Goal: Task Accomplishment & Management: Manage account settings

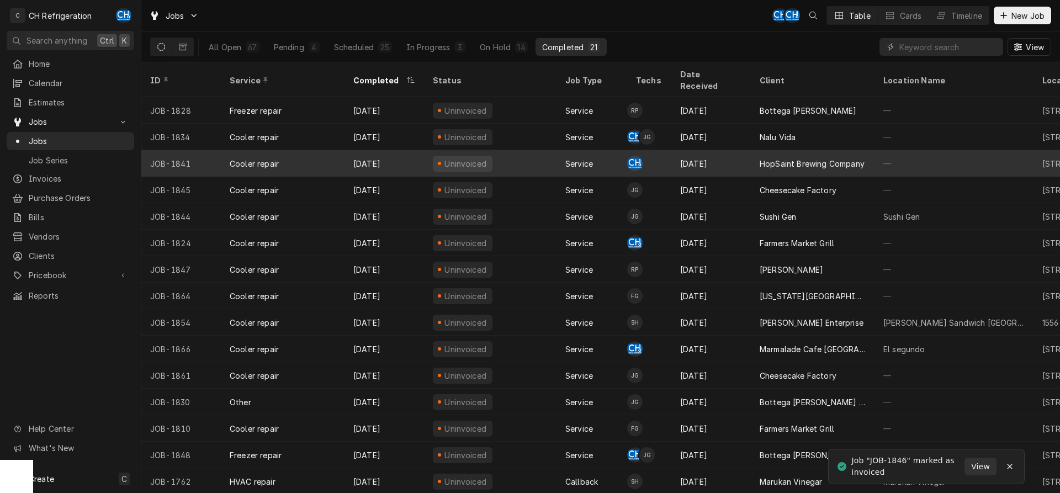
click at [826, 150] on div "HopSaint Brewing Company" at bounding box center [813, 163] width 124 height 27
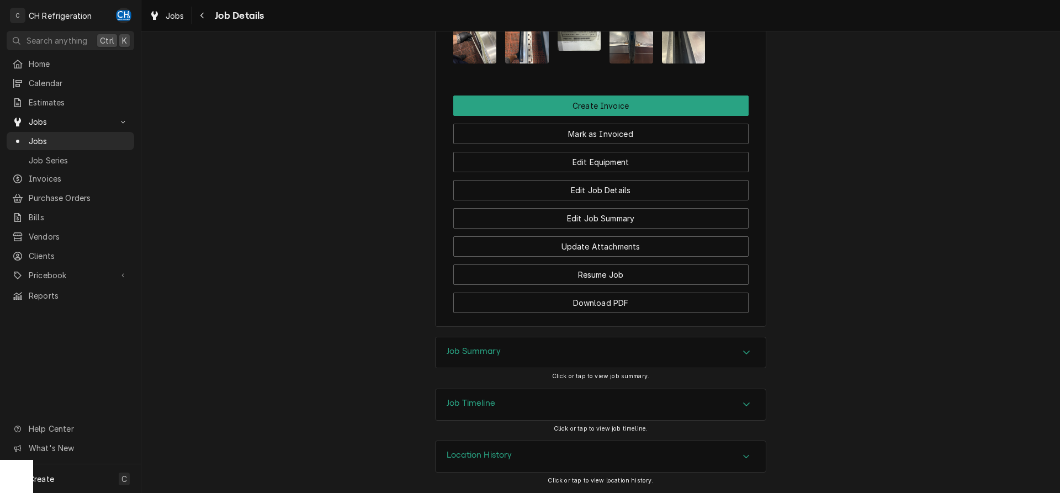
click at [546, 345] on div "Job Summary" at bounding box center [601, 352] width 330 height 31
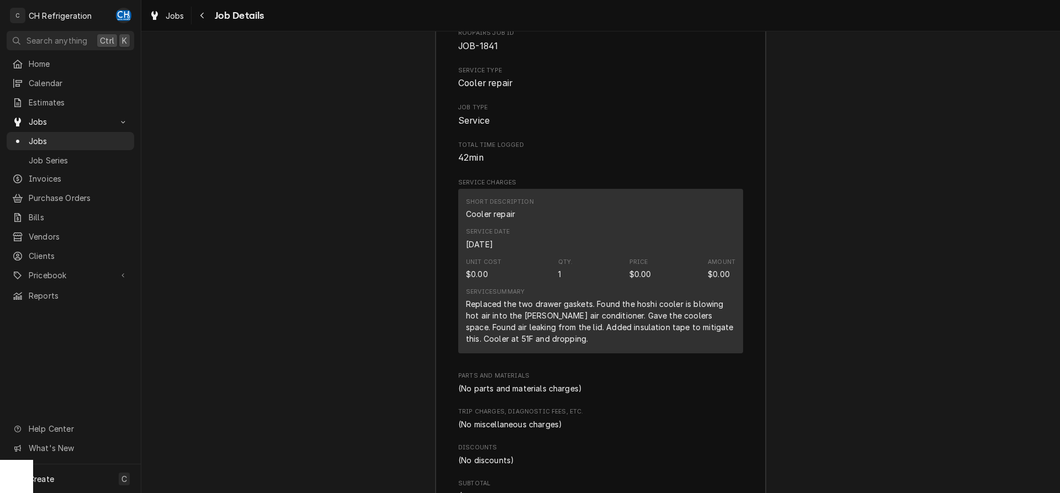
scroll to position [1092, 0]
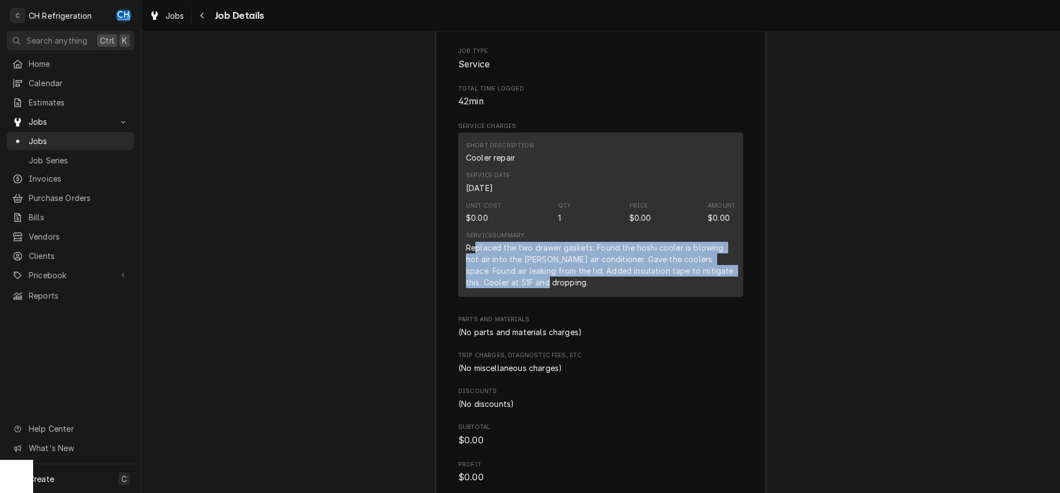
drag, startPoint x: 478, startPoint y: 259, endPoint x: 737, endPoint y: 293, distance: 261.2
click at [737, 293] on div "Short Description Cooler repair Service Date Sep 2, 2025 Unit Cost $0.00 Qty. 1…" at bounding box center [600, 215] width 285 height 165
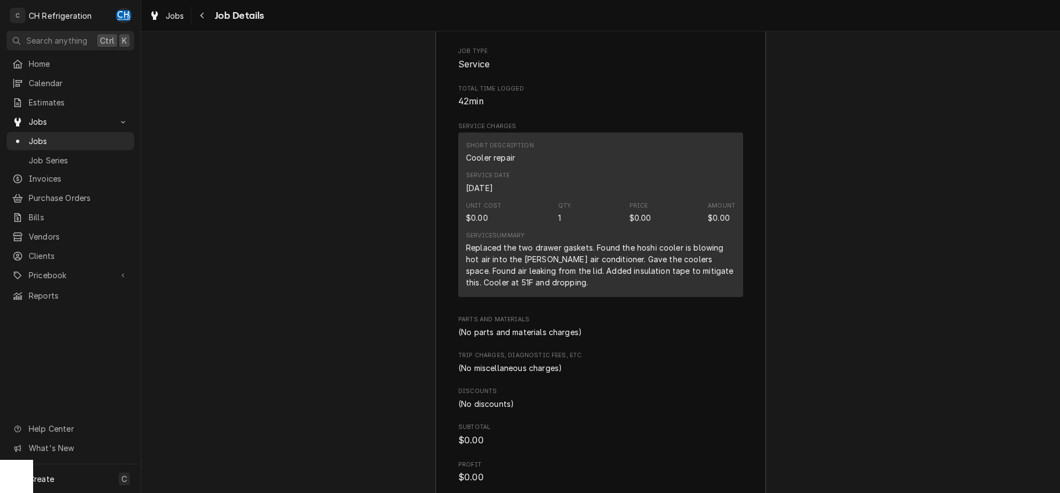
click at [683, 288] on div "Replaced the two drawer gaskets. Found the hoshi cooler is blowing hot air into…" at bounding box center [601, 265] width 270 height 46
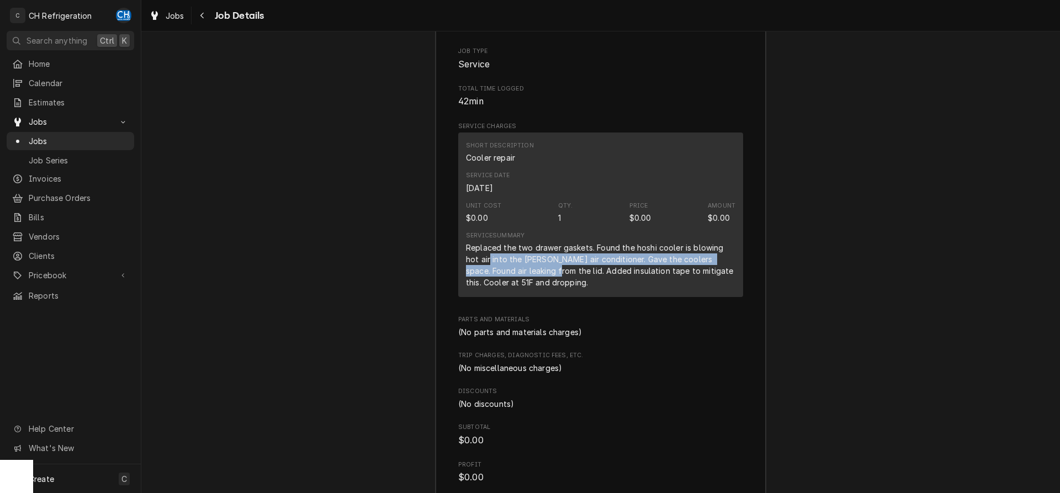
drag, startPoint x: 490, startPoint y: 271, endPoint x: 562, endPoint y: 290, distance: 73.7
click at [547, 288] on div "Replaced the two drawer gaskets. Found the hoshi cooler is blowing hot air into…" at bounding box center [601, 265] width 270 height 46
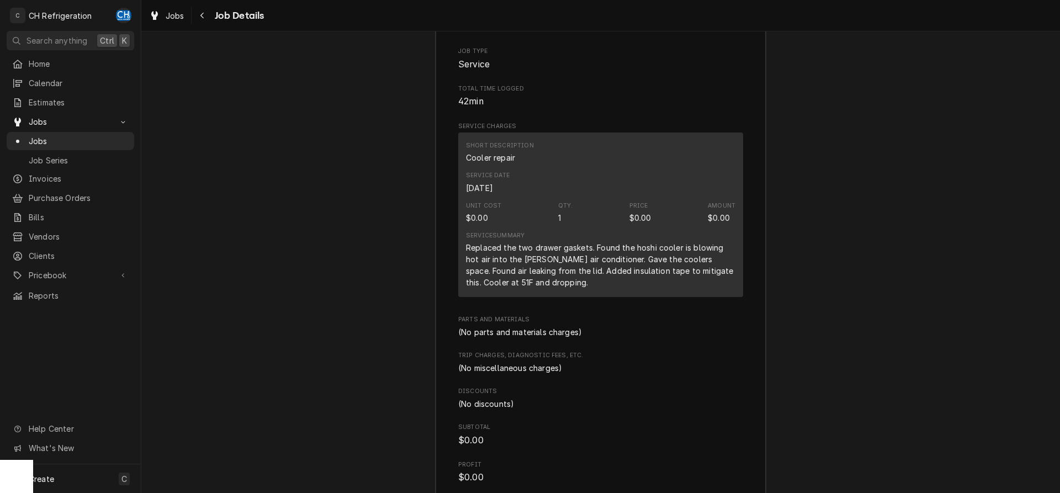
click at [566, 288] on div "Replaced the two drawer gaskets. Found the hoshi cooler is blowing hot air into…" at bounding box center [601, 265] width 270 height 46
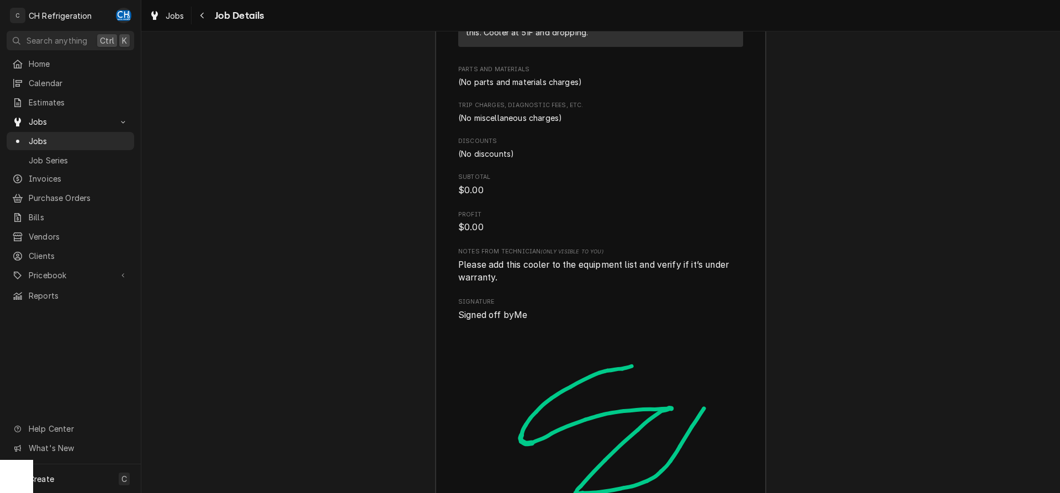
scroll to position [1374, 0]
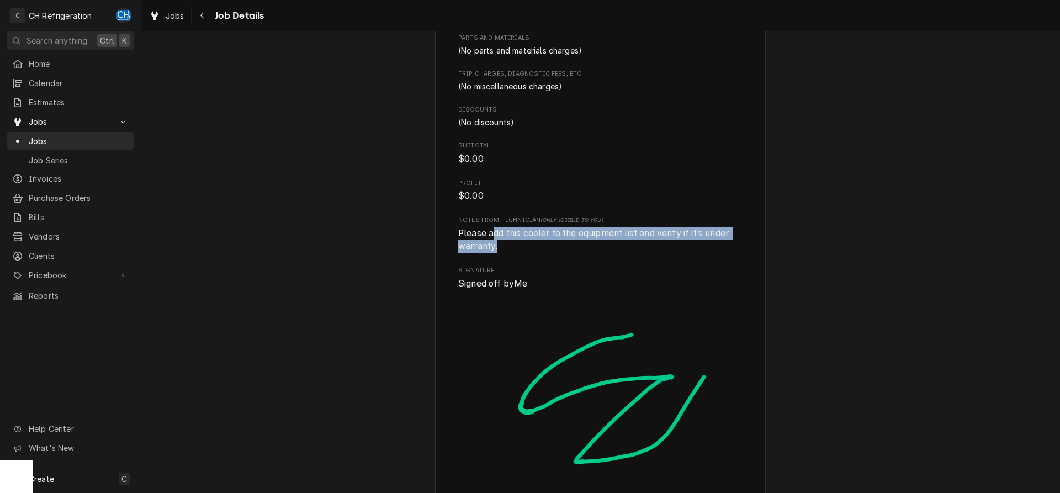
drag, startPoint x: 502, startPoint y: 248, endPoint x: 709, endPoint y: 259, distance: 206.8
click at [709, 253] on span "Please add this cooler to the equipment list and verify if it’s under warranty." at bounding box center [600, 240] width 285 height 26
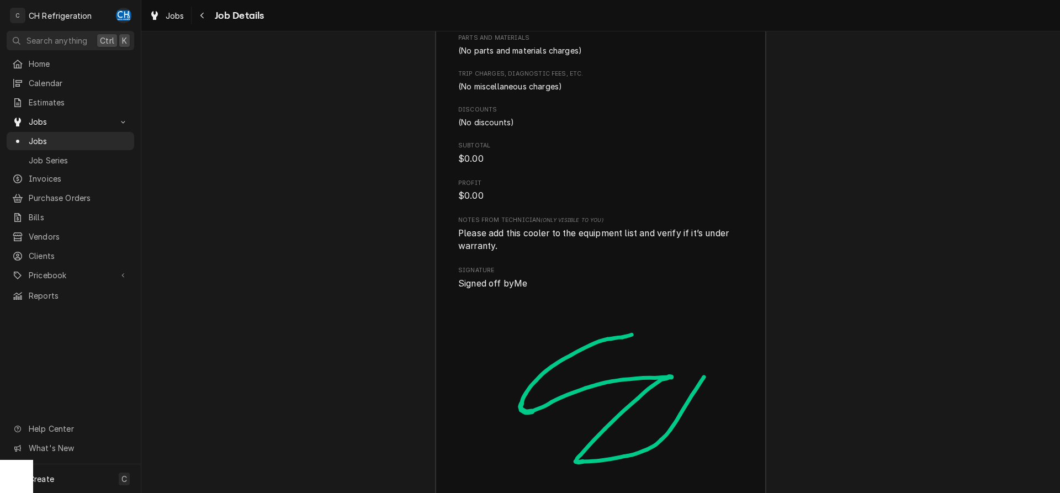
click at [654, 253] on span "Please add this cooler to the equipment list and verify if it’s under warranty." at bounding box center [600, 240] width 285 height 26
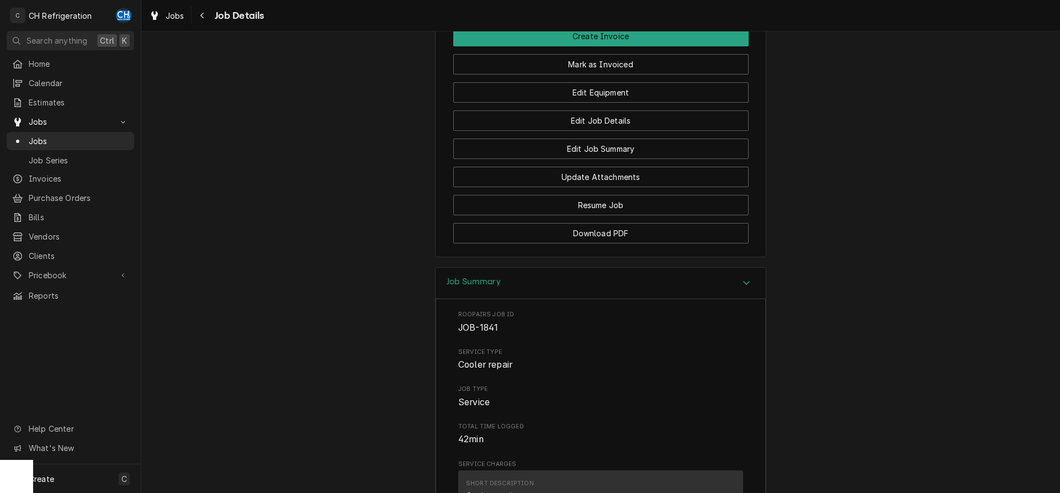
scroll to position [473, 0]
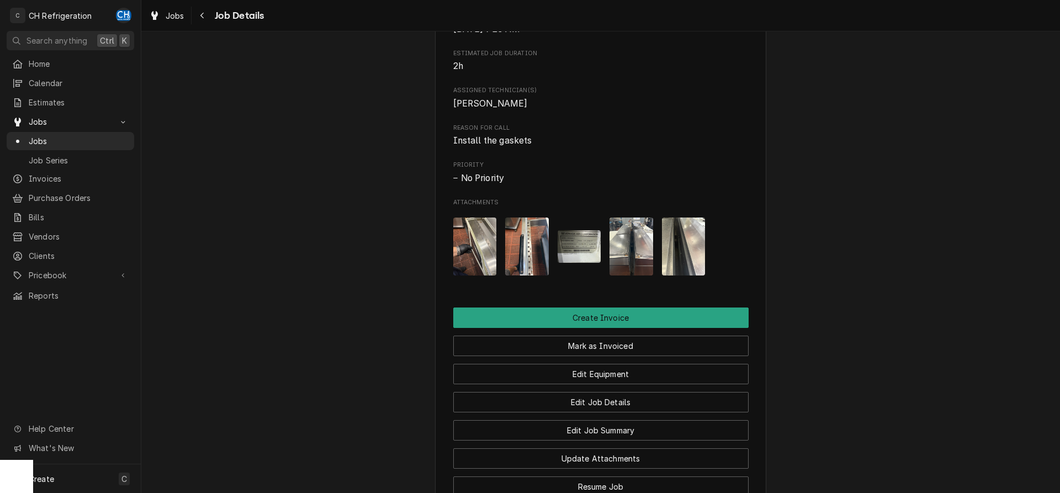
click at [571, 263] on img "Attachments" at bounding box center [580, 246] width 44 height 33
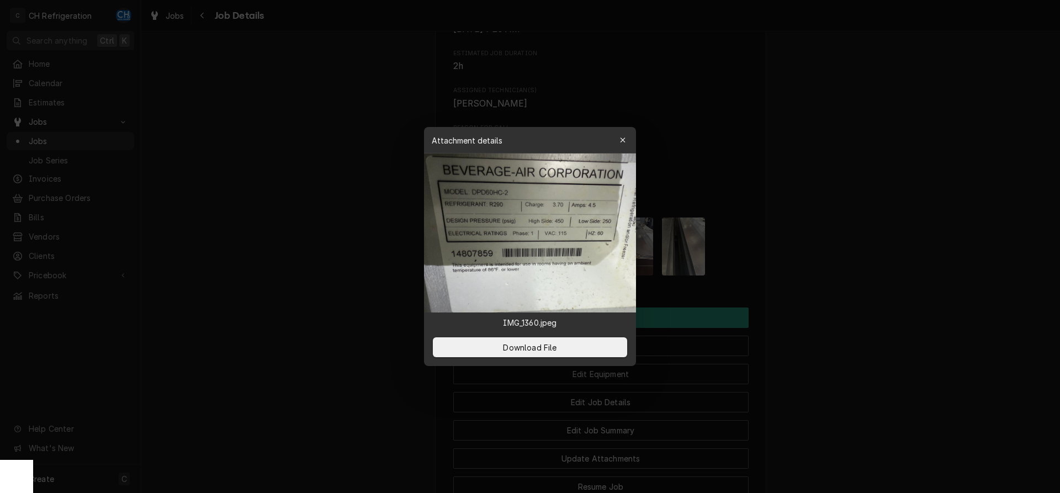
click at [881, 282] on div at bounding box center [530, 246] width 1060 height 493
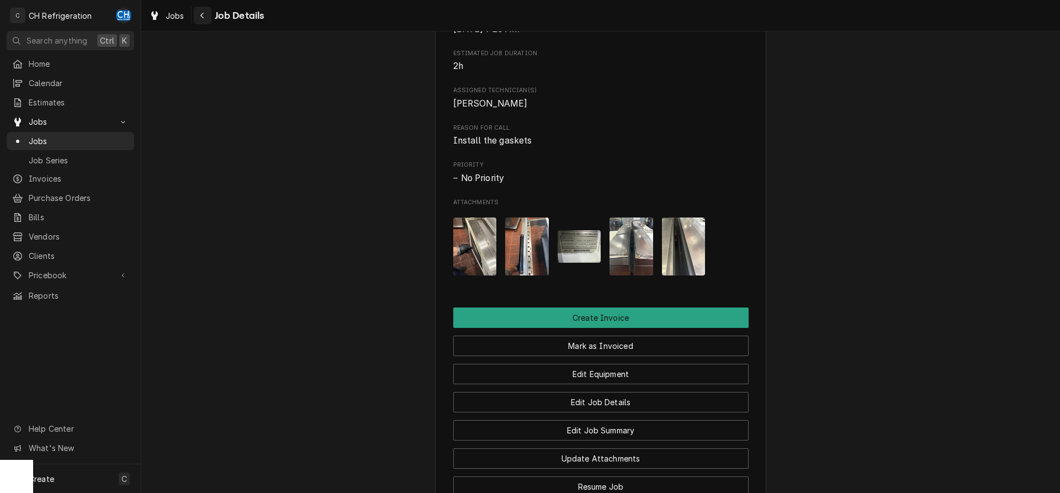
click at [205, 12] on div "Navigate back" at bounding box center [202, 15] width 11 height 11
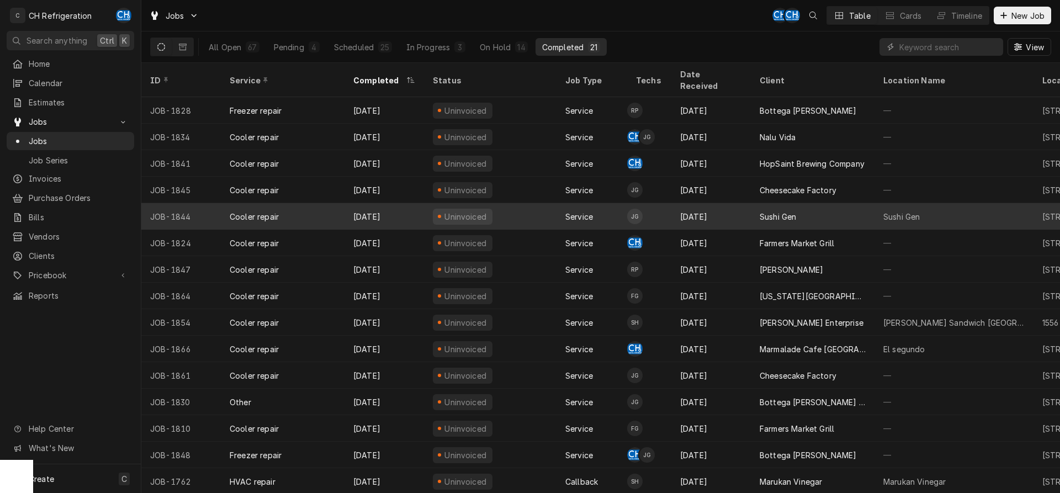
click at [851, 203] on div "Sushi Gen" at bounding box center [813, 216] width 124 height 27
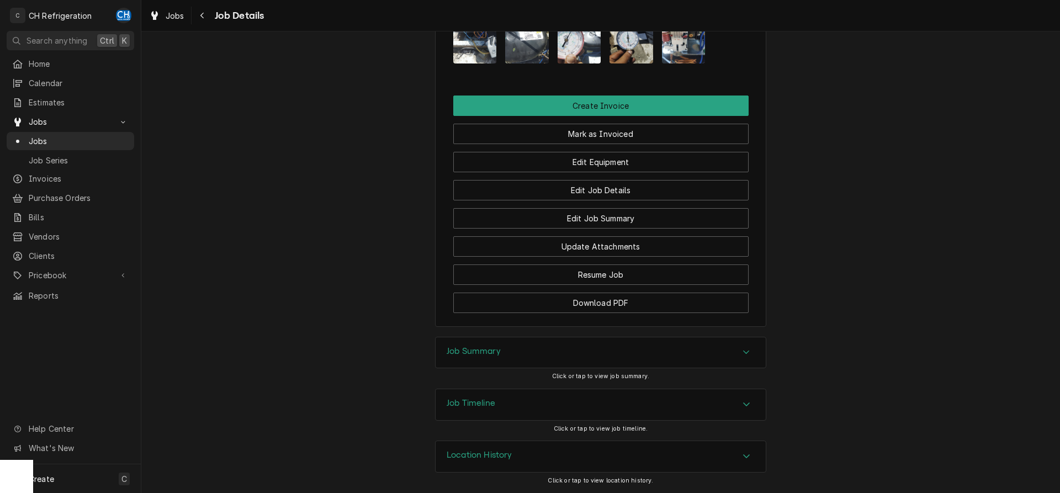
click at [572, 363] on div "Job Summary" at bounding box center [601, 352] width 330 height 31
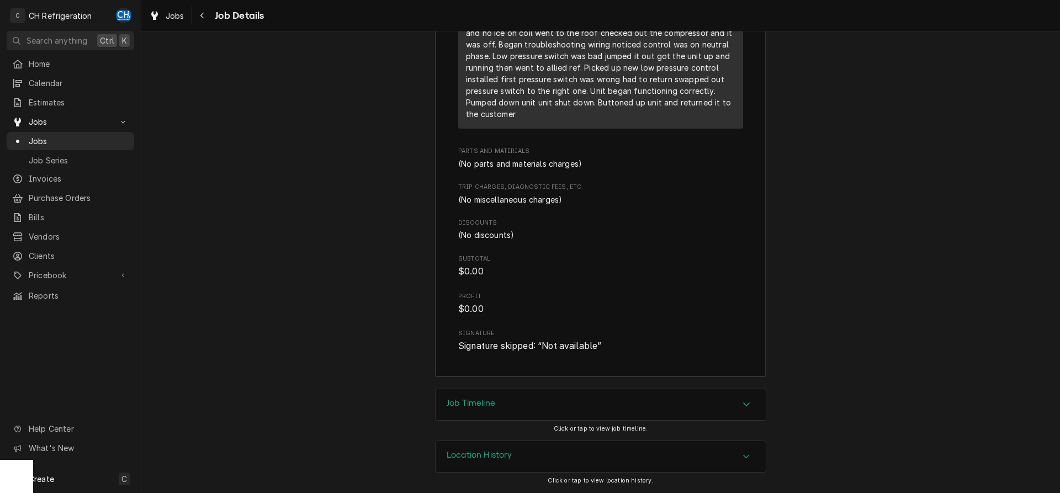
scroll to position [1257, 0]
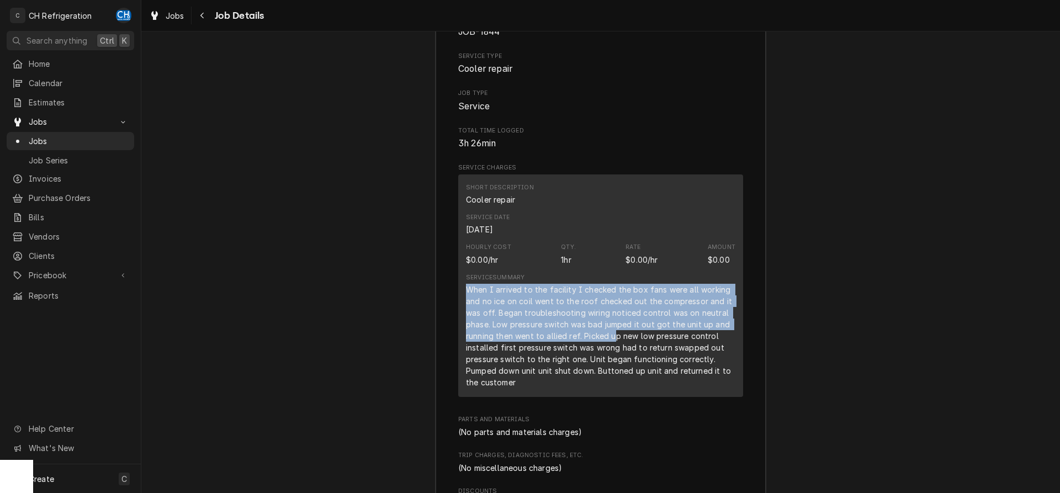
drag, startPoint x: 469, startPoint y: 305, endPoint x: 615, endPoint y: 344, distance: 151.0
click at [615, 344] on div "When I arrived to the facility I checked the box fans were all working and no i…" at bounding box center [601, 336] width 270 height 104
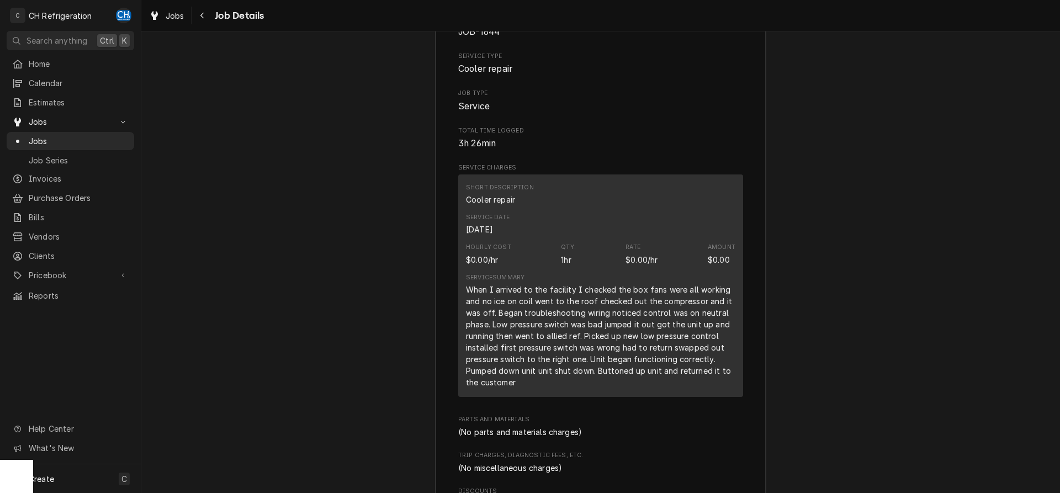
click at [615, 344] on div "When I arrived to the facility I checked the box fans were all working and no i…" at bounding box center [601, 336] width 270 height 104
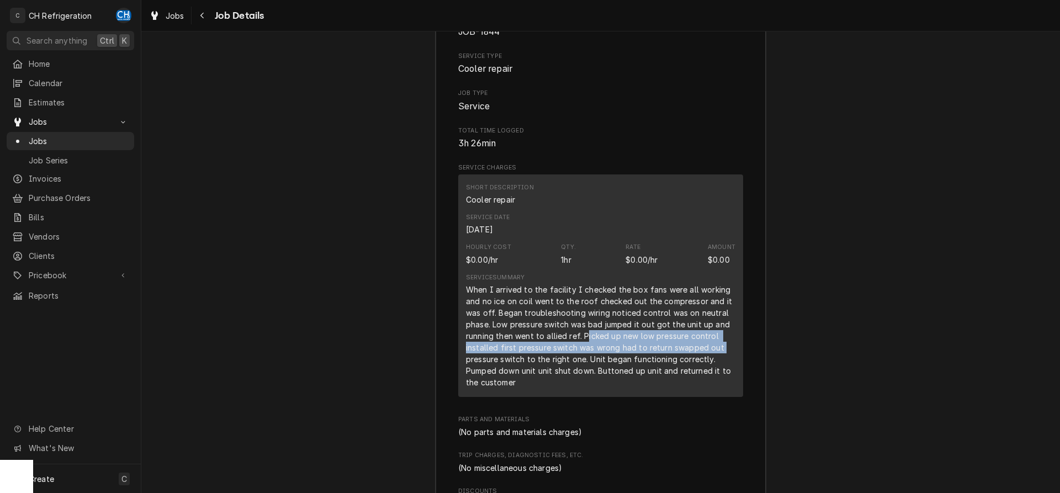
drag, startPoint x: 587, startPoint y: 348, endPoint x: 732, endPoint y: 358, distance: 145.6
click at [732, 358] on div "When I arrived to the facility I checked the box fans were all working and no i…" at bounding box center [601, 336] width 270 height 104
click at [694, 349] on div "When I arrived to the facility I checked the box fans were all working and no i…" at bounding box center [601, 336] width 270 height 104
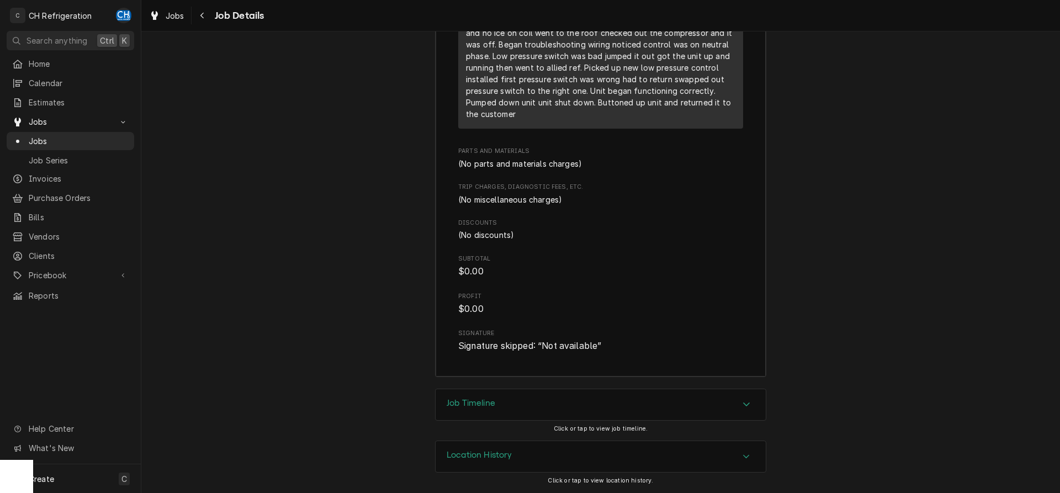
scroll to position [1370, 0]
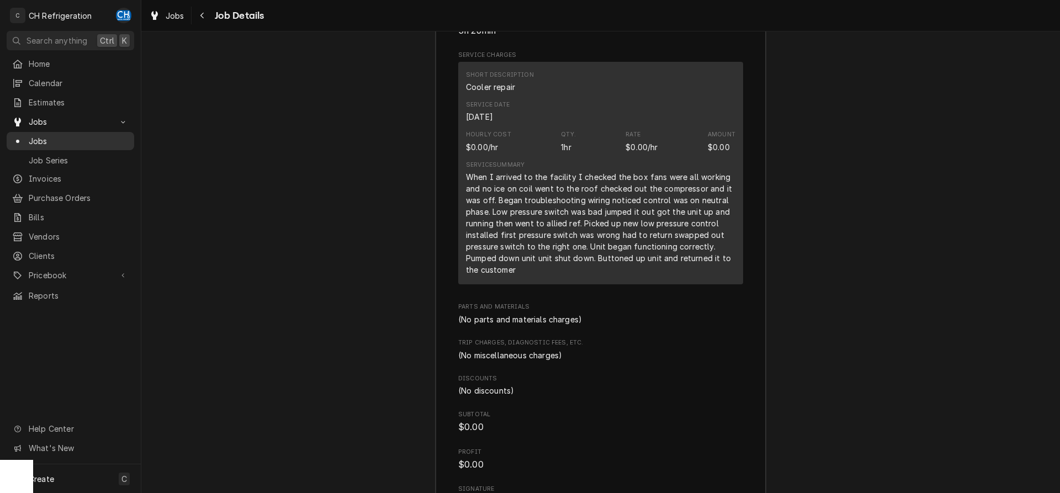
click at [63, 138] on span "Jobs" at bounding box center [79, 141] width 100 height 12
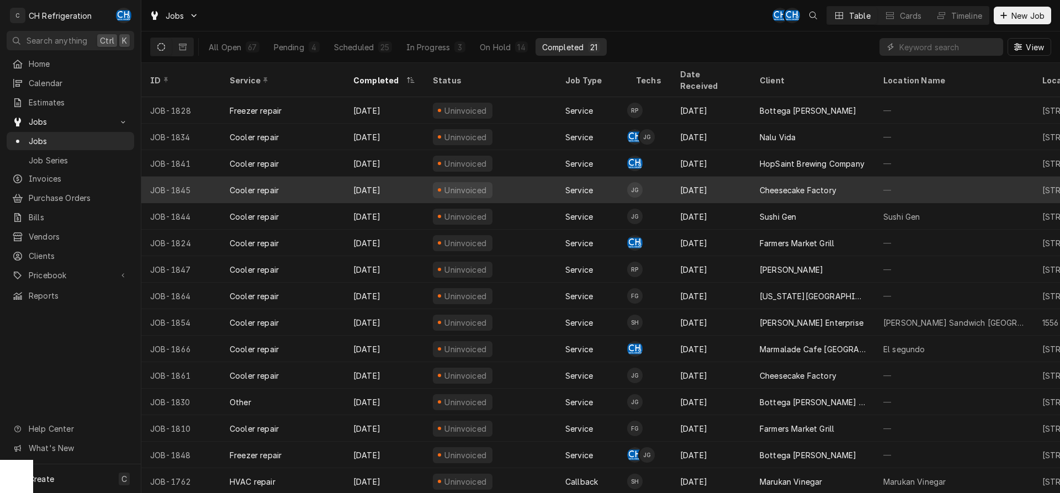
click at [722, 179] on div "Sep 1" at bounding box center [712, 190] width 80 height 27
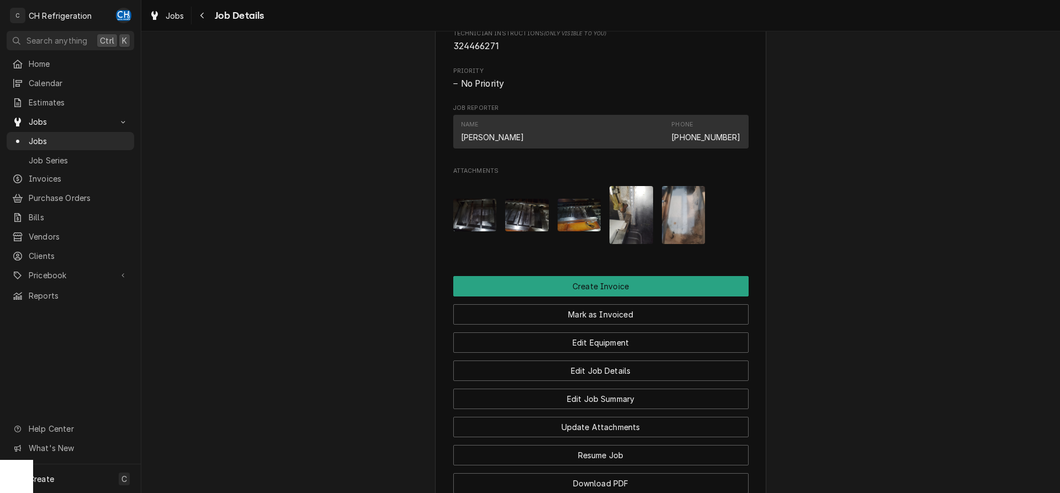
scroll to position [789, 0]
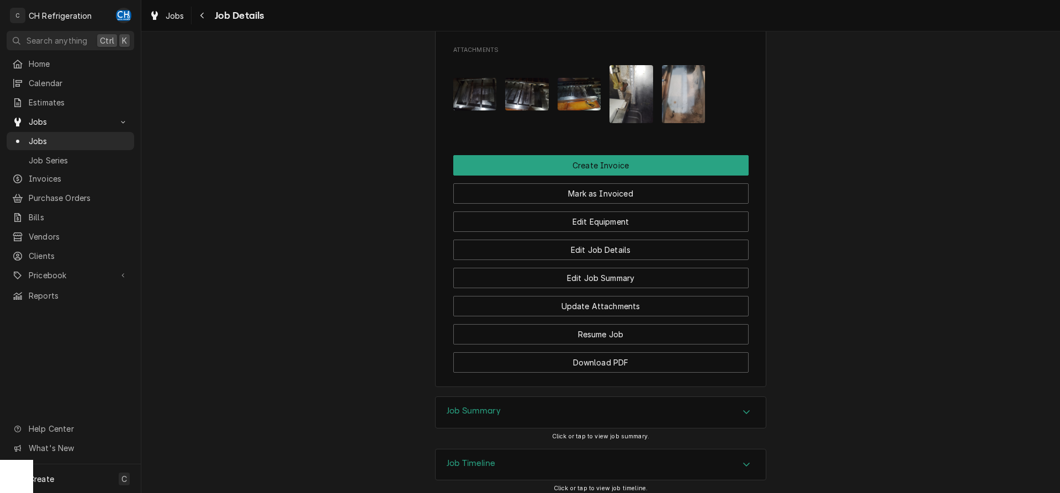
click at [513, 426] on div "Job Summary" at bounding box center [601, 412] width 330 height 31
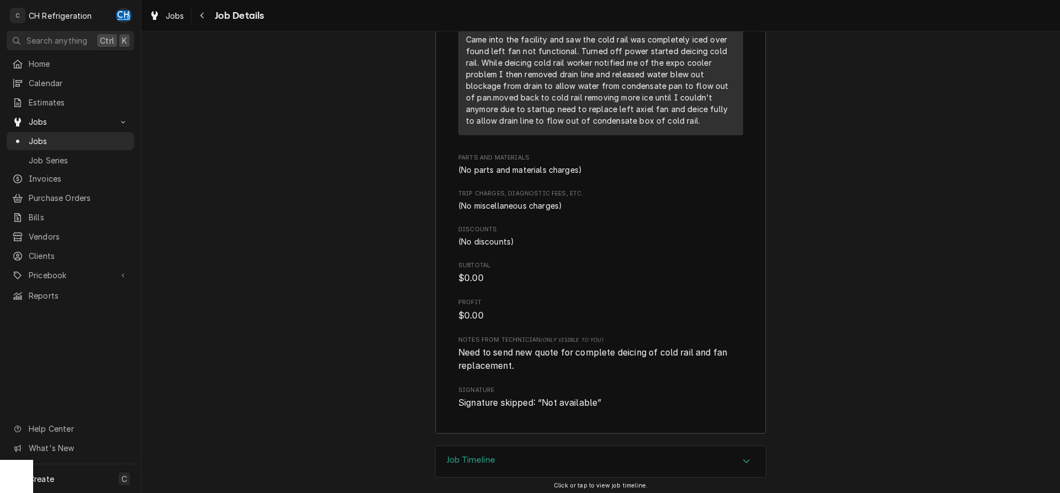
scroll to position [1408, 0]
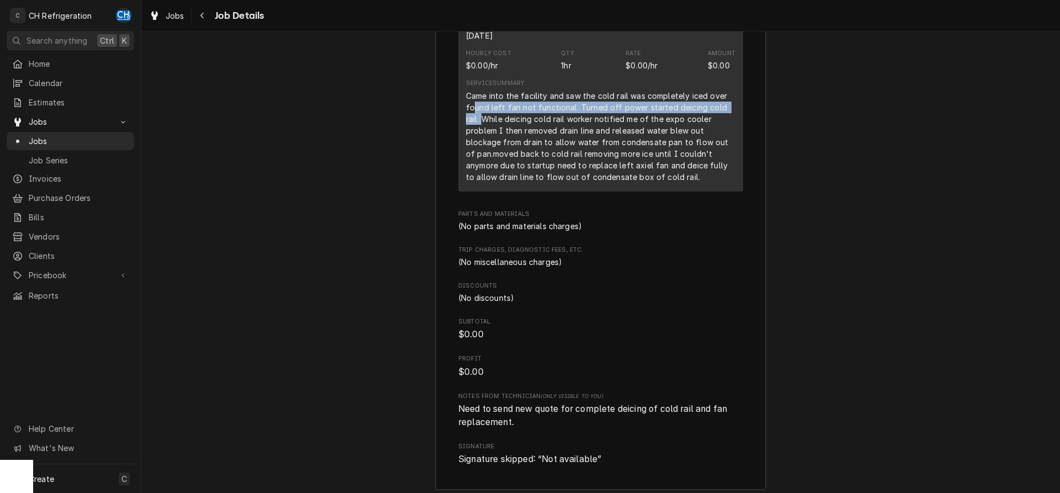
drag, startPoint x: 472, startPoint y: 122, endPoint x: 735, endPoint y: 122, distance: 262.3
click at [735, 122] on div "Came into the facility and saw the cold rail was completely iced over found lef…" at bounding box center [601, 136] width 270 height 93
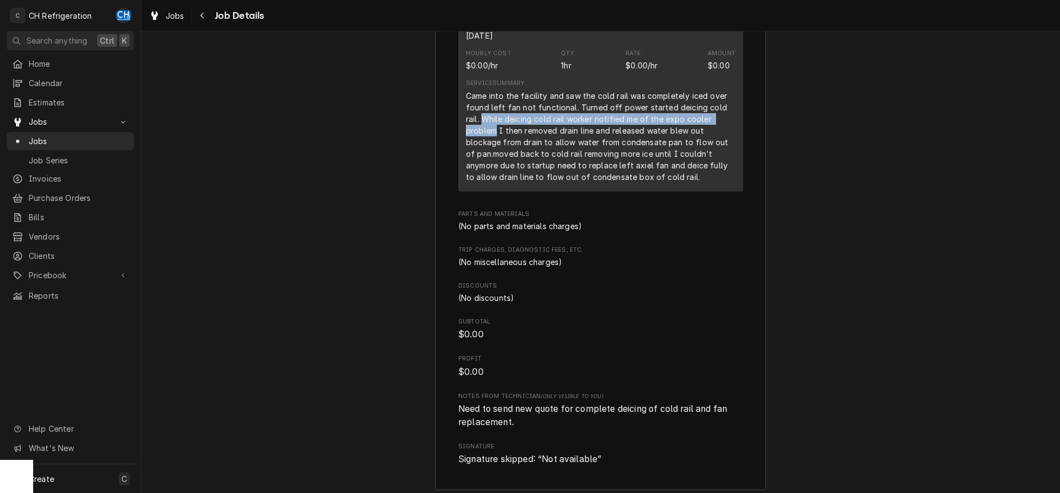
drag, startPoint x: 464, startPoint y: 134, endPoint x: 723, endPoint y: 132, distance: 258.5
click at [723, 132] on div "Short Description Cooler repair Service Date Sep 2, 2025 Hourly Cost $0.00/hr Q…" at bounding box center [600, 85] width 285 height 211
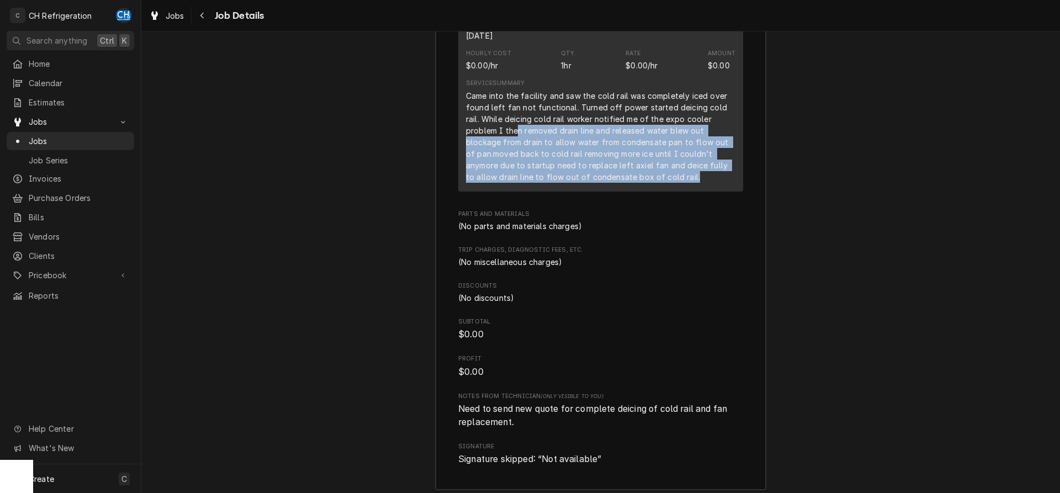
drag, startPoint x: 478, startPoint y: 147, endPoint x: 631, endPoint y: 193, distance: 159.7
click at [631, 183] on div "Came into the facility and saw the cold rail was completely iced over found lef…" at bounding box center [601, 136] width 270 height 93
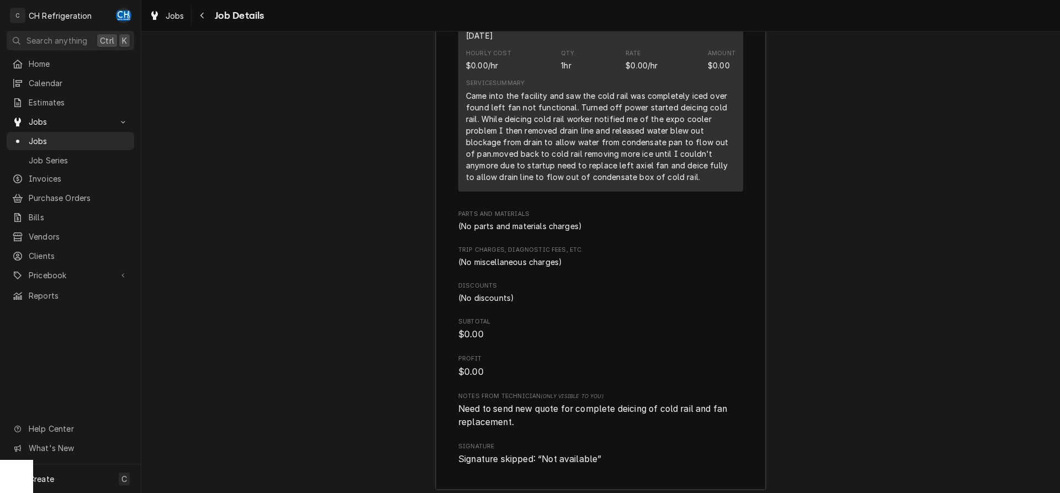
click at [631, 183] on div "Came into the facility and saw the cold rail was completely iced over found lef…" at bounding box center [601, 136] width 270 height 93
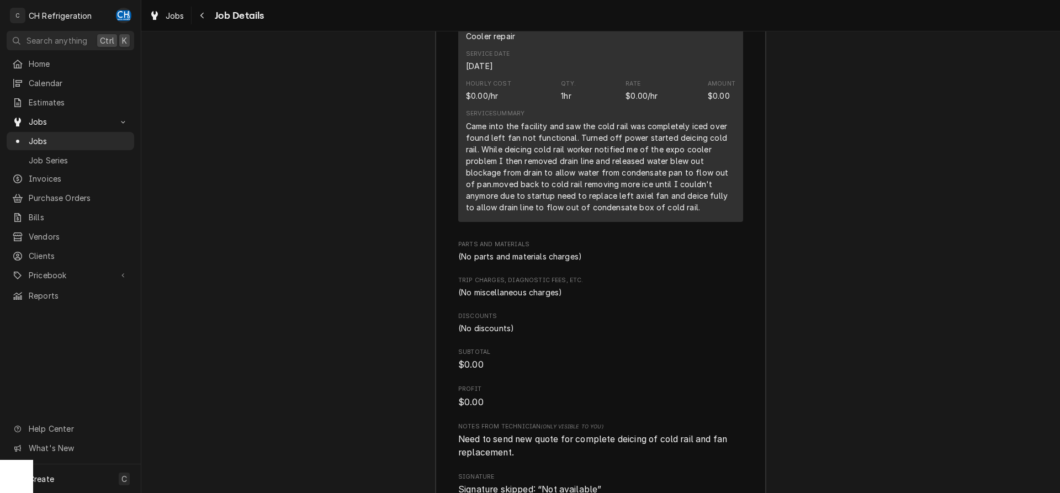
scroll to position [1352, 0]
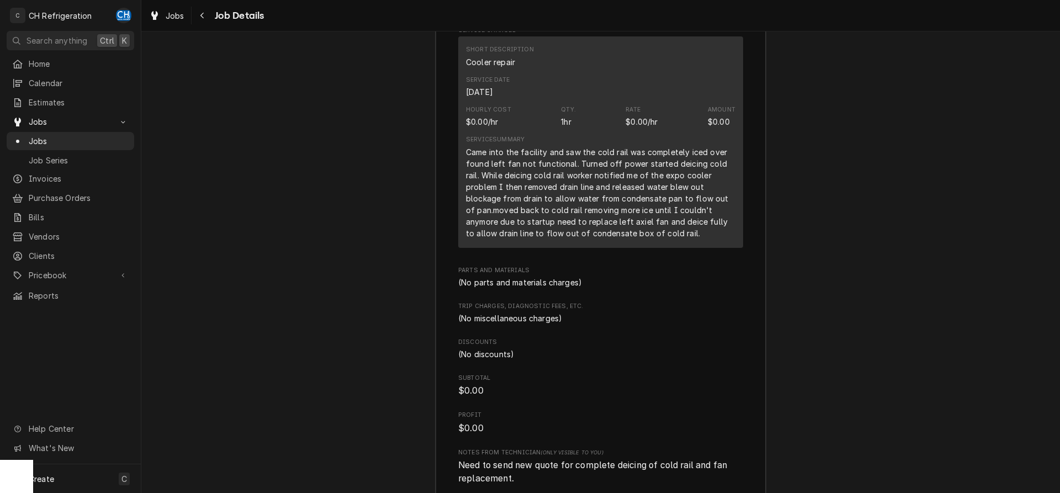
click at [652, 188] on div "Came into the facility and saw the cold rail was completely iced over found lef…" at bounding box center [601, 192] width 270 height 93
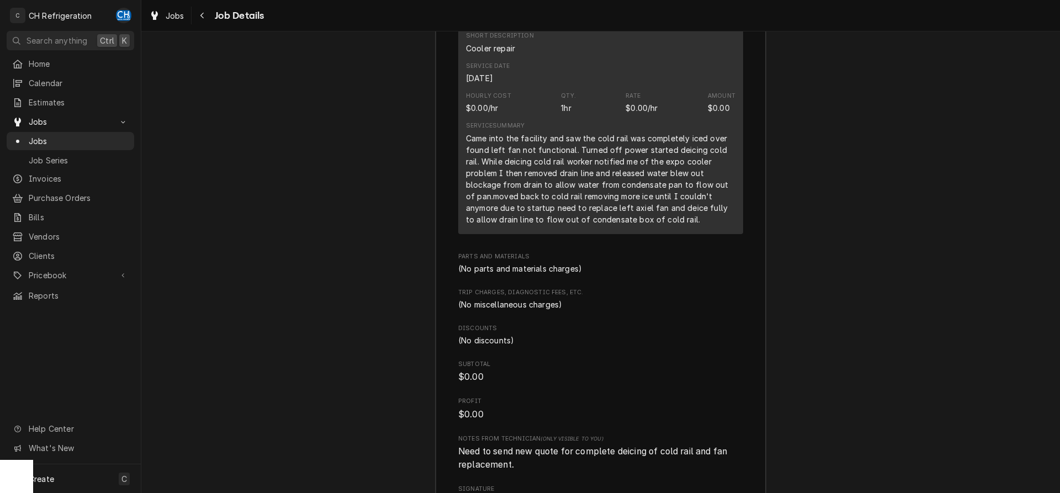
scroll to position [1535, 0]
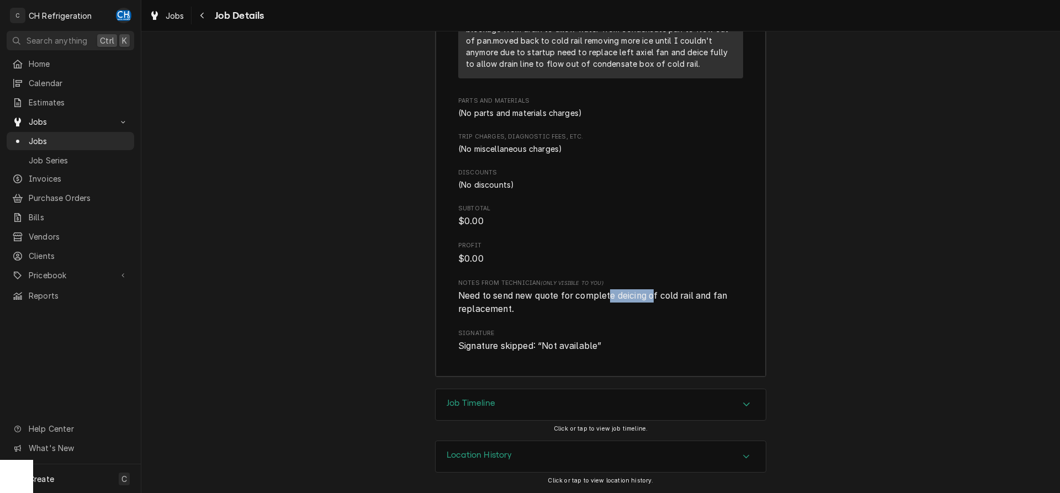
drag, startPoint x: 611, startPoint y: 297, endPoint x: 658, endPoint y: 295, distance: 46.4
click at [658, 295] on span "Need to send new quote for complete deicing of cold rail and fan replacement." at bounding box center [593, 302] width 271 height 24
drag, startPoint x: 659, startPoint y: 295, endPoint x: 694, endPoint y: 294, distance: 34.8
click at [660, 295] on span "Need to send new quote for complete deicing of cold rail and fan replacement." at bounding box center [593, 302] width 271 height 24
click at [862, 318] on div "Job Summary Roopairs Job ID JOB-1845 Service Type Cooler repair Job Type Servic…" at bounding box center [600, 26] width 919 height 725
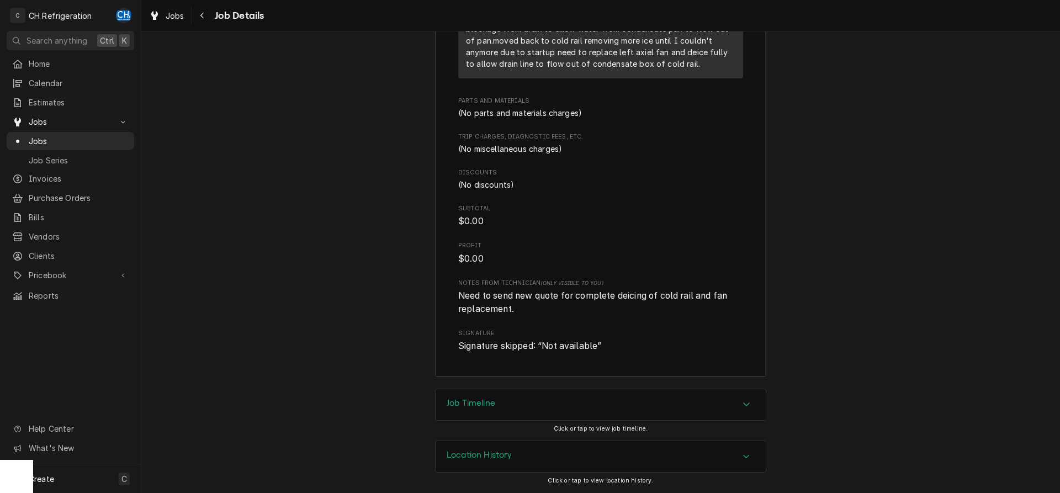
click at [672, 313] on span "Need to send new quote for complete deicing of cold rail and fan replacement." at bounding box center [600, 302] width 285 height 26
click at [545, 399] on div "Job Timeline" at bounding box center [601, 404] width 330 height 31
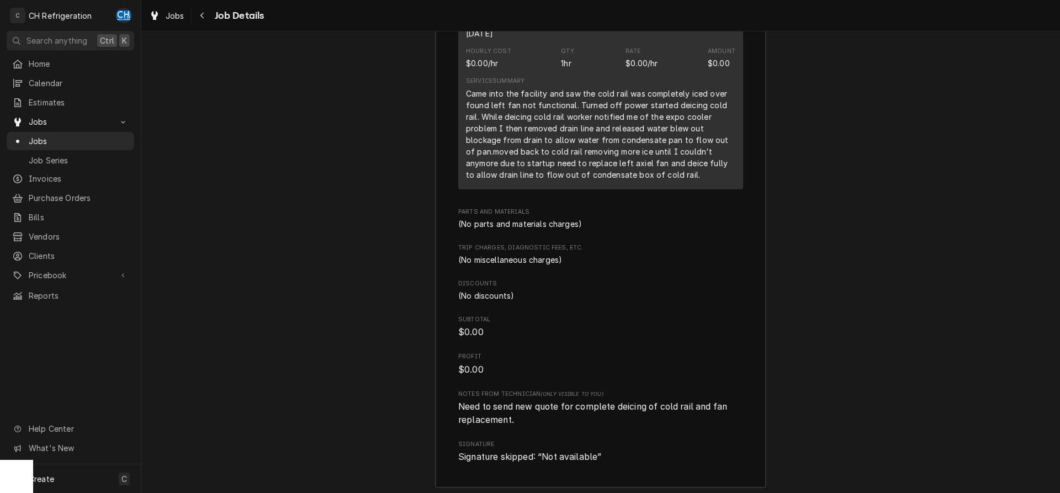
scroll to position [1354, 0]
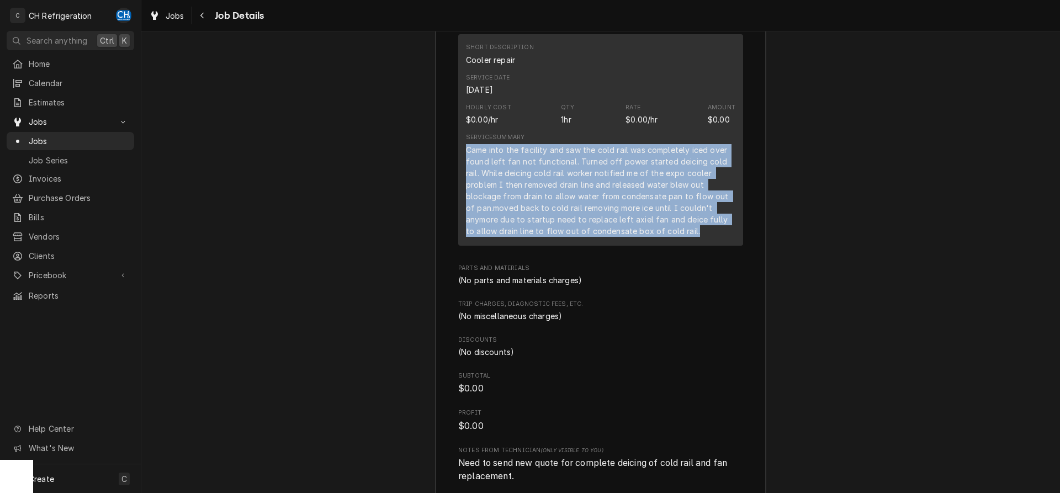
drag, startPoint x: 462, startPoint y: 161, endPoint x: 704, endPoint y: 252, distance: 258.3
click at [704, 245] on div "Short Description Cooler repair Service Date Sep 2, 2025 Hourly Cost $0.00/hr Q…" at bounding box center [600, 139] width 285 height 211
copy div "Came into the facility and saw the cold rail was completely iced over found lef…"
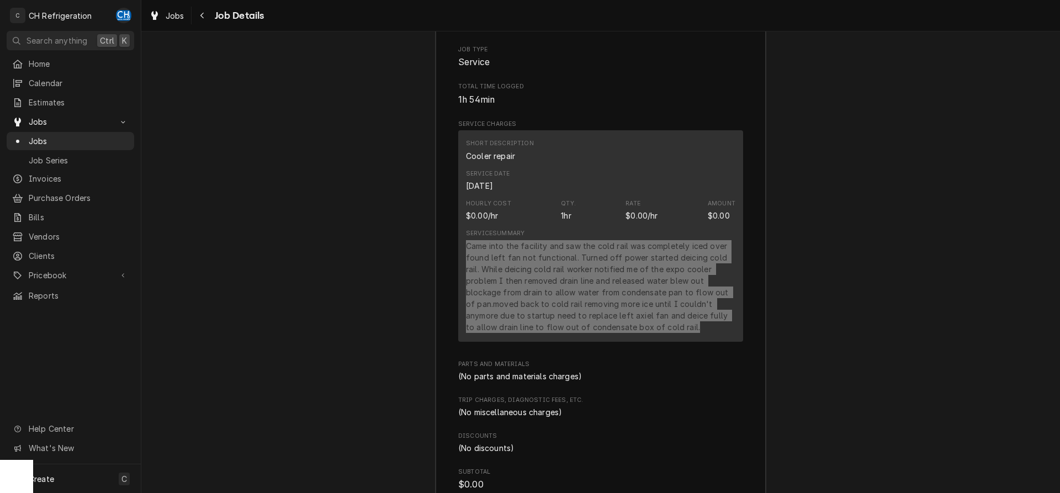
scroll to position [1242, 0]
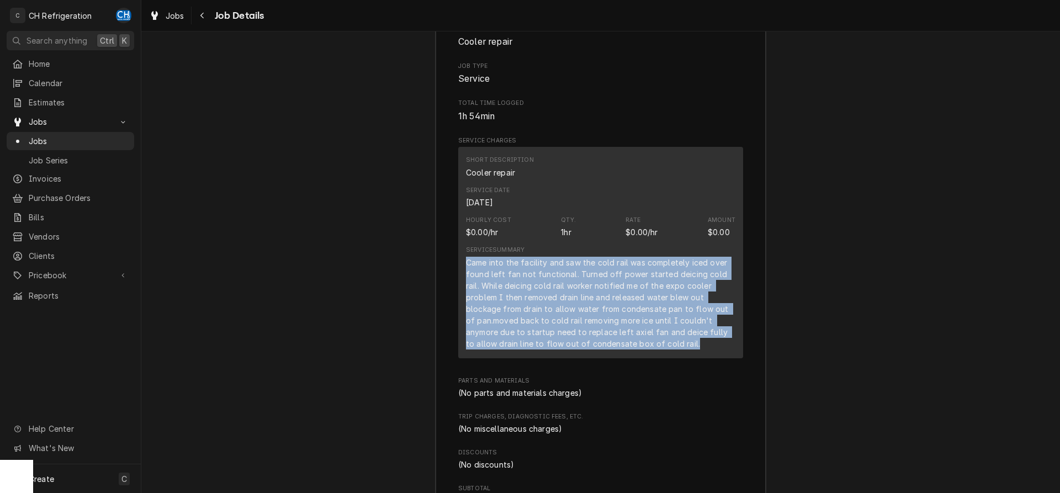
click at [691, 323] on div "Came into the facility and saw the cold rail was completely iced over found lef…" at bounding box center [601, 303] width 270 height 93
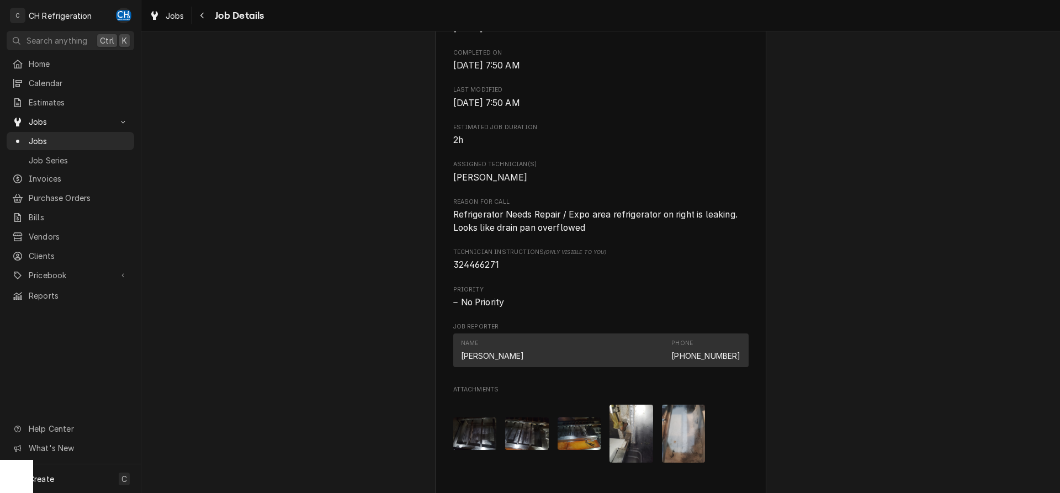
scroll to position [453, 0]
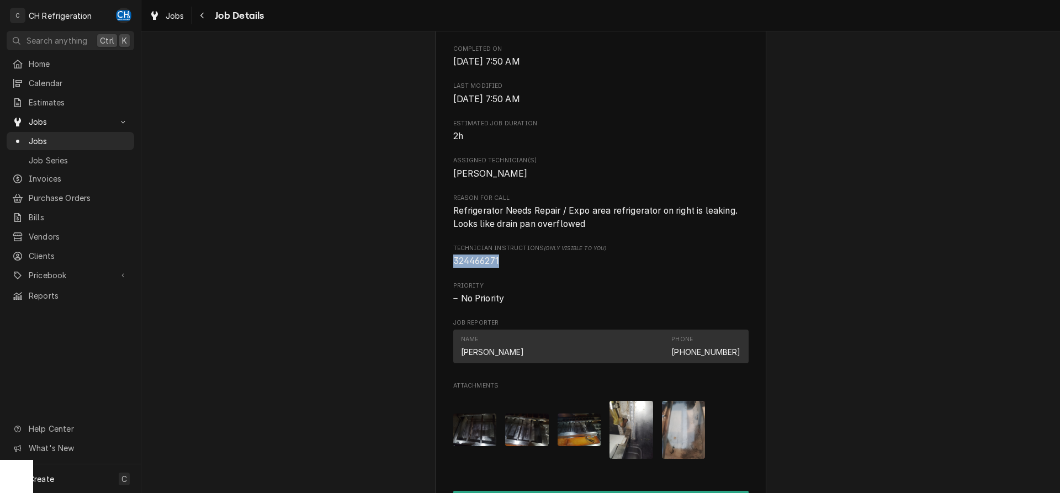
drag, startPoint x: 507, startPoint y: 282, endPoint x: 452, endPoint y: 281, distance: 54.7
click at [452, 281] on div "Cheesecake Factory 364 N Beverly Dr, Beverly Hills, CA 90210 Open in Maps Roopa…" at bounding box center [600, 170] width 331 height 1105
copy span "324466271"
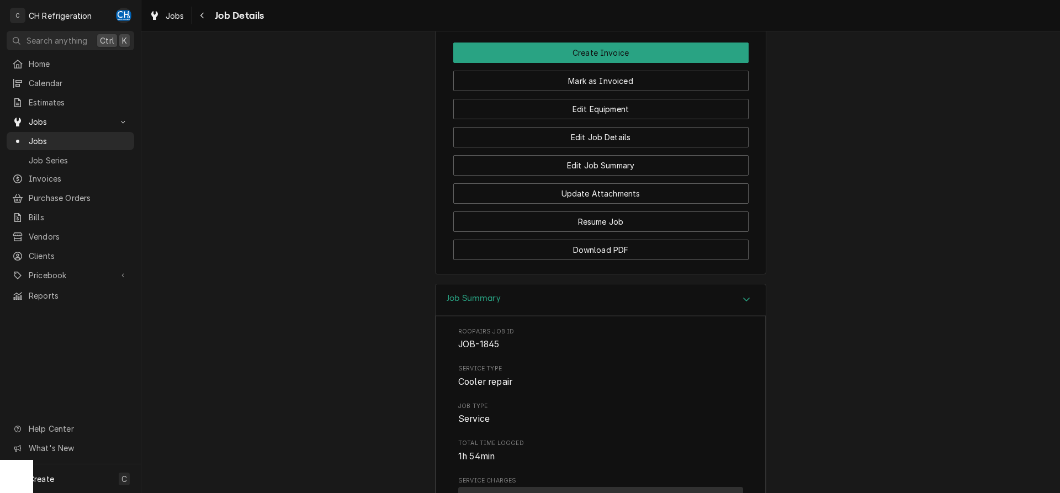
scroll to position [845, 0]
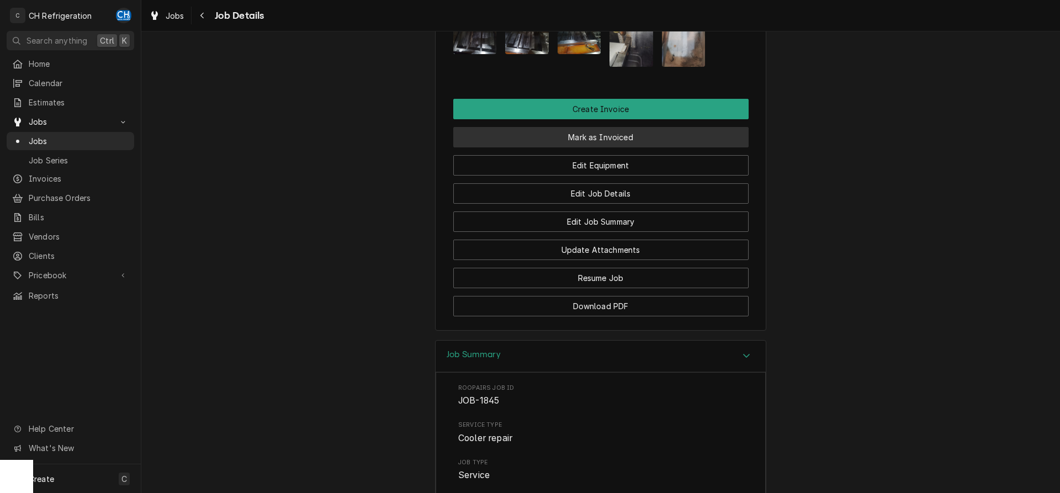
click at [610, 147] on button "Mark as Invoiced" at bounding box center [600, 137] width 295 height 20
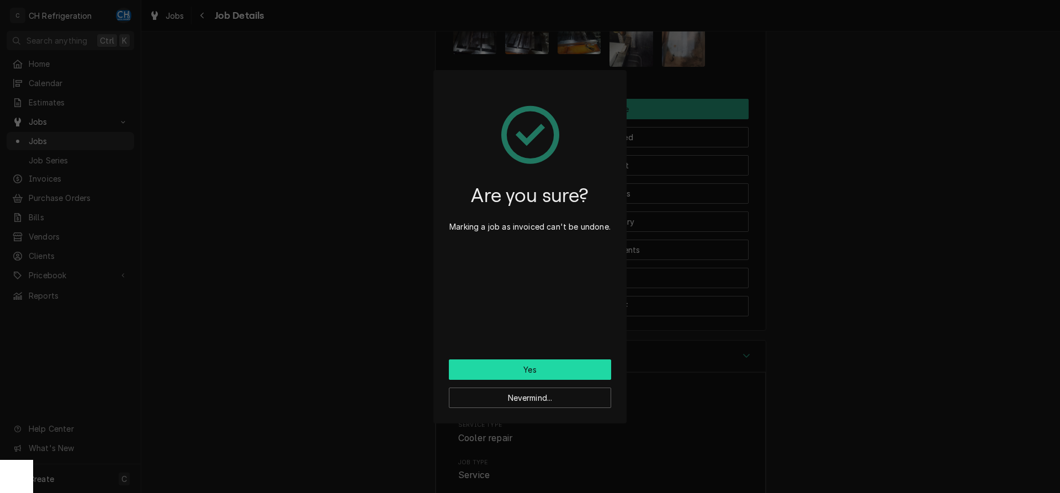
click at [552, 369] on button "Yes" at bounding box center [530, 370] width 162 height 20
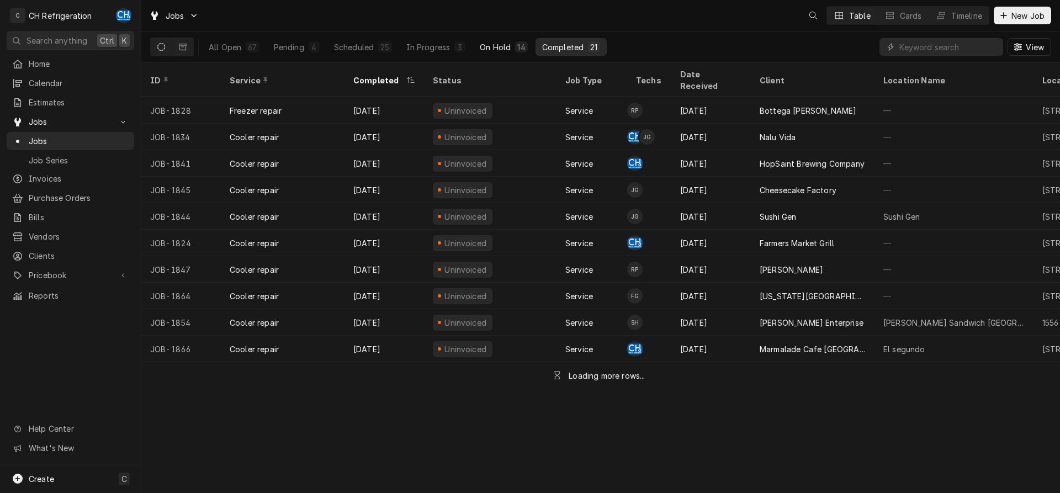
click at [505, 47] on div "On Hold" at bounding box center [495, 47] width 31 height 12
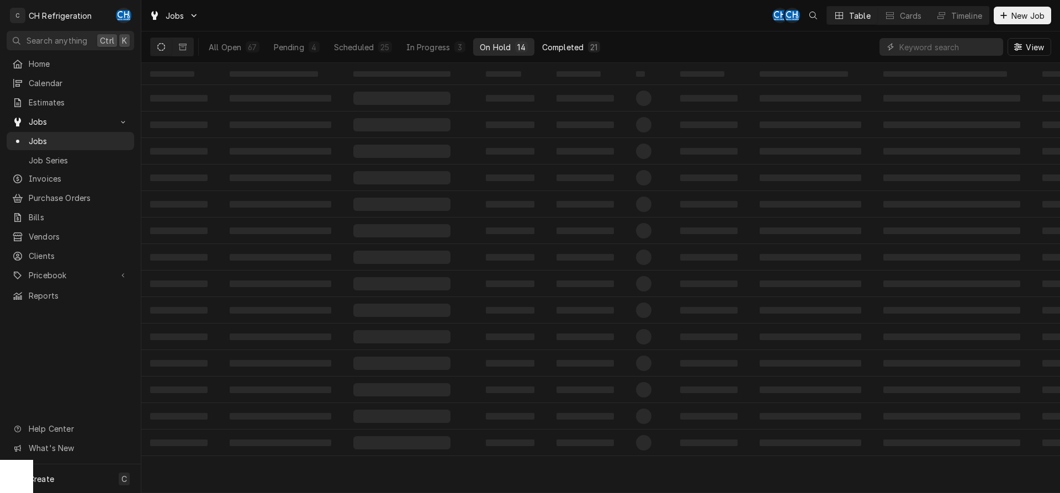
click at [593, 42] on div "21" at bounding box center [594, 46] width 12 height 11
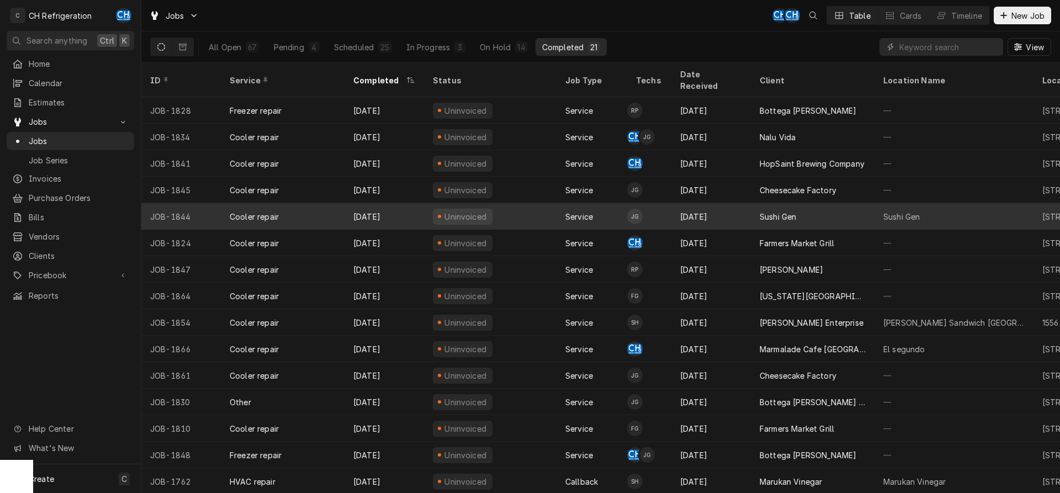
click at [821, 203] on div "Sushi Gen" at bounding box center [813, 216] width 124 height 27
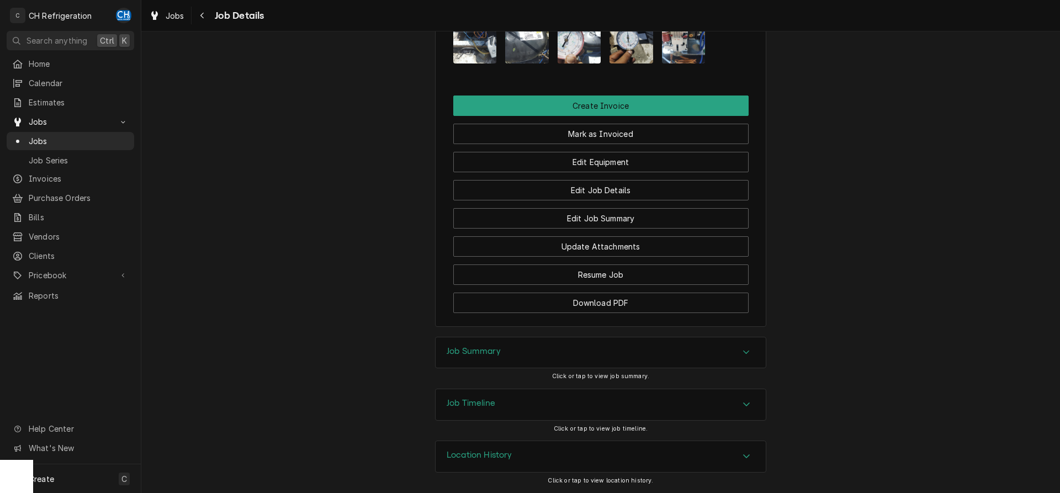
click at [641, 357] on div "Job Summary" at bounding box center [601, 352] width 330 height 31
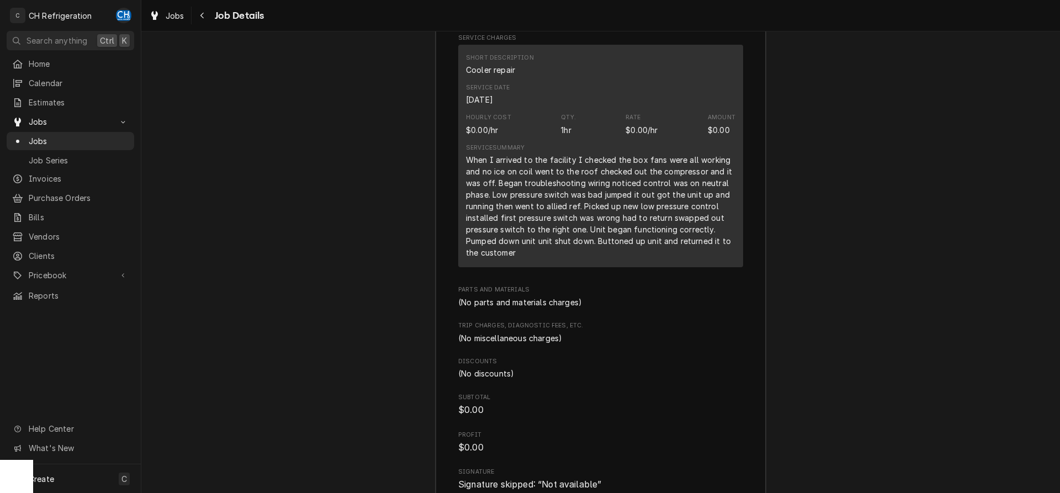
scroll to position [1355, 0]
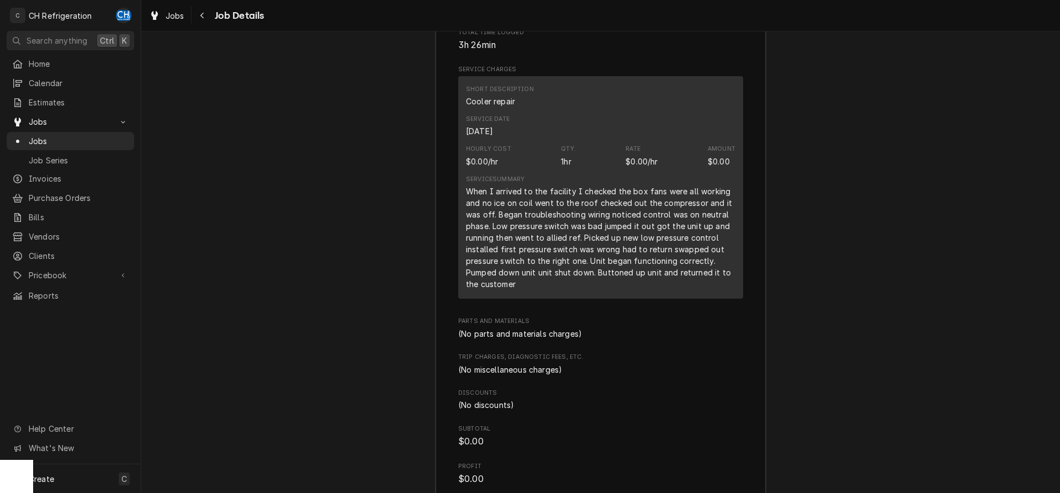
click at [641, 290] on div "When I arrived to the facility I checked the box fans were all working and no i…" at bounding box center [601, 238] width 270 height 104
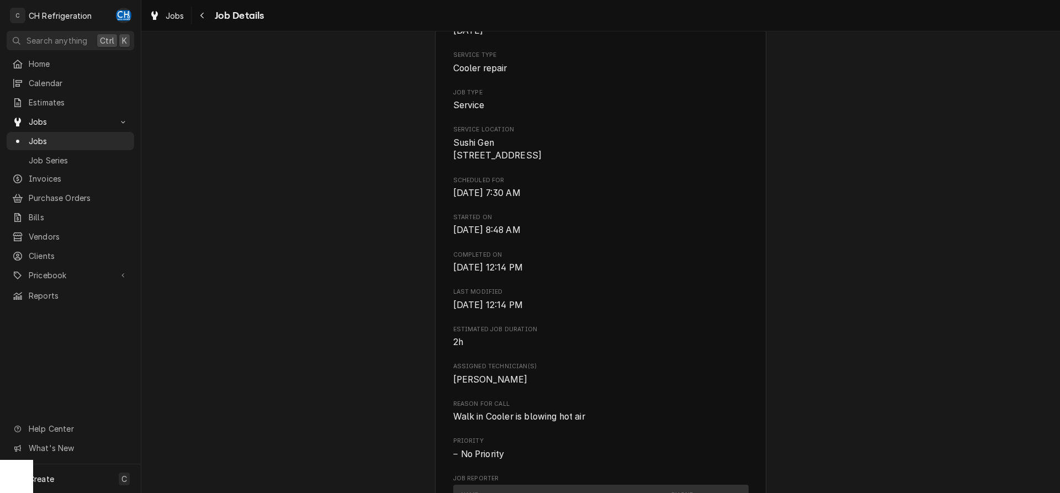
scroll to position [0, 0]
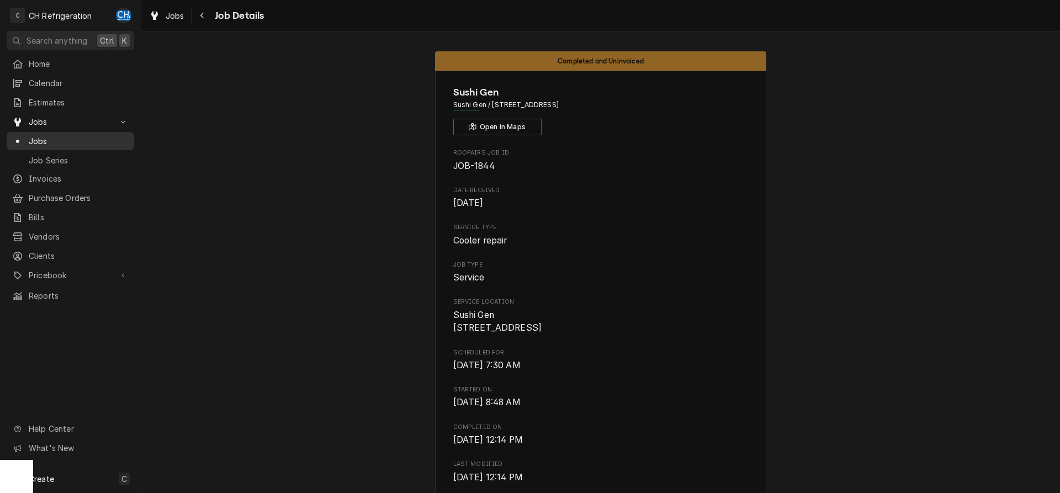
click at [56, 135] on span "Jobs" at bounding box center [79, 141] width 100 height 12
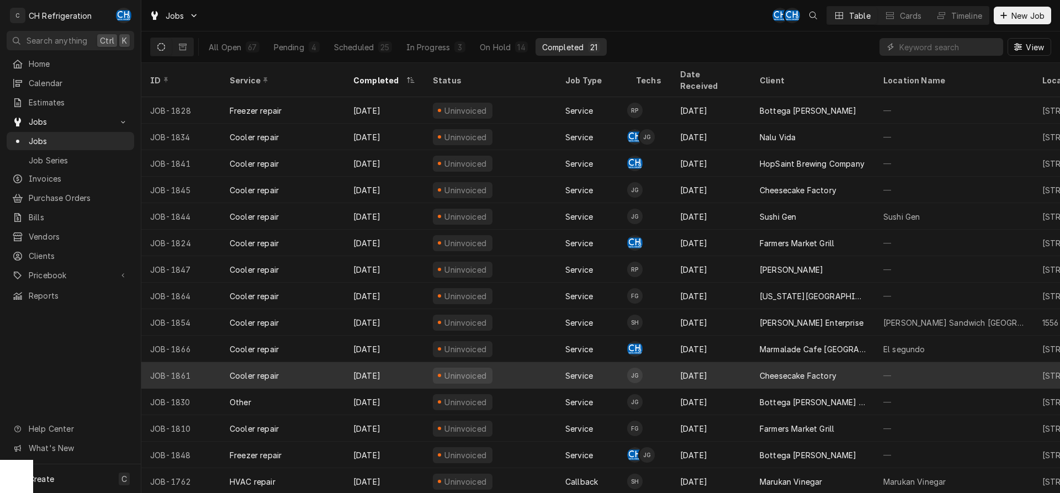
click at [780, 370] on div "Cheesecake Factory" at bounding box center [798, 376] width 77 height 12
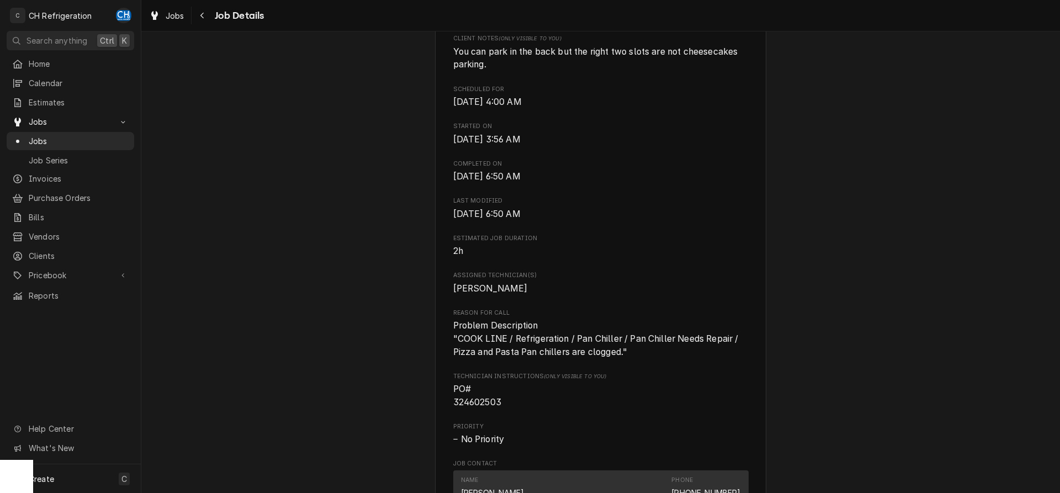
scroll to position [563, 0]
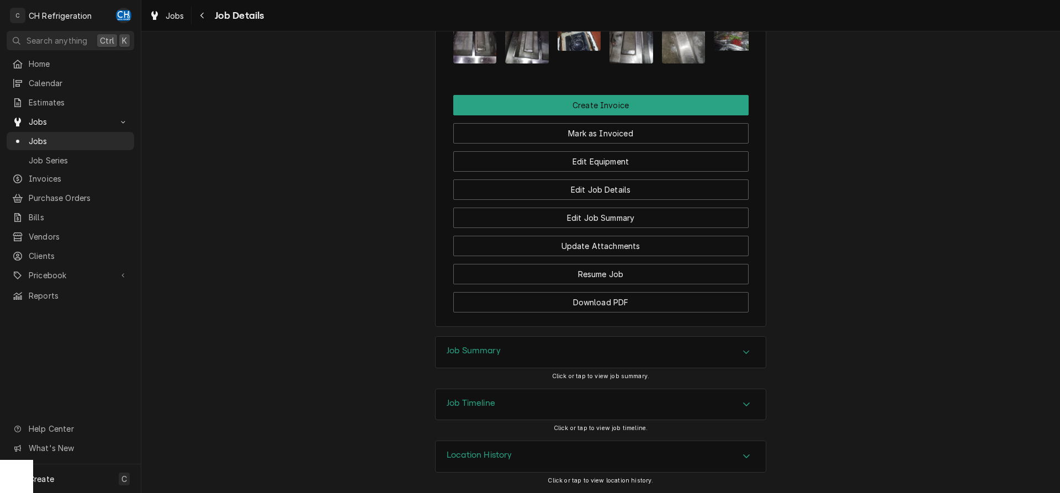
click at [582, 361] on div "Job Summary" at bounding box center [601, 352] width 330 height 31
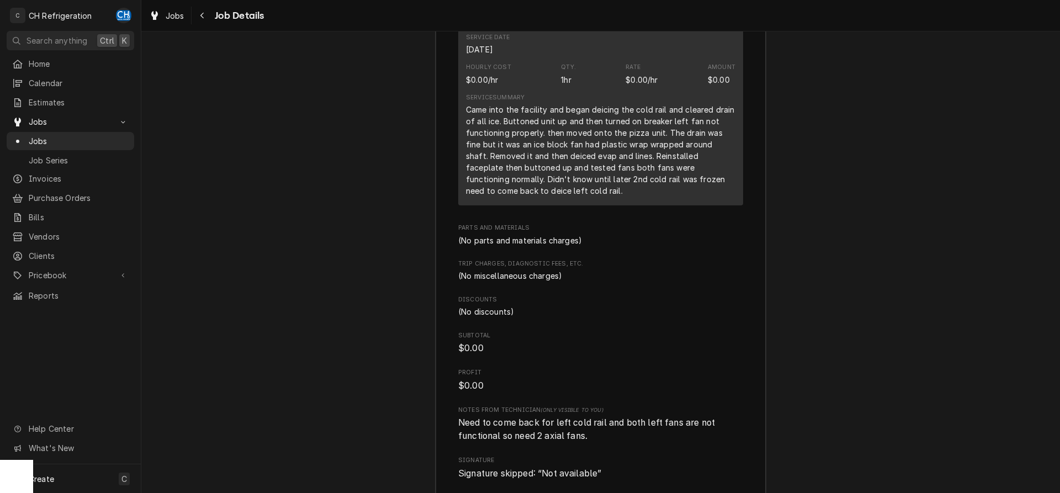
scroll to position [1395, 0]
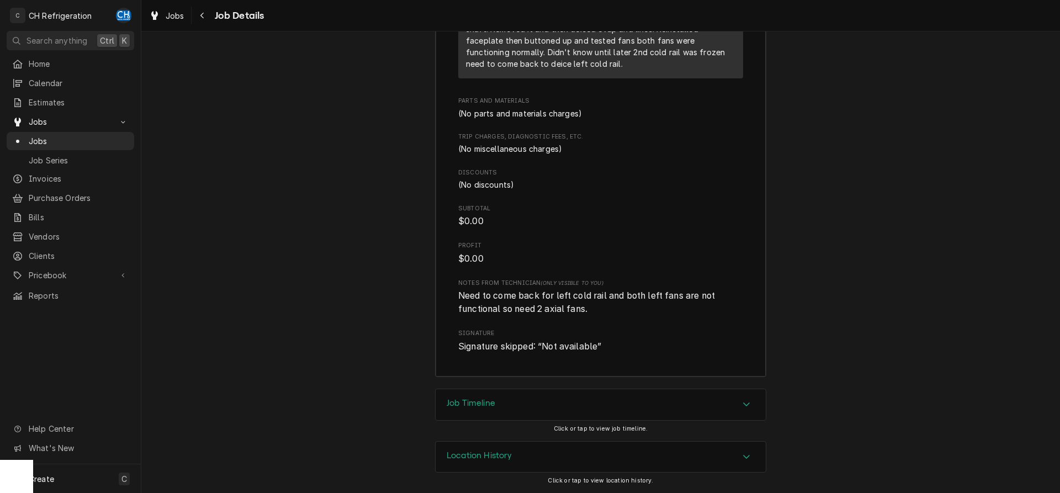
click at [587, 400] on div "Job Timeline" at bounding box center [601, 404] width 330 height 31
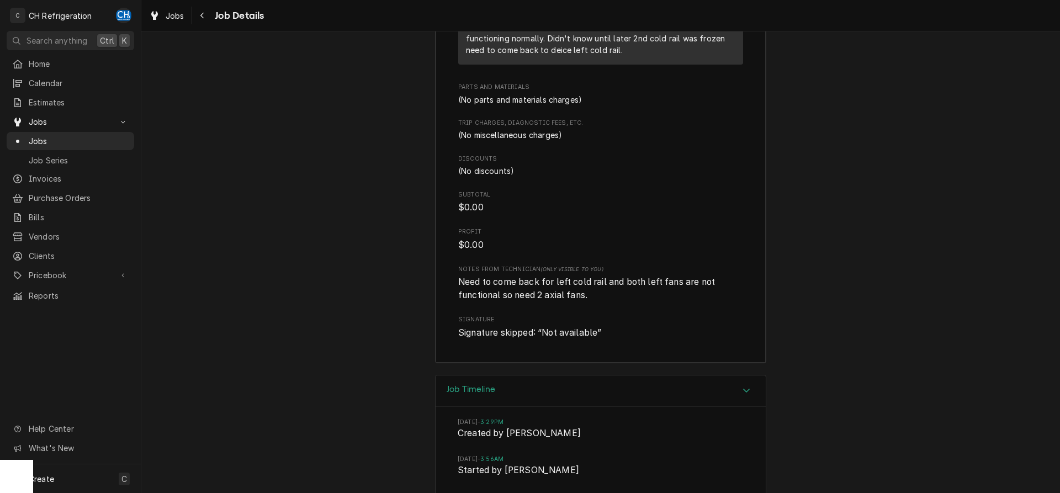
scroll to position [1561, 0]
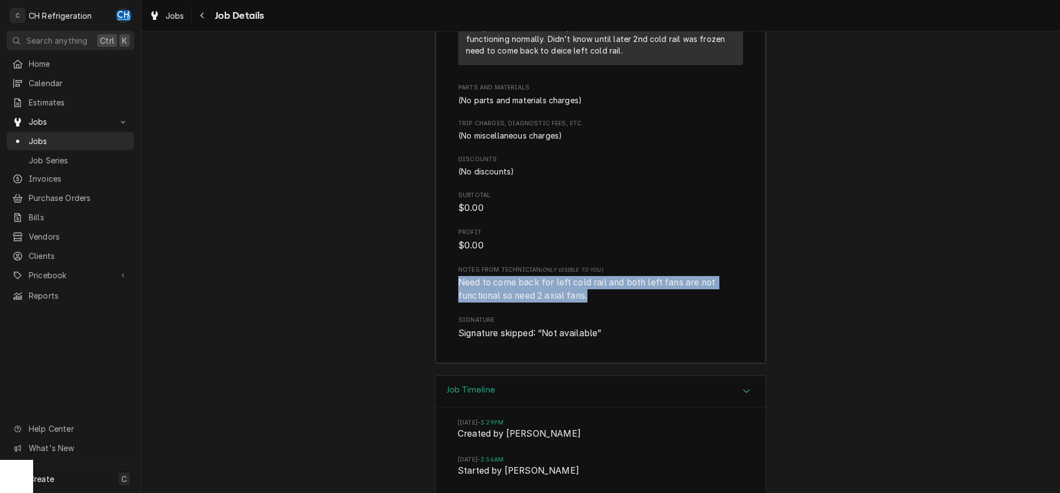
drag, startPoint x: 601, startPoint y: 311, endPoint x: 460, endPoint y: 296, distance: 142.2
click at [460, 296] on span "Need to come back for left cold rail and both left fans are not functional so n…" at bounding box center [600, 289] width 285 height 26
click at [517, 297] on span "Need to come back for left cold rail and both left fans are not functional so n…" at bounding box center [587, 289] width 259 height 24
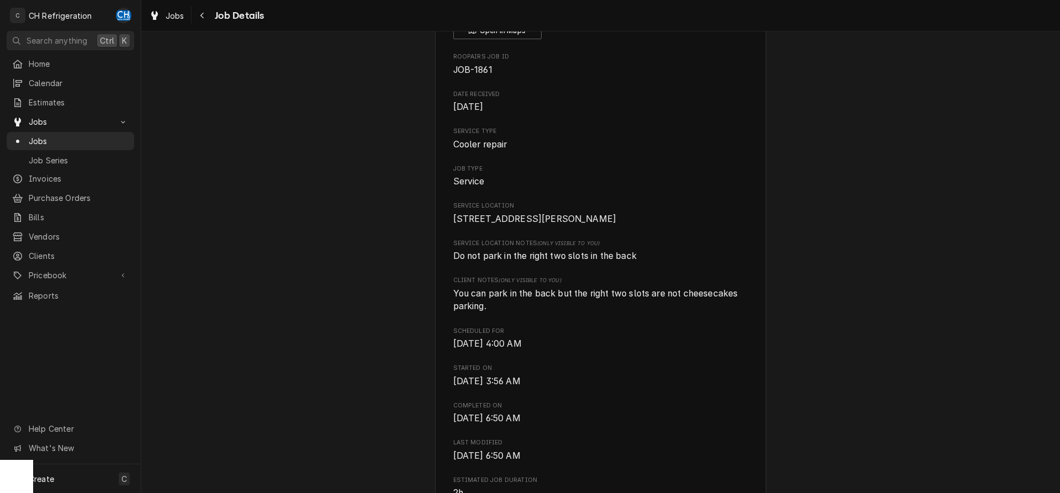
scroll to position [0, 0]
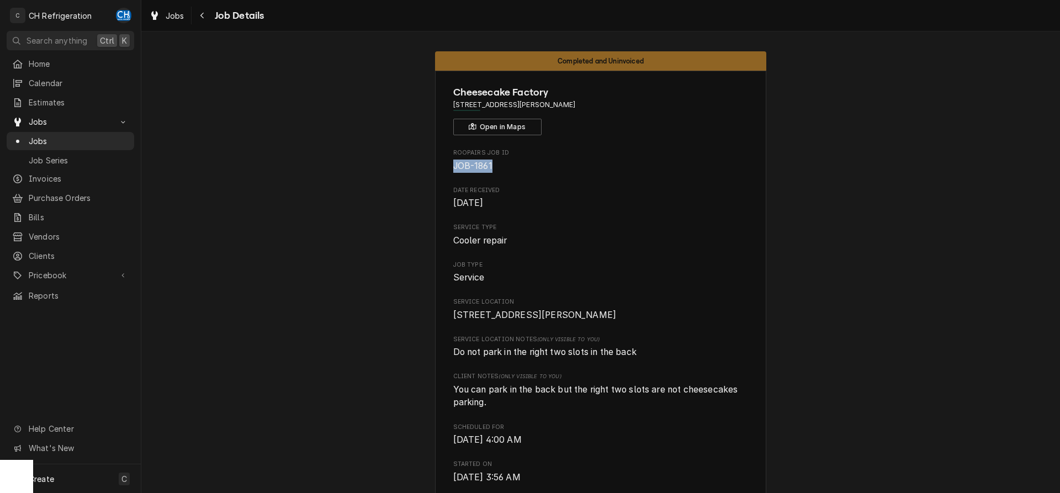
drag, startPoint x: 497, startPoint y: 166, endPoint x: 463, endPoint y: 165, distance: 33.7
click at [455, 166] on span "JOB-1861" at bounding box center [600, 166] width 295 height 13
copy span "JOB-1861"
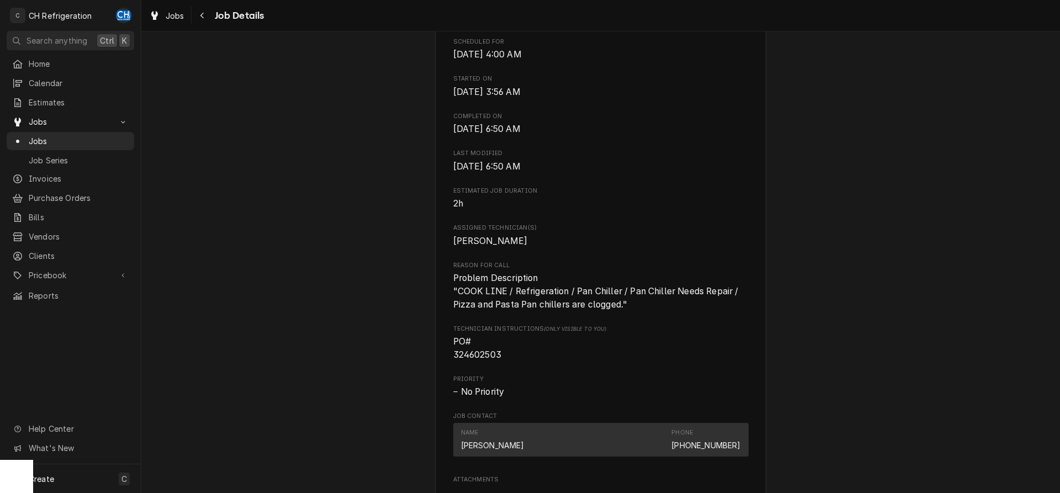
scroll to position [451, 0]
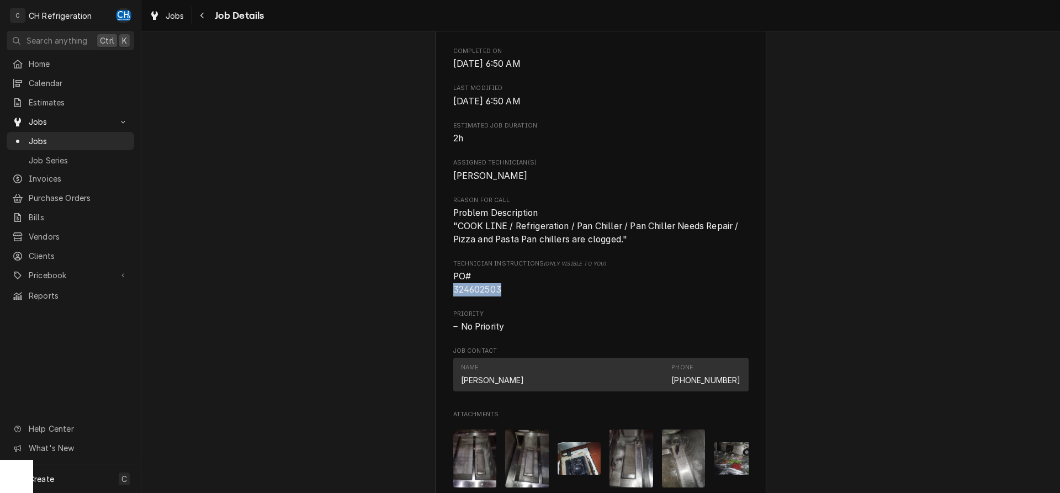
drag, startPoint x: 510, startPoint y: 302, endPoint x: 465, endPoint y: 305, distance: 45.4
click at [450, 305] on div "Cheesecake Factory 364 N Beverly Dr, Beverly Hills, CA 90210 Open in Maps Roopa…" at bounding box center [600, 185] width 331 height 1131
copy span "324602503"
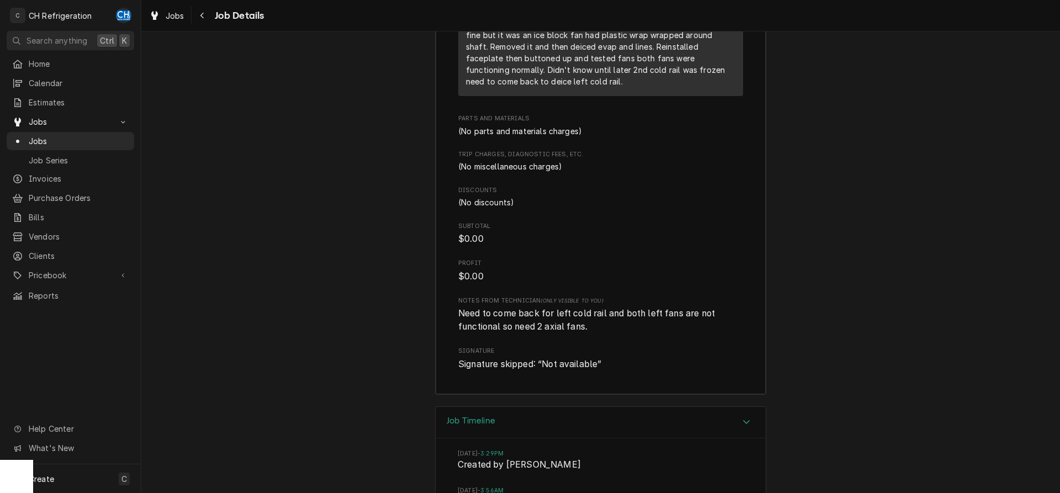
scroll to position [1361, 0]
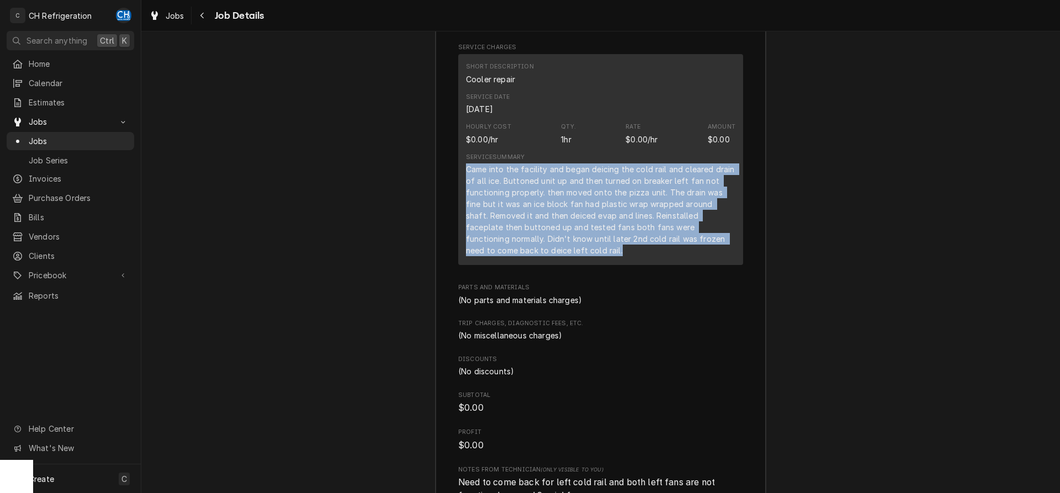
drag, startPoint x: 463, startPoint y: 181, endPoint x: 592, endPoint y: 266, distance: 153.9
click at [592, 265] on div "Short Description Cooler repair Service Date Sep 3, 2025 Hourly Cost $0.00/hr Q…" at bounding box center [600, 159] width 285 height 211
copy div "Came into the facility and began deicing the cold rail and cleared drain of all…"
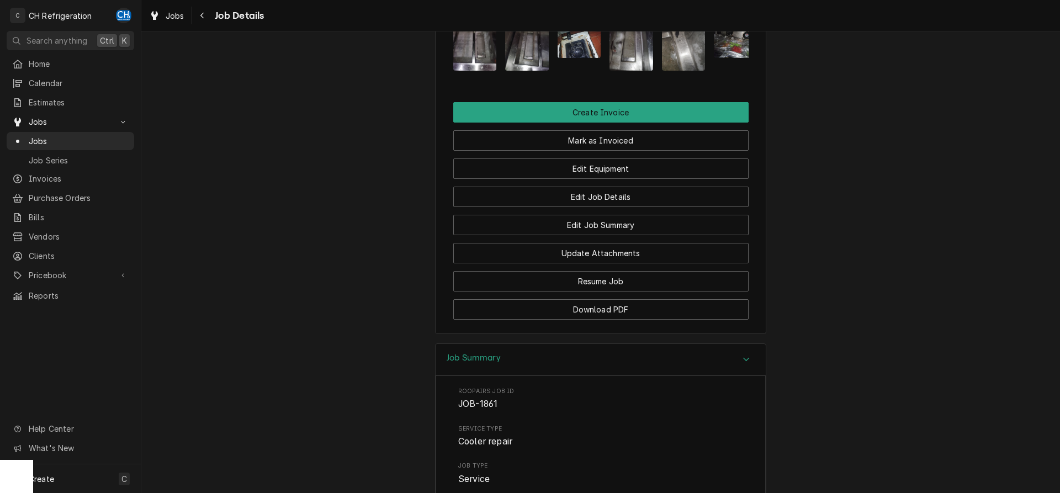
scroll to position [845, 0]
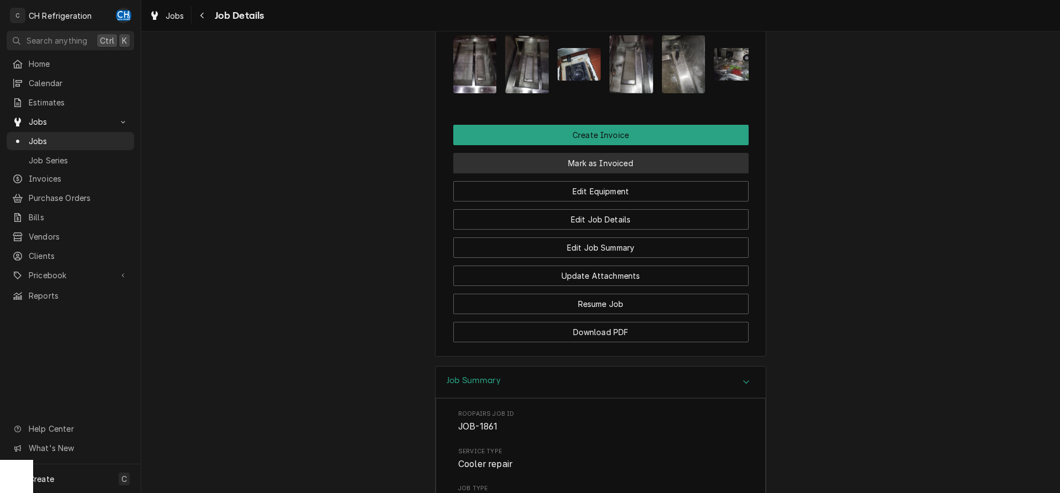
click at [584, 173] on button "Mark as Invoiced" at bounding box center [600, 163] width 295 height 20
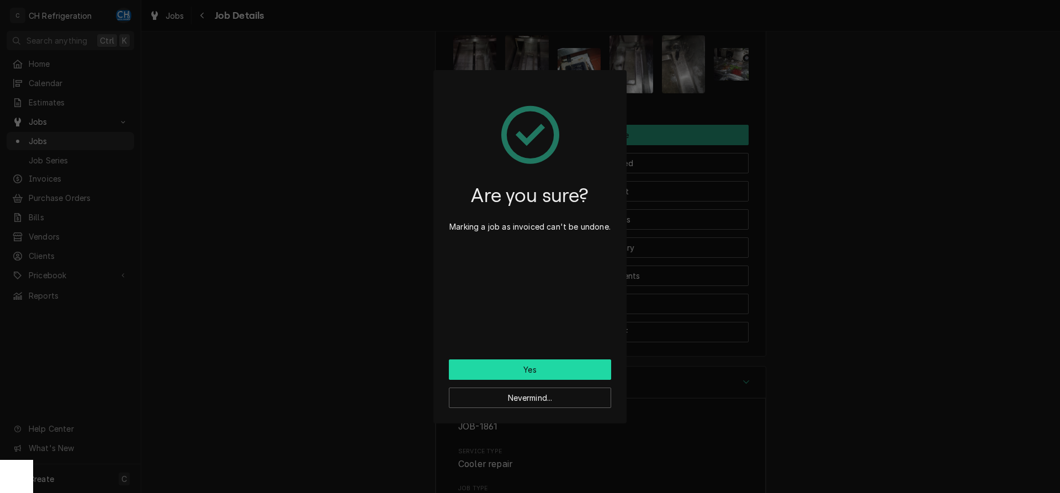
click at [538, 368] on button "Yes" at bounding box center [530, 370] width 162 height 20
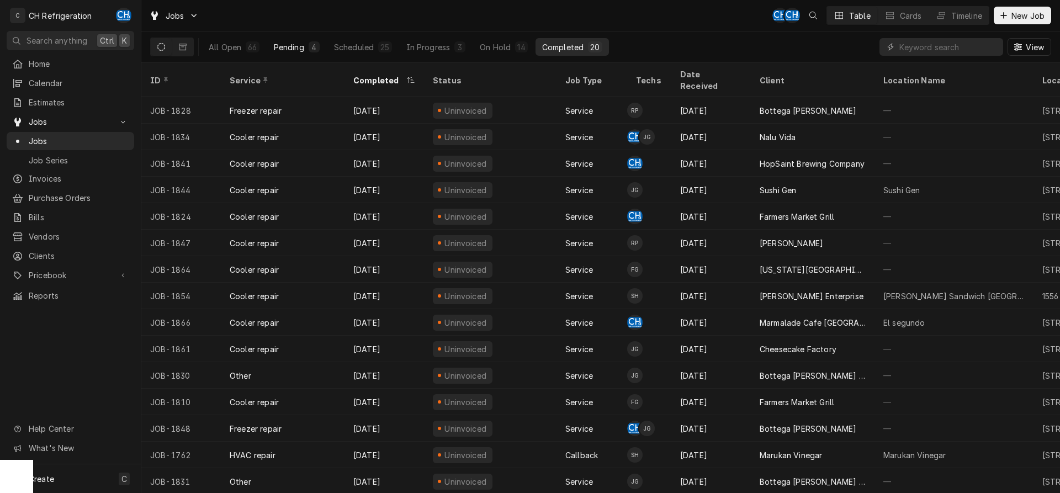
click at [323, 42] on button "Pending 4" at bounding box center [296, 47] width 59 height 18
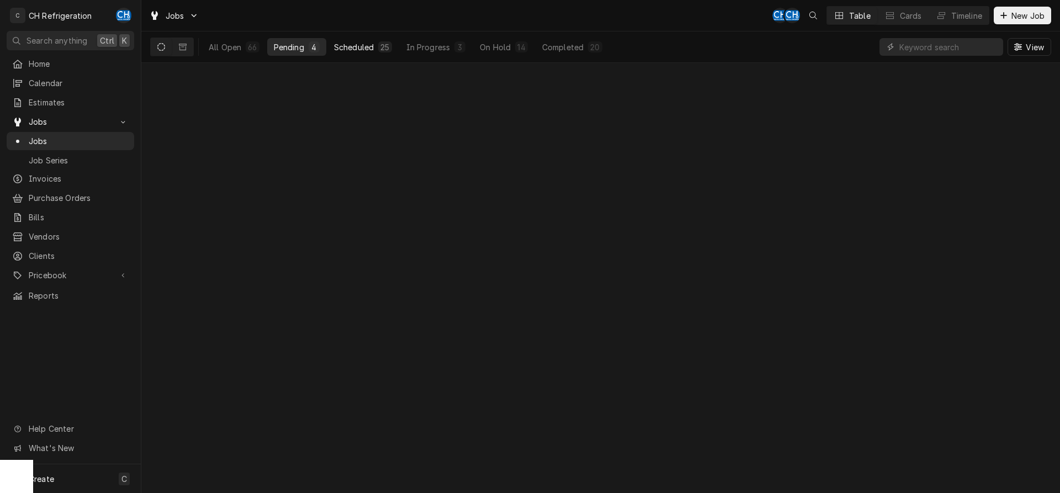
click at [340, 43] on div "Scheduled" at bounding box center [354, 47] width 40 height 12
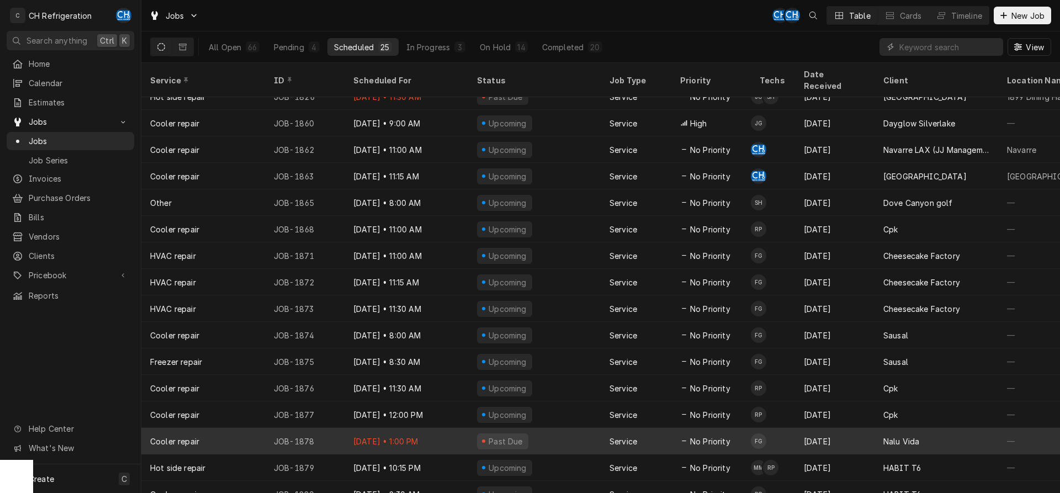
scroll to position [252, 0]
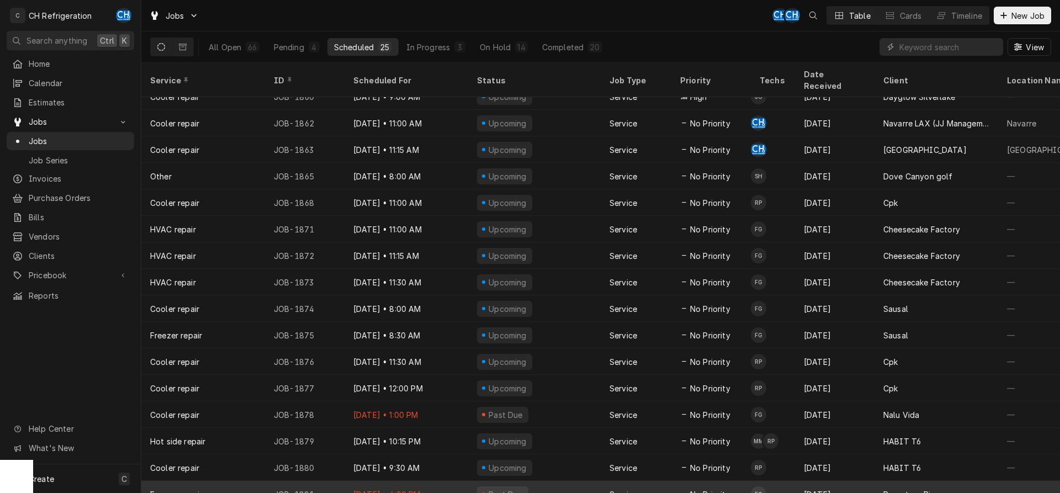
click at [889, 489] on div "Purgatory Pizza" at bounding box center [914, 495] width 60 height 12
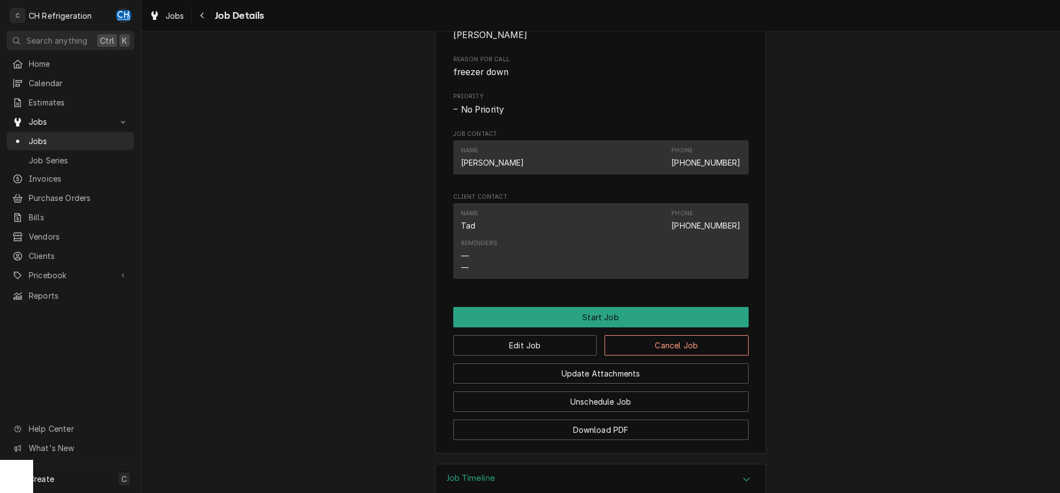
scroll to position [442, 0]
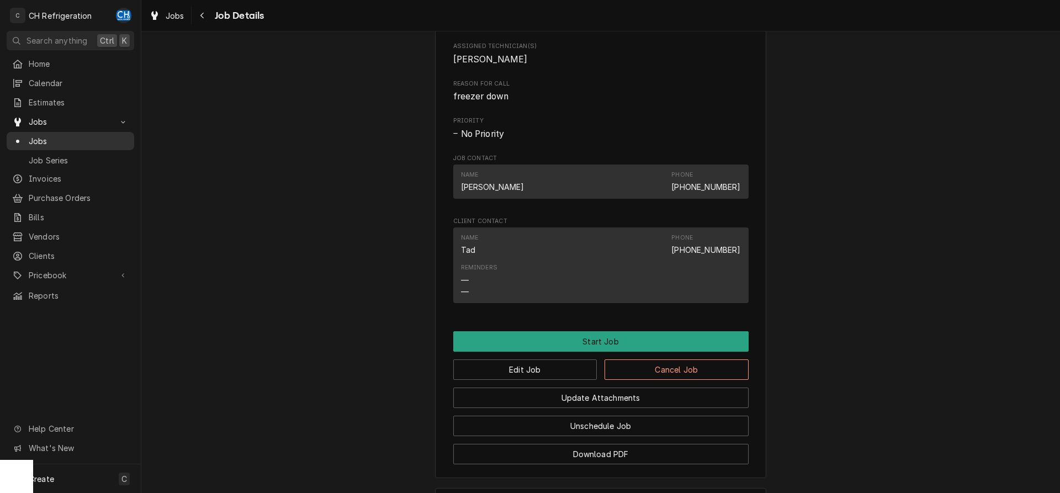
click at [43, 134] on div "Jobs" at bounding box center [70, 141] width 123 height 14
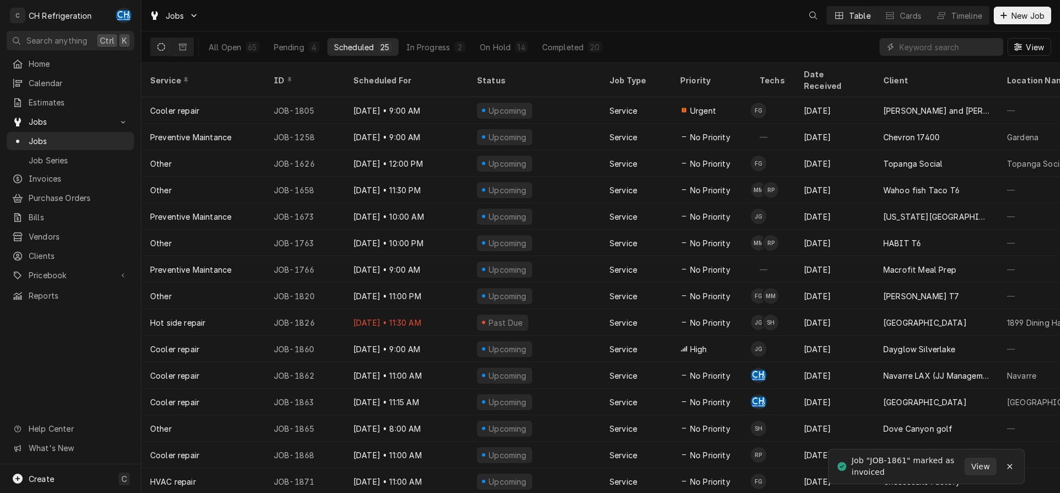
click at [566, 48] on div "Completed" at bounding box center [562, 47] width 41 height 12
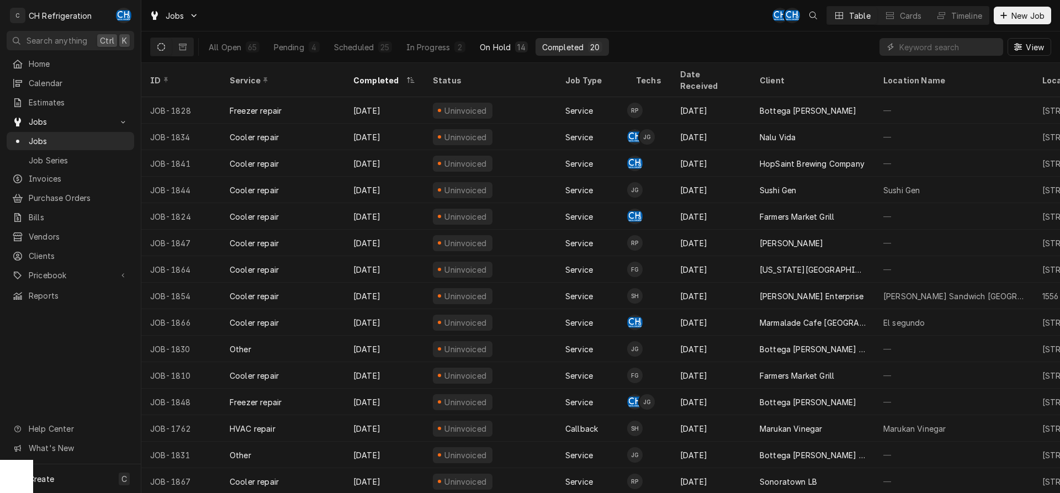
click at [519, 44] on div "14" at bounding box center [521, 47] width 8 height 12
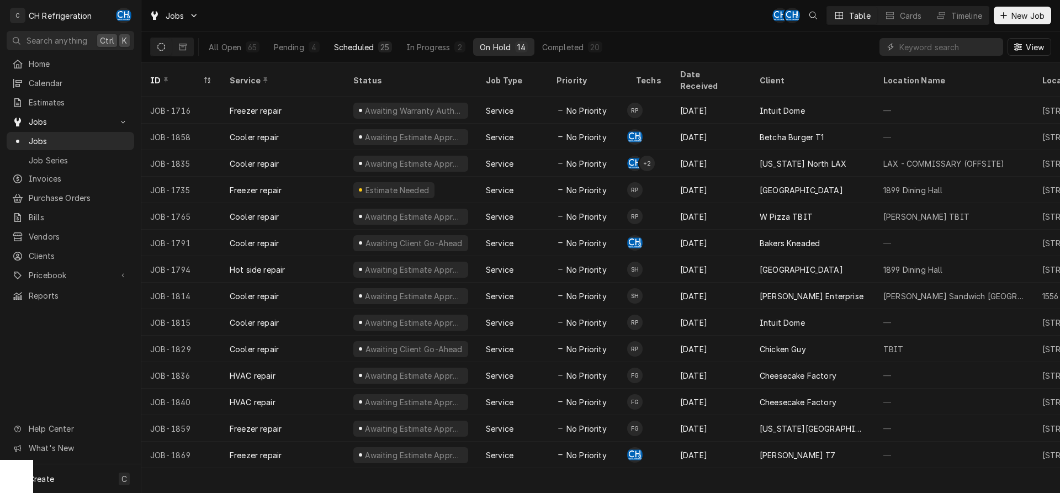
click at [363, 55] on button "Scheduled 25" at bounding box center [362, 47] width 71 height 18
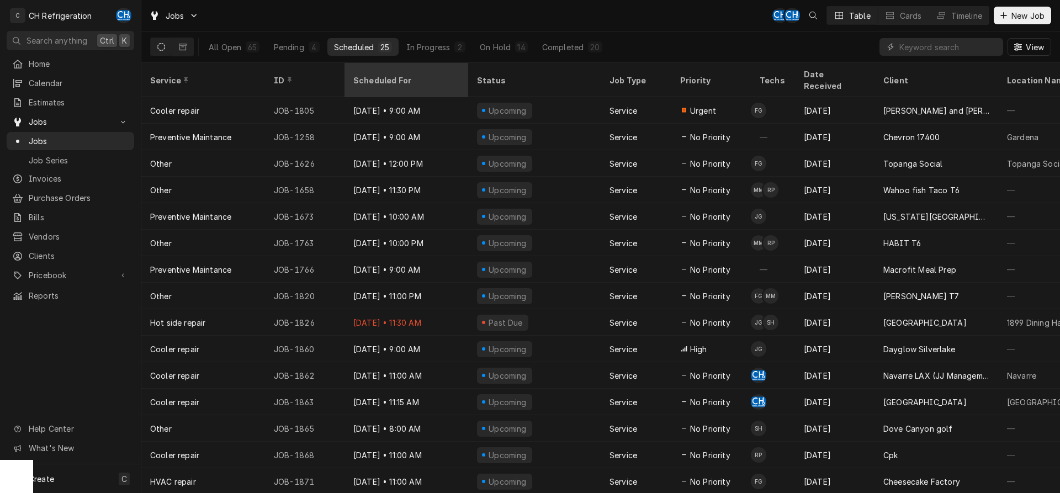
click at [381, 75] on div "Scheduled For" at bounding box center [405, 81] width 104 height 12
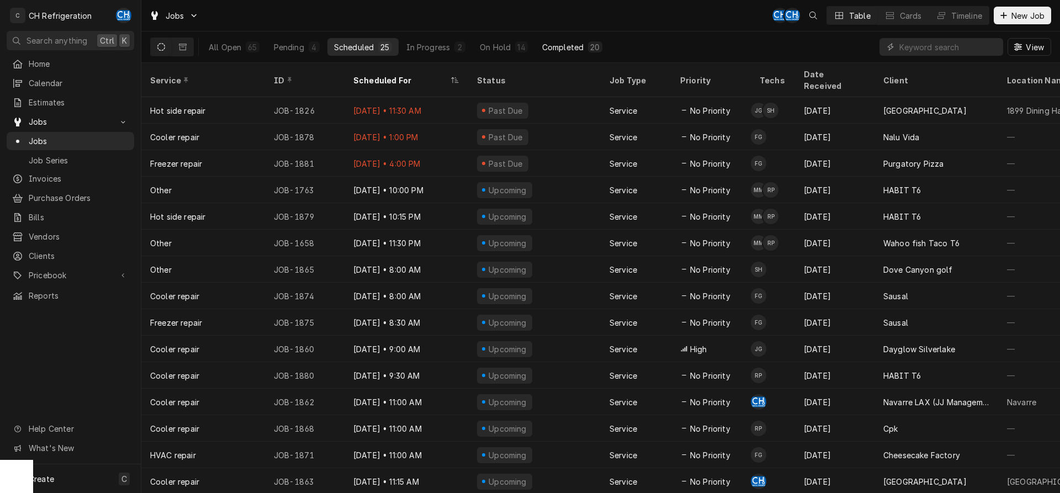
click at [547, 51] on div "Completed" at bounding box center [562, 47] width 41 height 12
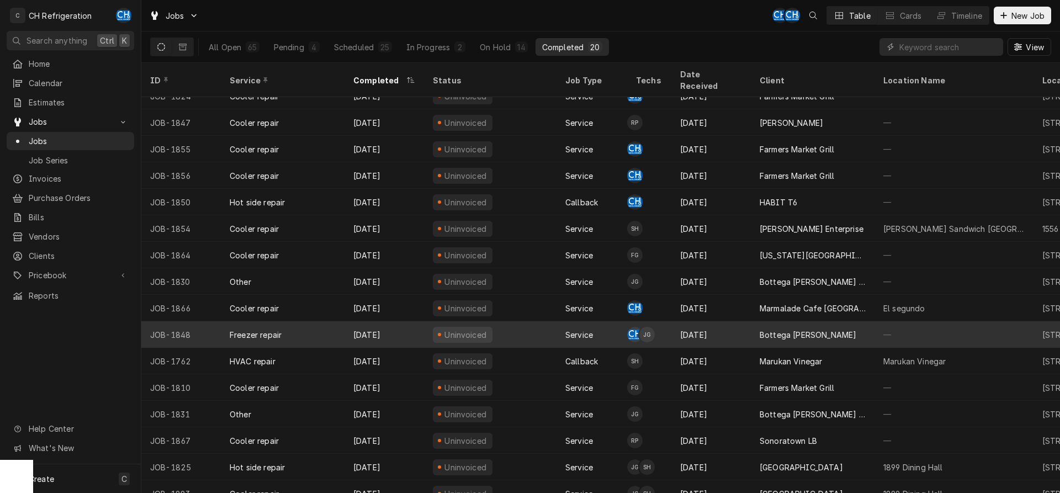
scroll to position [121, 0]
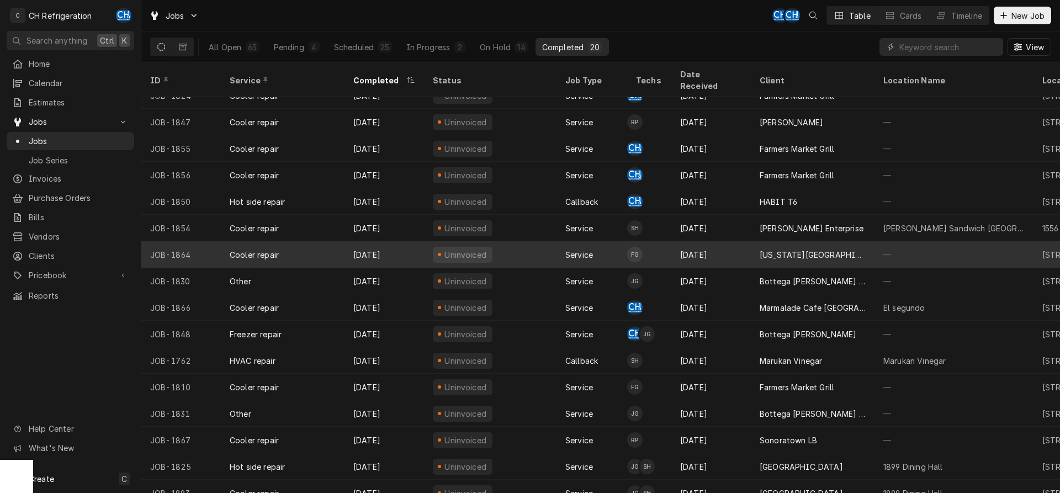
click at [733, 244] on div "[DATE]" at bounding box center [712, 254] width 80 height 27
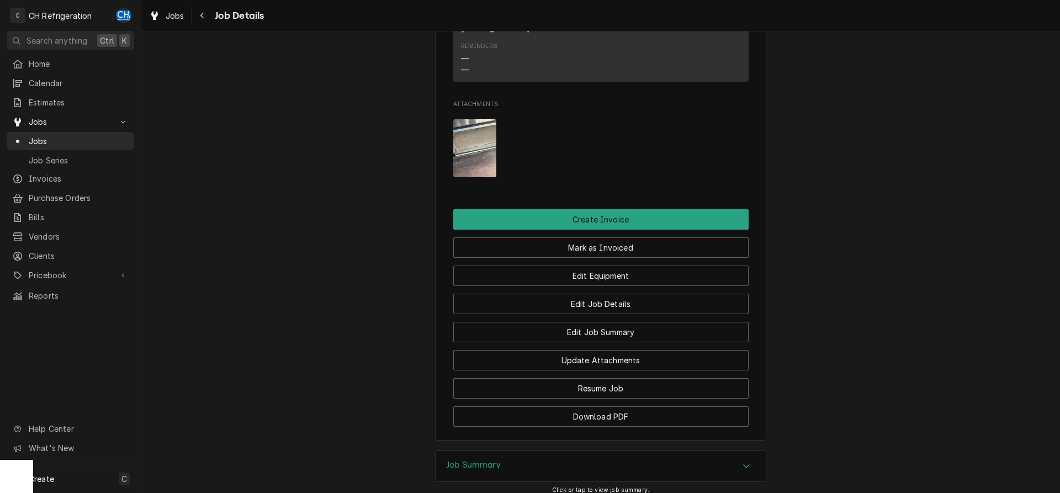
scroll to position [828, 0]
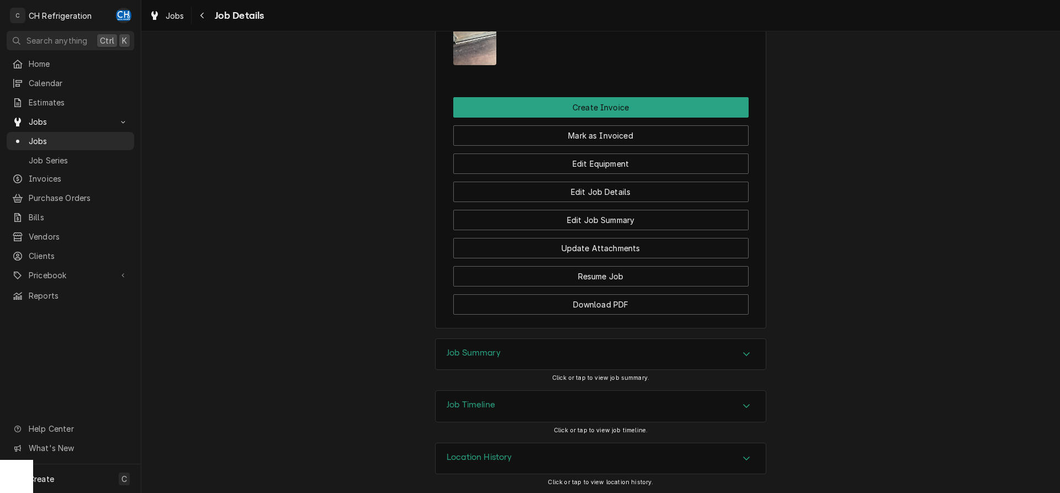
click at [551, 361] on div "Job Summary" at bounding box center [601, 354] width 330 height 31
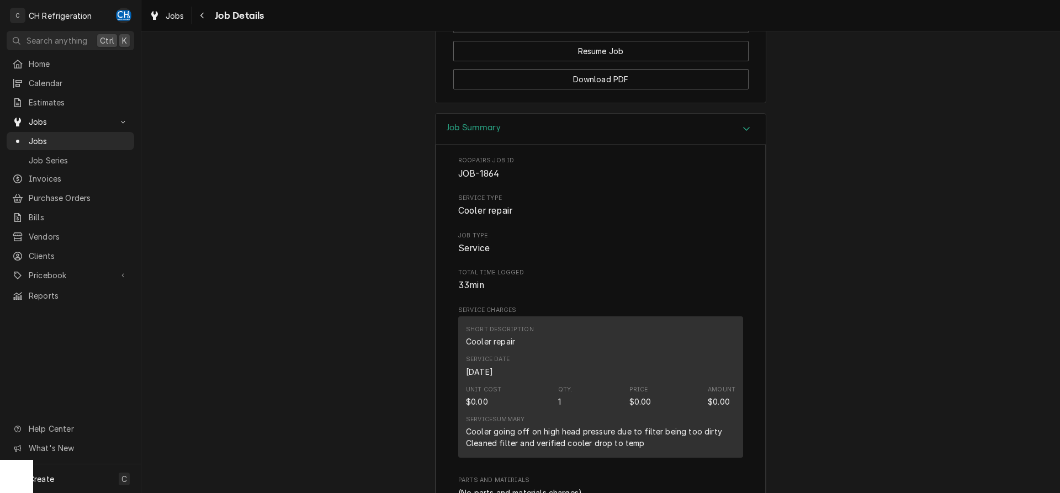
scroll to position [1381, 0]
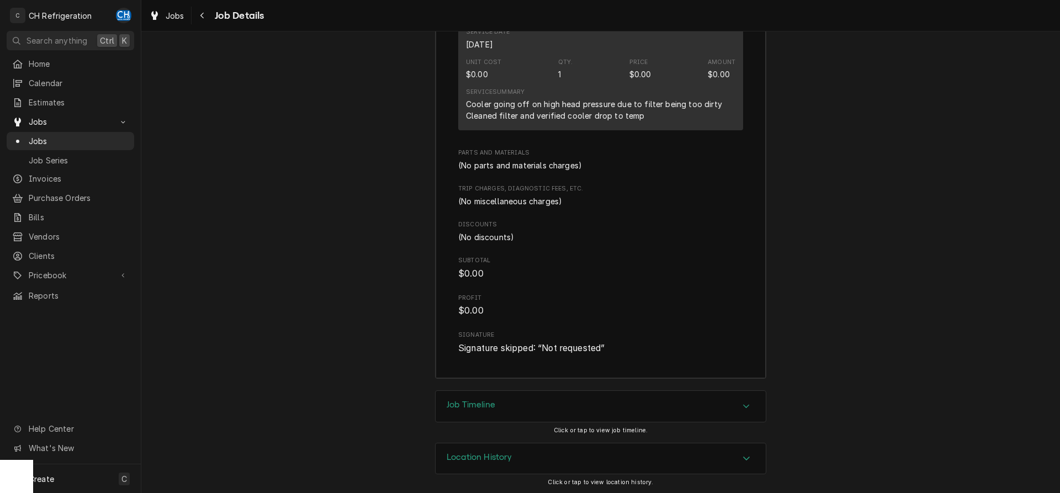
click at [517, 411] on div "Job Timeline" at bounding box center [601, 406] width 330 height 31
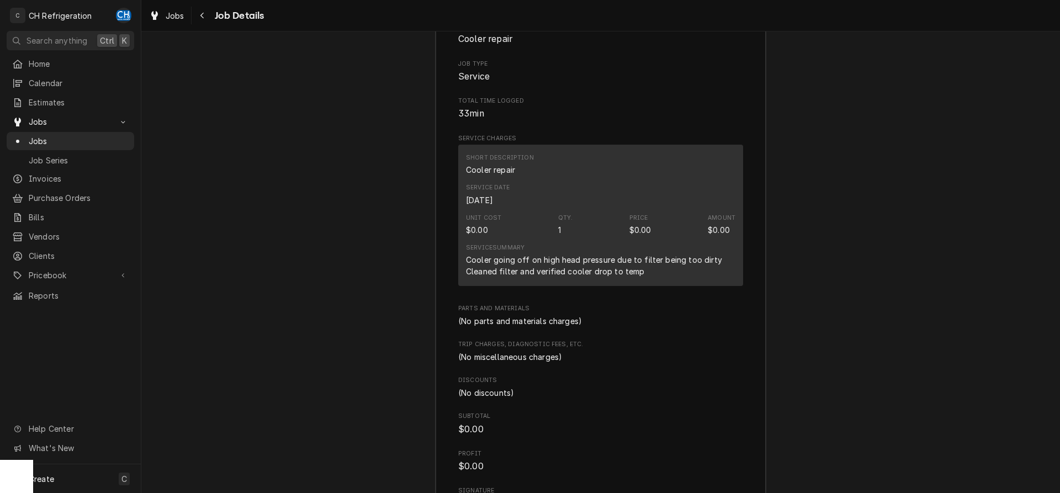
scroll to position [1201, 0]
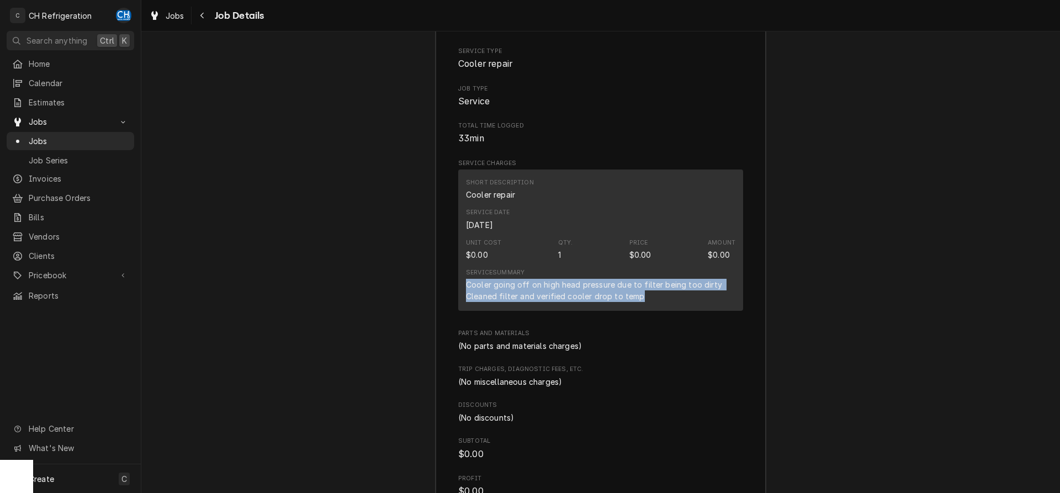
drag, startPoint x: 462, startPoint y: 284, endPoint x: 666, endPoint y: 293, distance: 204.0
click at [666, 293] on div "Short Description Cooler repair Service Date Sep 2, 2025 Unit Cost $0.00 Qty. 1…" at bounding box center [600, 240] width 285 height 141
copy div "Cooler going off on high head pressure due to filter being too dirty Cleaned fi…"
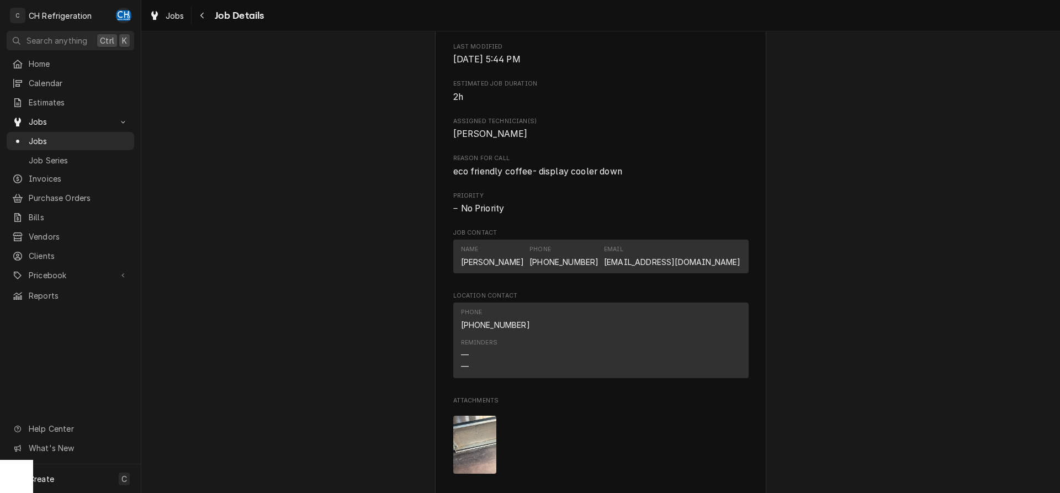
scroll to position [451, 0]
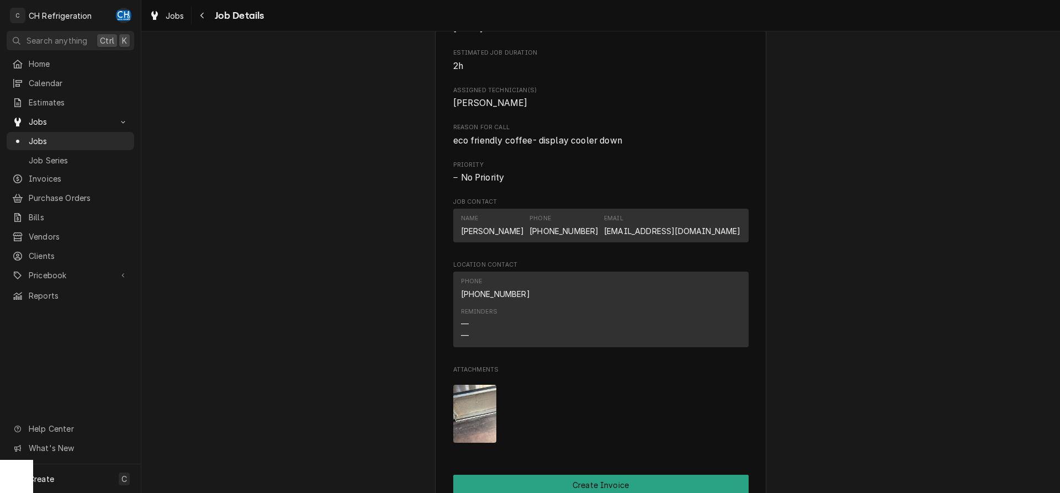
click at [493, 418] on img "Attachments" at bounding box center [475, 414] width 44 height 58
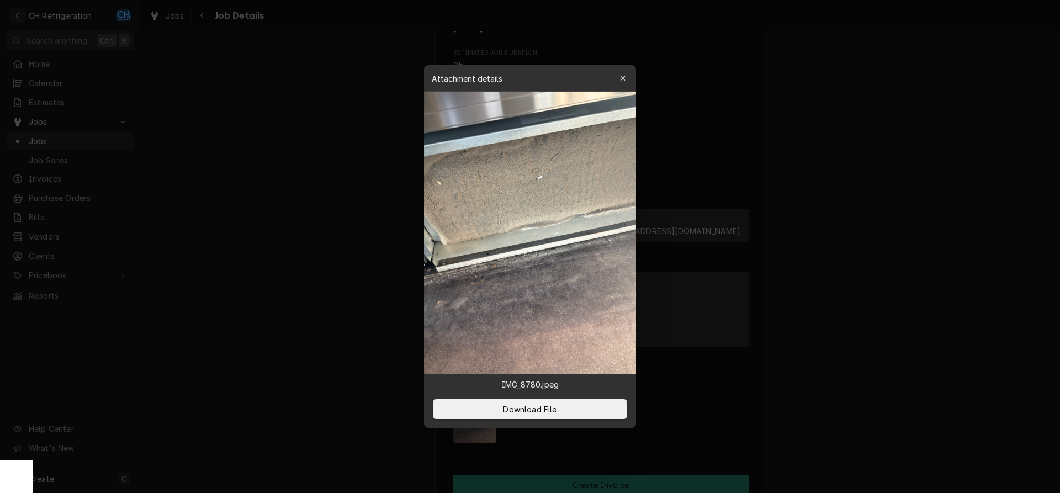
click at [885, 275] on div at bounding box center [530, 246] width 1060 height 493
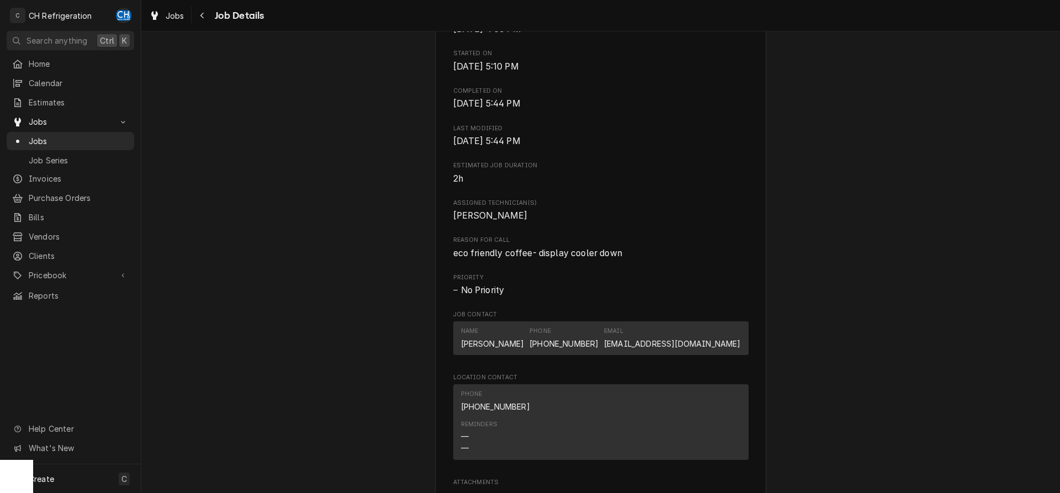
scroll to position [676, 0]
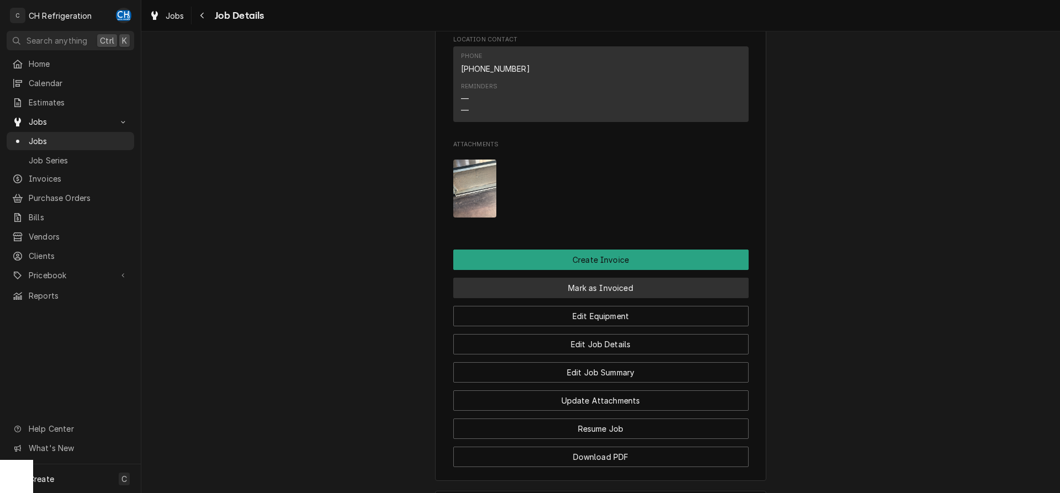
click at [593, 290] on button "Mark as Invoiced" at bounding box center [600, 288] width 295 height 20
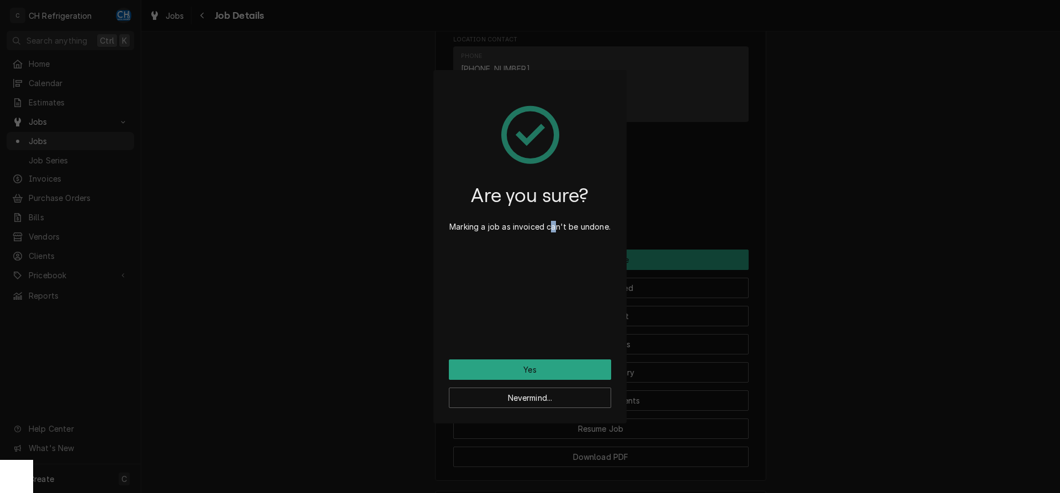
click at [554, 358] on div "Are you sure? Marking a job as invoiced can't be undone." at bounding box center [530, 223] width 162 height 274
click at [550, 366] on button "Yes" at bounding box center [530, 370] width 162 height 20
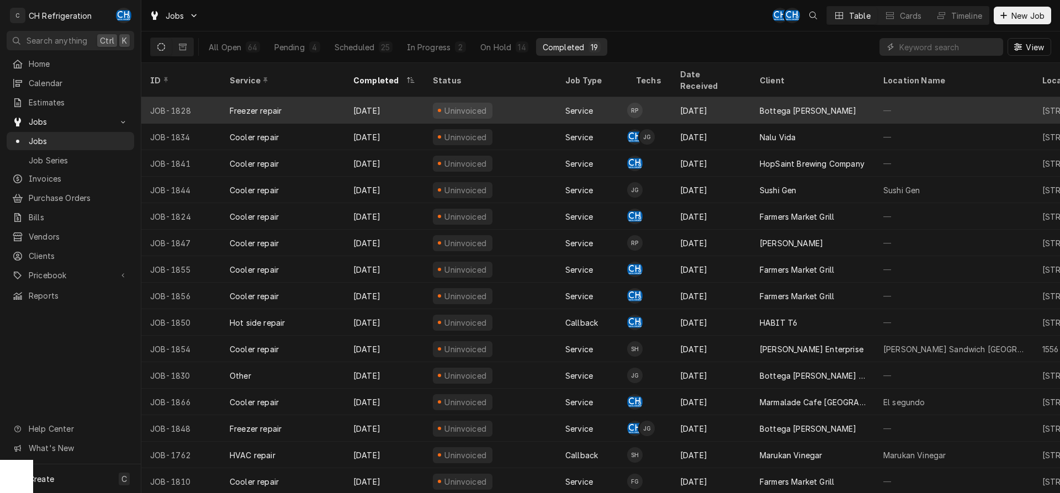
click at [756, 106] on div "Bottega [PERSON_NAME]" at bounding box center [813, 110] width 124 height 27
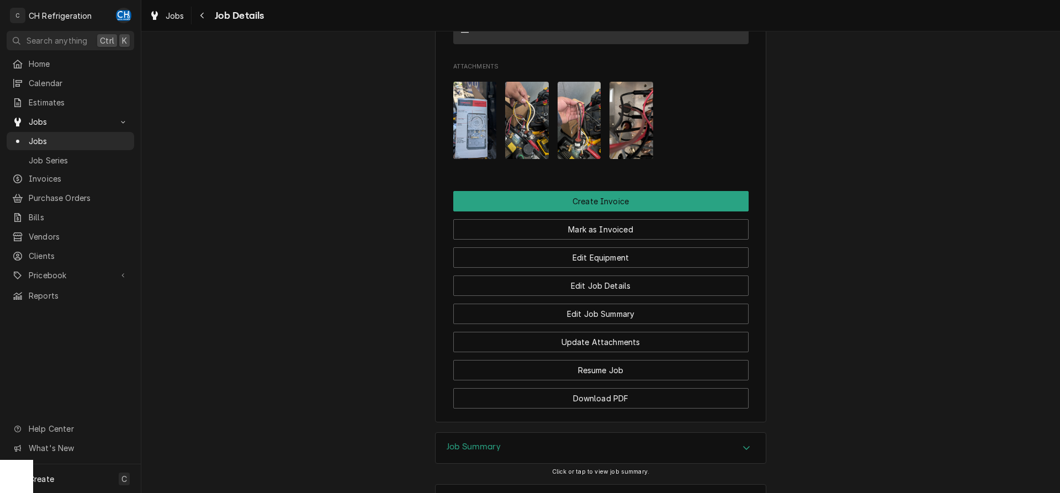
scroll to position [848, 0]
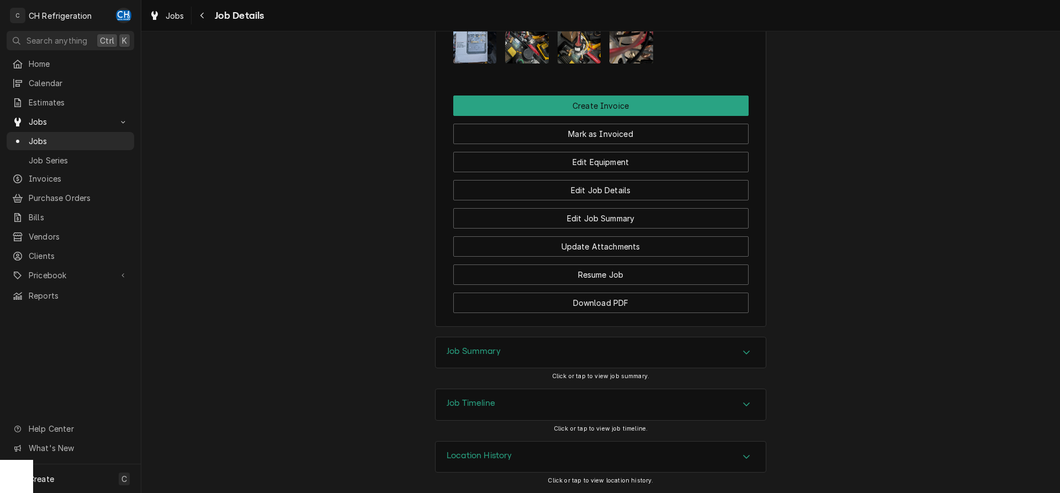
click at [512, 350] on div "Job Summary" at bounding box center [601, 352] width 330 height 31
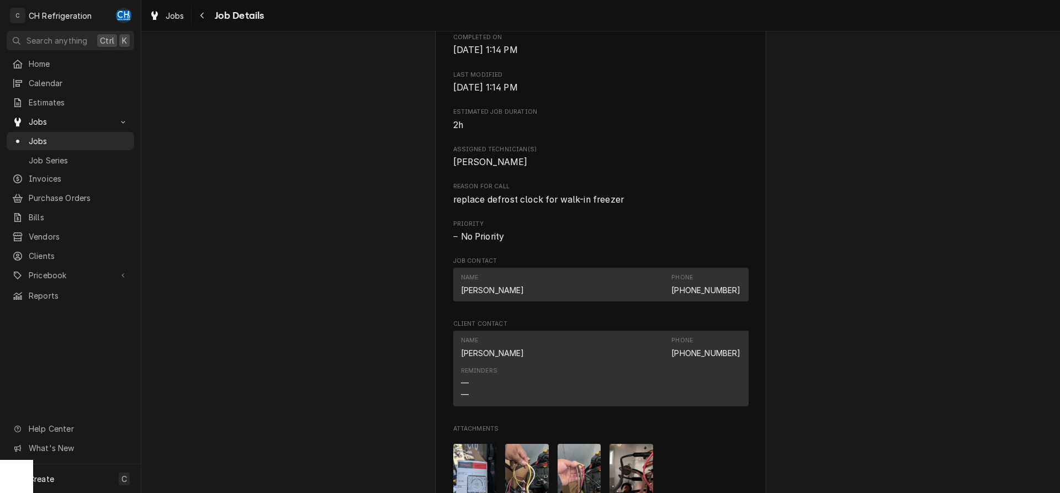
scroll to position [602, 0]
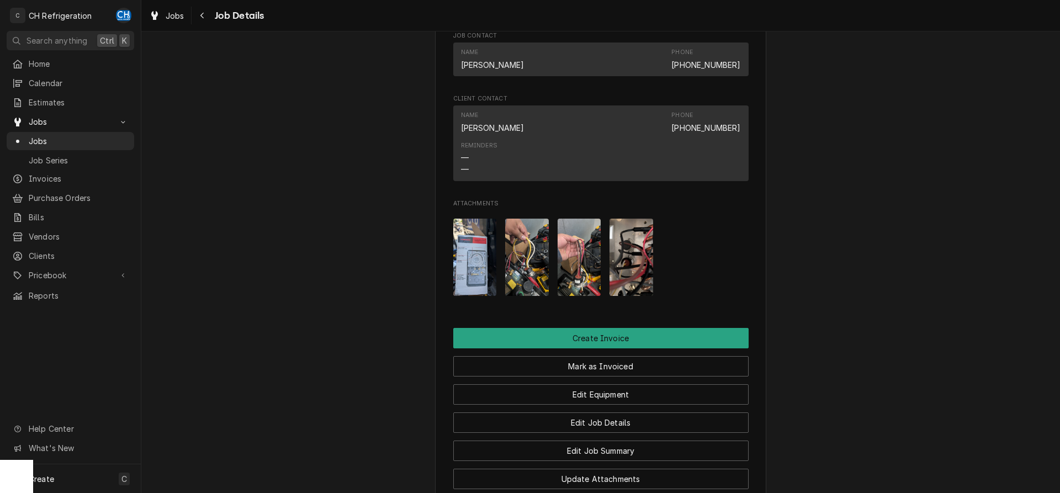
click at [548, 264] on img "Attachments" at bounding box center [527, 257] width 44 height 77
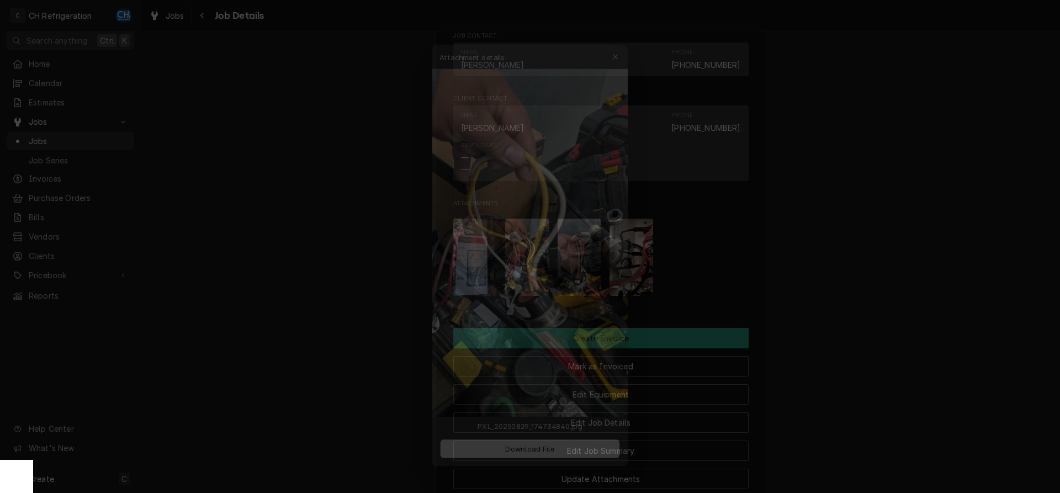
click at [894, 263] on div at bounding box center [530, 246] width 1060 height 493
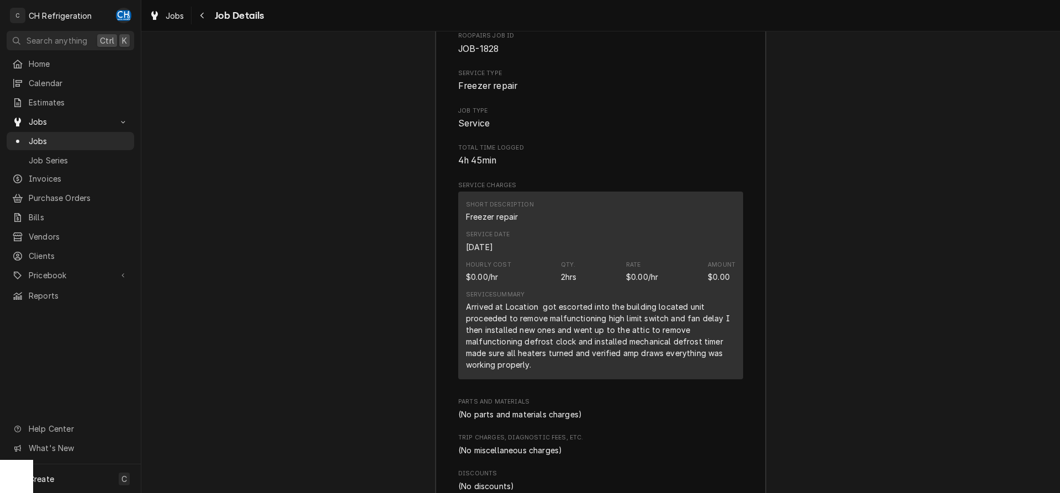
scroll to position [1447, 0]
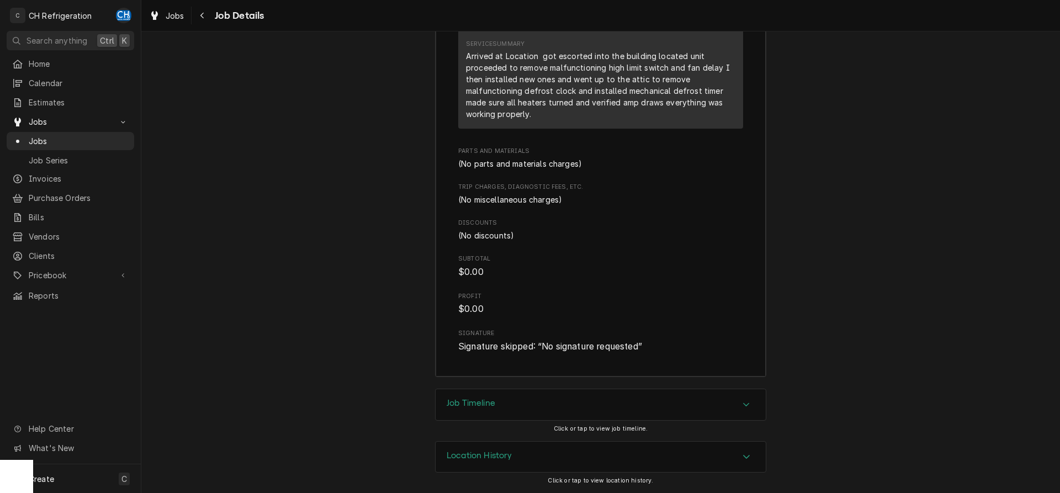
click at [489, 390] on div "Job Timeline" at bounding box center [601, 404] width 330 height 31
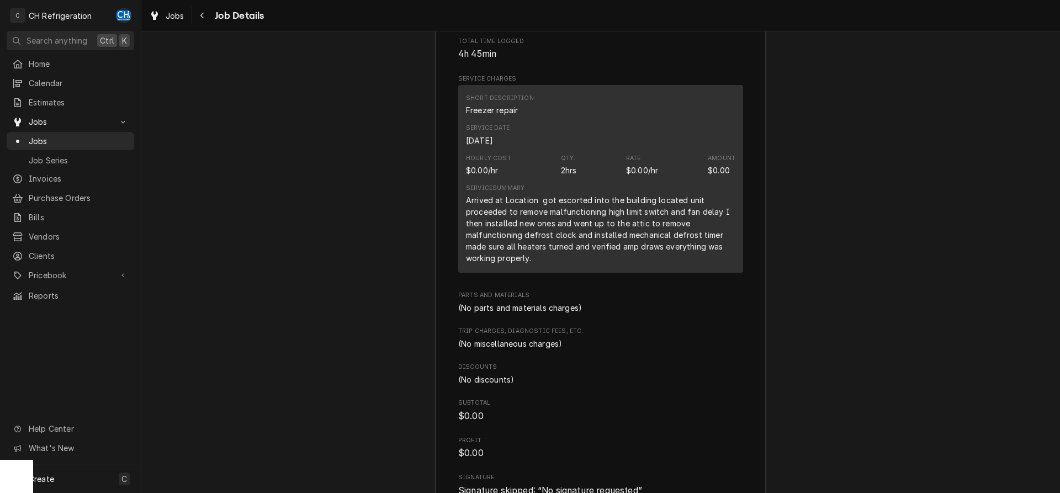
scroll to position [1266, 0]
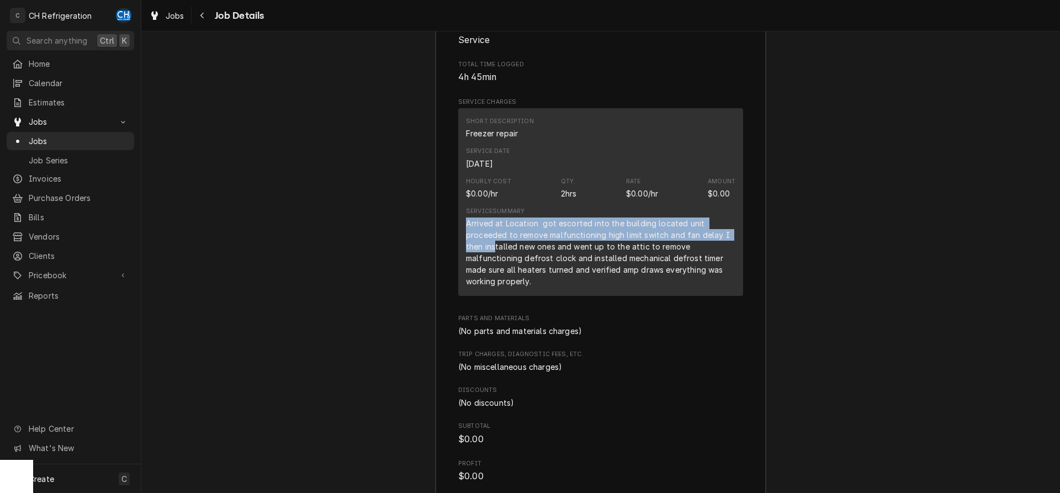
drag, startPoint x: 458, startPoint y: 233, endPoint x: 496, endPoint y: 257, distance: 45.2
click at [496, 257] on div "Roopairs Job ID JOB-1828 Service Type Freezer repair Job Type Service Total Tim…" at bounding box center [601, 240] width 330 height 608
click at [496, 257] on div "Arrived at Location got escorted into the building located unit proceeded to re…" at bounding box center [601, 253] width 270 height 70
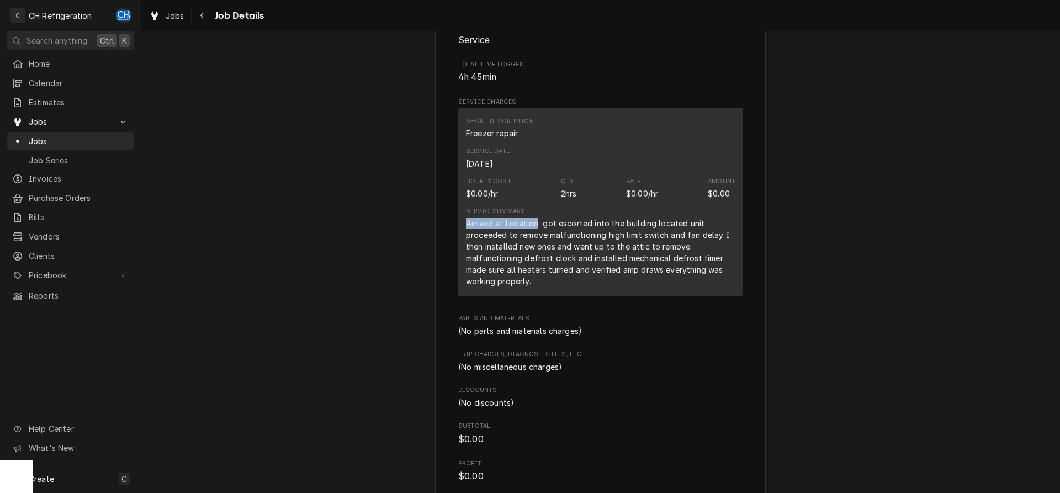
drag, startPoint x: 536, startPoint y: 237, endPoint x: 466, endPoint y: 240, distance: 70.2
click at [466, 240] on div "Short Description Freezer repair Service Date Aug 29, 2025 Hourly Cost $0.00/hr…" at bounding box center [600, 202] width 285 height 188
copy div "Arrived at Location"
click at [603, 271] on div "Arrived at Location got escorted into the building located unit proceeded to re…" at bounding box center [601, 253] width 270 height 70
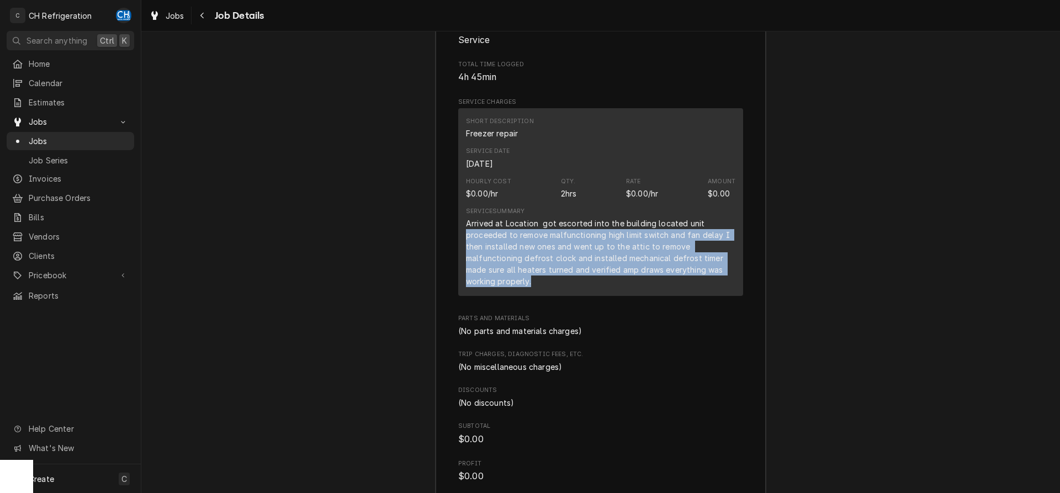
drag, startPoint x: 466, startPoint y: 252, endPoint x: 566, endPoint y: 300, distance: 111.2
click at [574, 296] on div "Short Description Freezer repair Service Date Aug 29, 2025 Hourly Cost $0.00/hr…" at bounding box center [600, 202] width 285 height 188
copy div "proceeded to remove malfunctioning high limit switch and fan delay I then insta…"
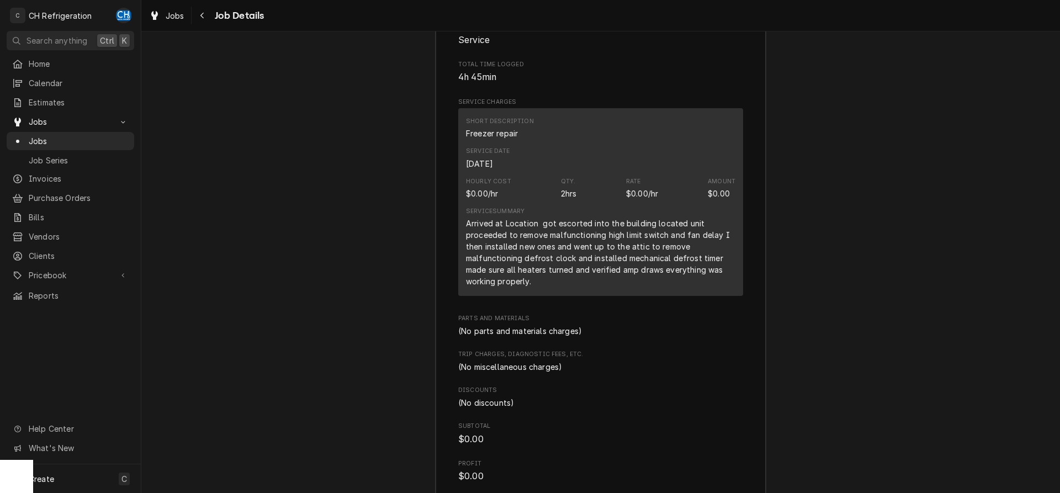
click at [524, 277] on div "Arrived at Location got escorted into the building located unit proceeded to re…" at bounding box center [601, 253] width 270 height 70
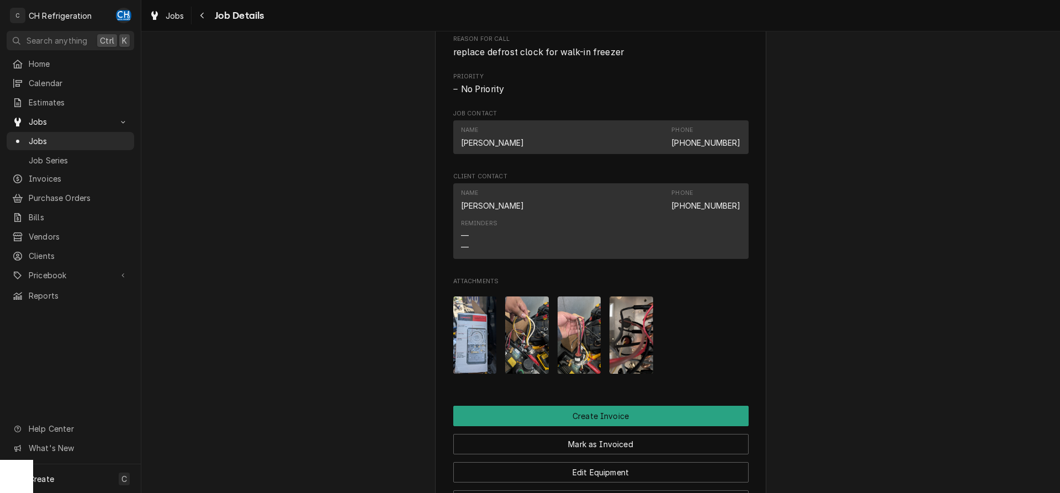
scroll to position [563, 0]
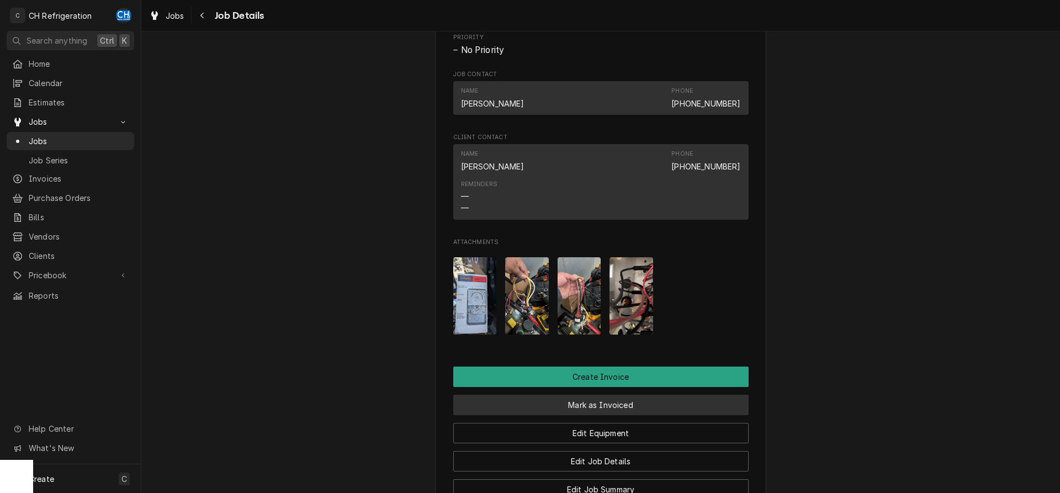
click at [581, 415] on button "Mark as Invoiced" at bounding box center [600, 405] width 295 height 20
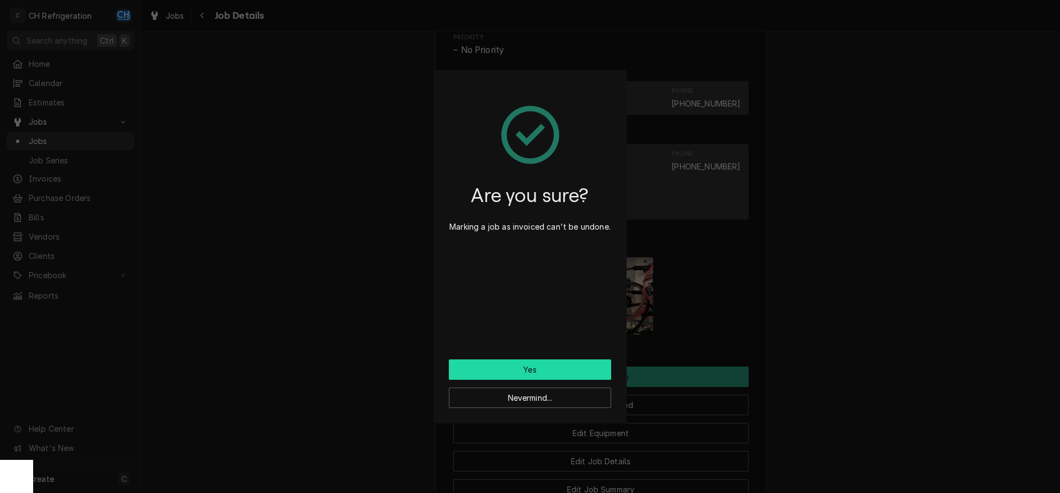
click at [527, 369] on button "Yes" at bounding box center [530, 370] width 162 height 20
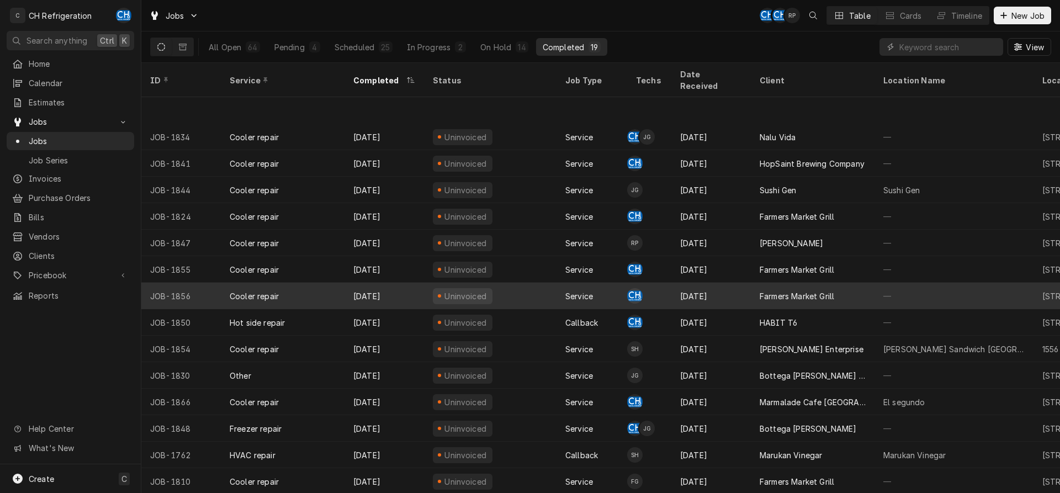
scroll to position [94, 0]
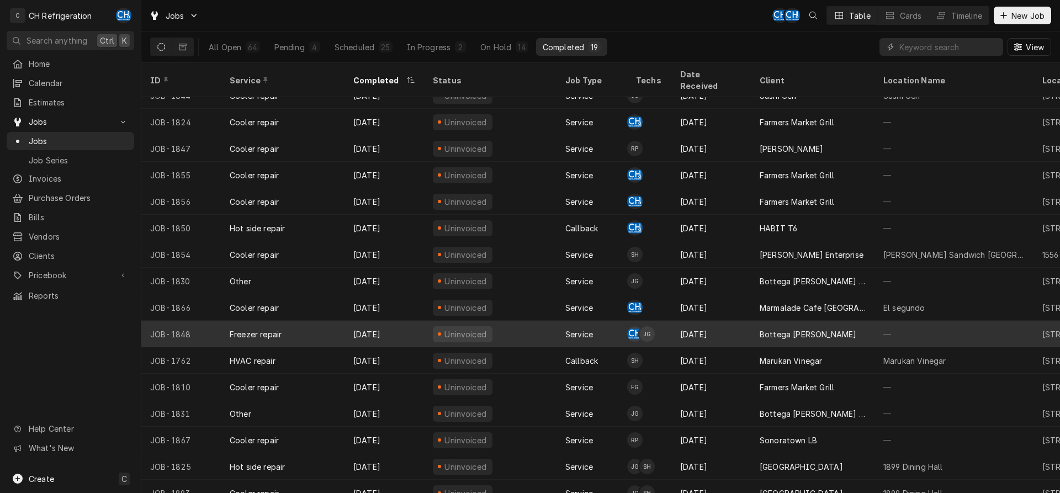
click at [765, 329] on div "Bottega [PERSON_NAME]" at bounding box center [808, 335] width 97 height 12
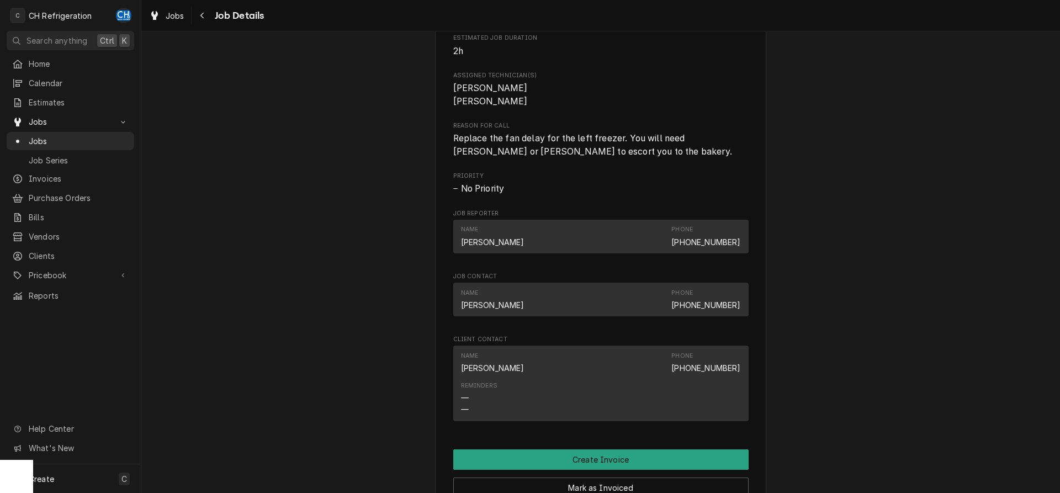
scroll to position [818, 0]
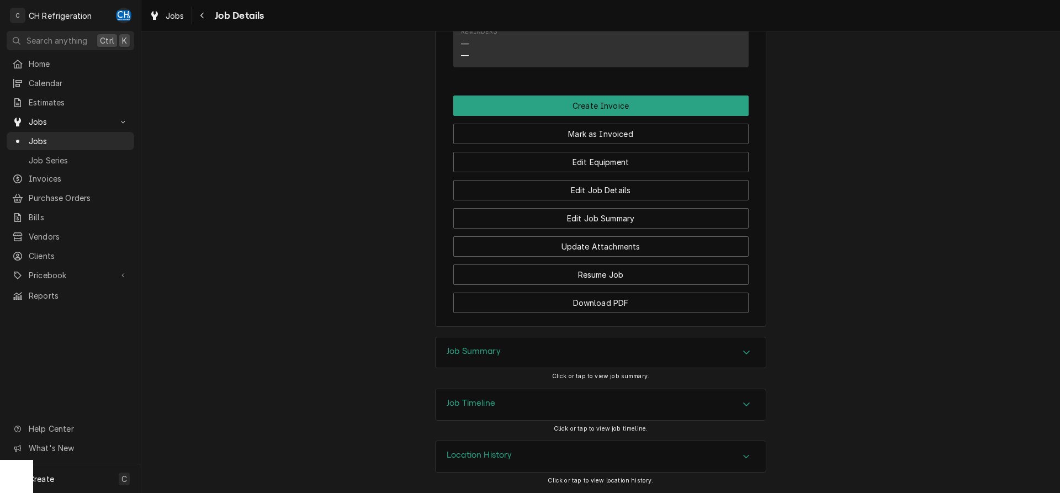
click at [533, 360] on div "Job Summary" at bounding box center [601, 352] width 330 height 31
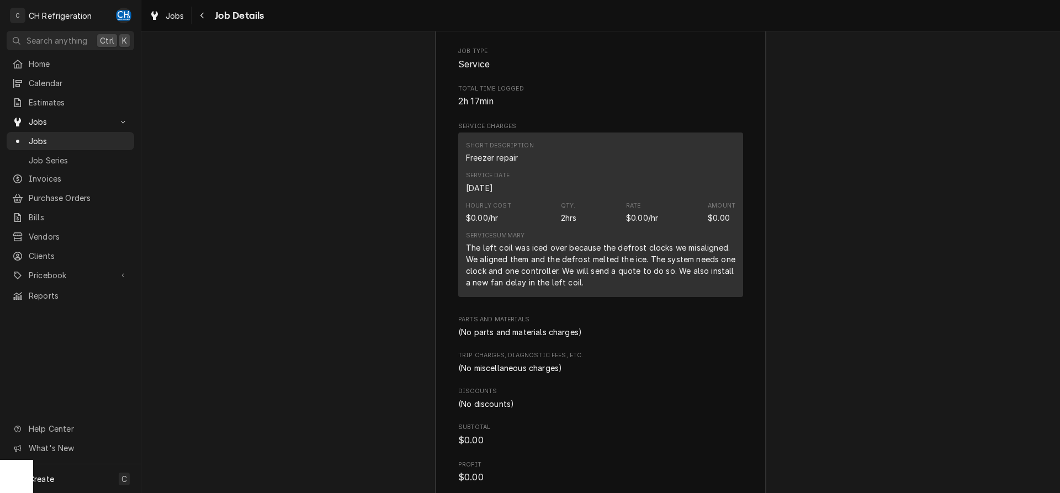
scroll to position [1156, 0]
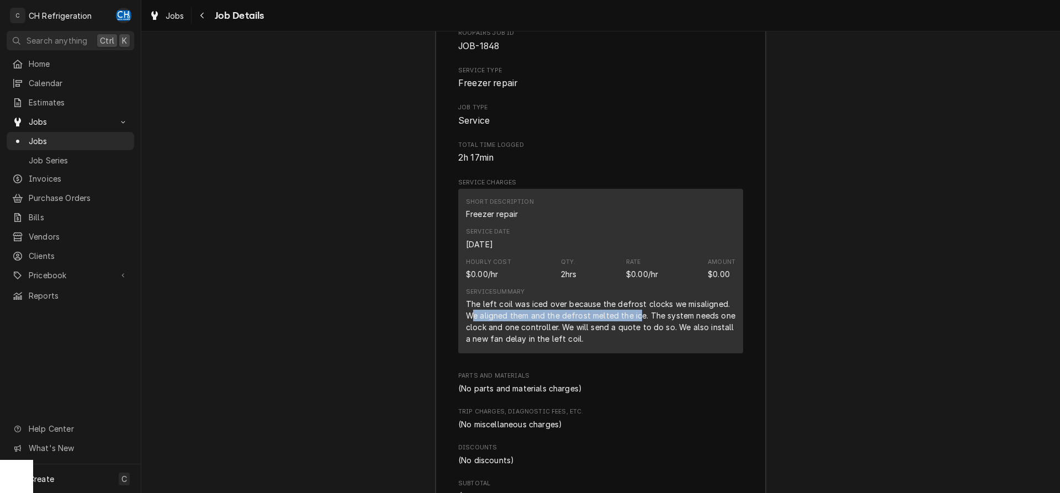
drag, startPoint x: 471, startPoint y: 325, endPoint x: 638, endPoint y: 324, distance: 167.3
click at [638, 324] on div "The left coil was iced over because the defrost clocks we misaligned. We aligne…" at bounding box center [601, 321] width 270 height 46
drag, startPoint x: 469, startPoint y: 315, endPoint x: 553, endPoint y: 319, distance: 84.1
click at [553, 319] on div "The left coil was iced over because the defrost clocks we misaligned. We aligne…" at bounding box center [601, 321] width 270 height 46
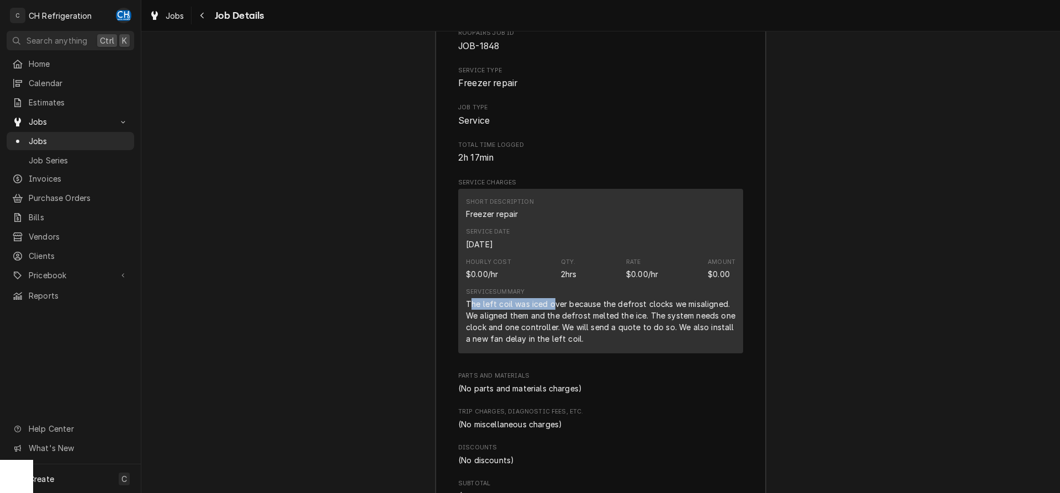
click at [506, 320] on div "The left coil was iced over because the defrost clocks we misaligned. We aligne…" at bounding box center [601, 321] width 270 height 46
click at [468, 320] on div "The left coil was iced over because the defrost clocks we misaligned. We aligne…" at bounding box center [601, 321] width 270 height 46
click at [490, 319] on div "The left coil was iced over because the defrost clocks we misaligned. We aligne…" at bounding box center [601, 321] width 270 height 46
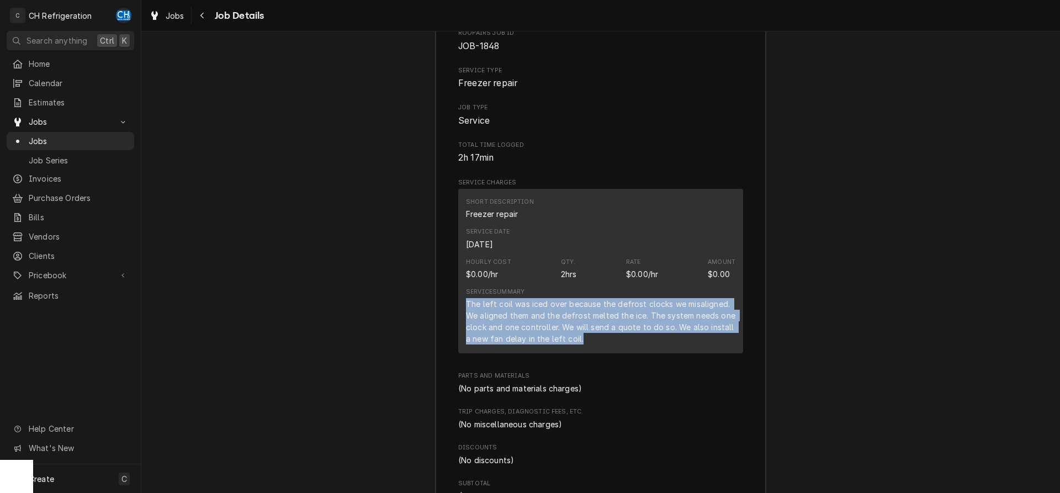
drag, startPoint x: 465, startPoint y: 319, endPoint x: 589, endPoint y: 359, distance: 129.9
click at [589, 353] on div "Short Description Freezer repair Service Date Sep 3, 2025 Hourly Cost $0.00/hr …" at bounding box center [600, 271] width 285 height 165
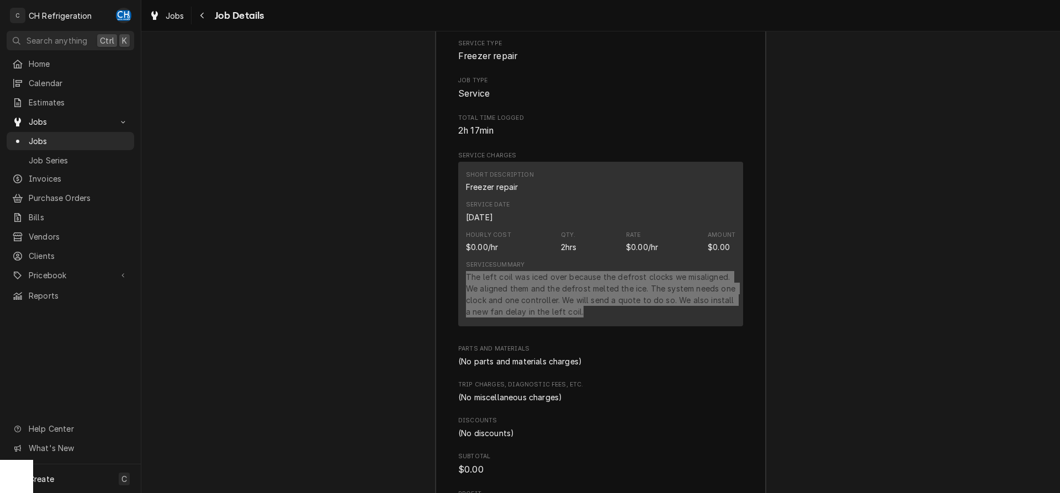
scroll to position [1296, 0]
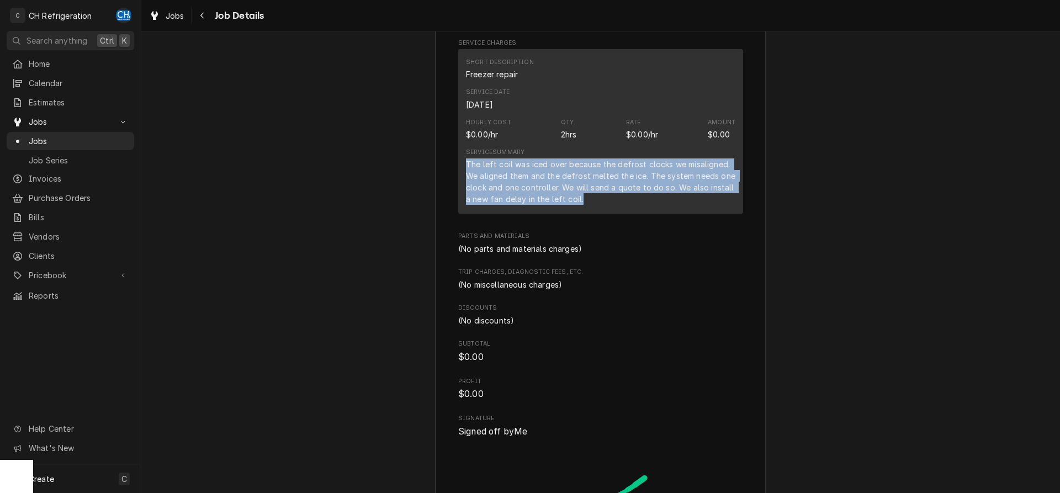
click at [610, 204] on div "The left coil was iced over because the defrost clocks we misaligned. We aligne…" at bounding box center [601, 182] width 270 height 46
drag, startPoint x: 464, startPoint y: 178, endPoint x: 558, endPoint y: 202, distance: 97.2
click at [558, 202] on div "Short Description Freezer repair Service Date Sep 3, 2025 Hourly Cost $0.00/hr …" at bounding box center [600, 131] width 285 height 165
copy div "The left coil was iced over because the defrost clocks we misaligned. We aligne…"
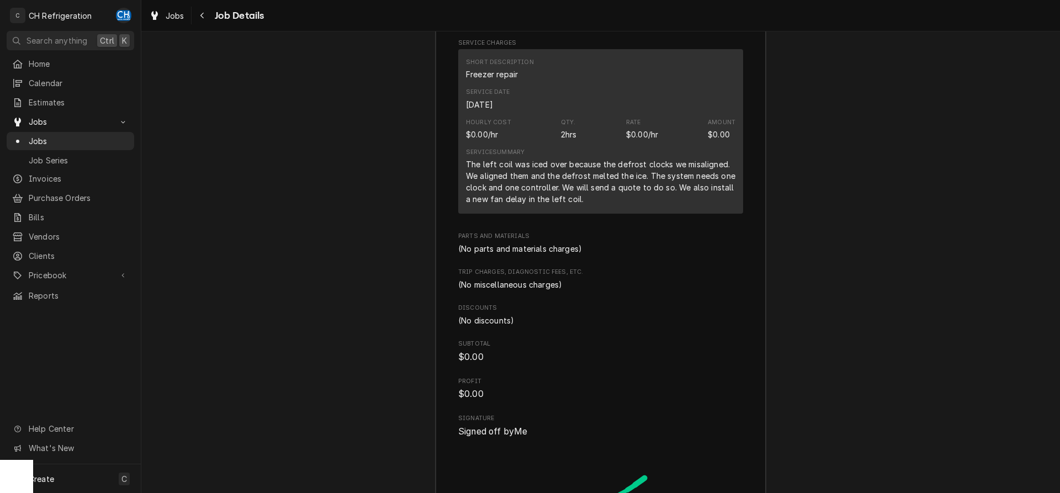
click at [585, 277] on span "Trip Charges, Diagnostic Fees, etc." at bounding box center [600, 272] width 285 height 9
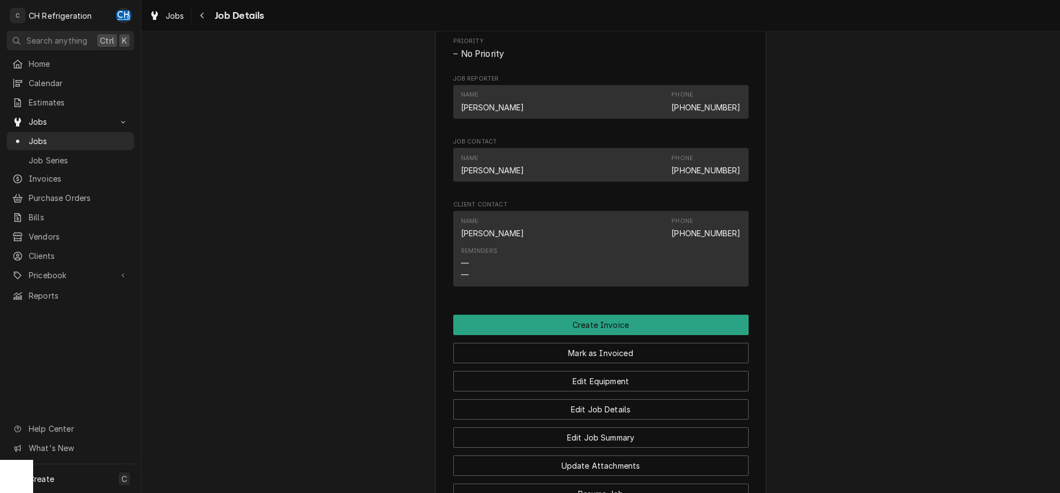
scroll to position [563, 0]
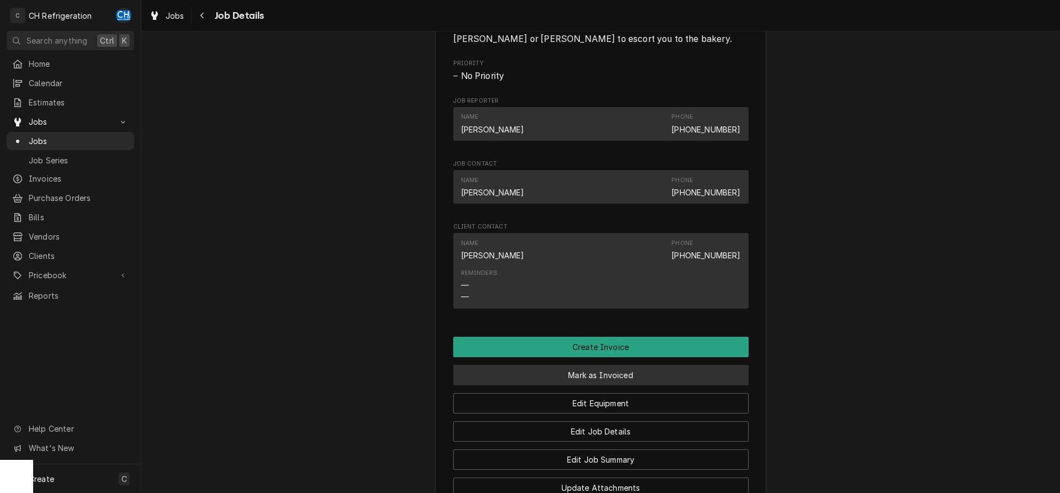
drag, startPoint x: 583, startPoint y: 388, endPoint x: 578, endPoint y: 388, distance: 5.6
click at [583, 385] on button "Mark as Invoiced" at bounding box center [600, 375] width 295 height 20
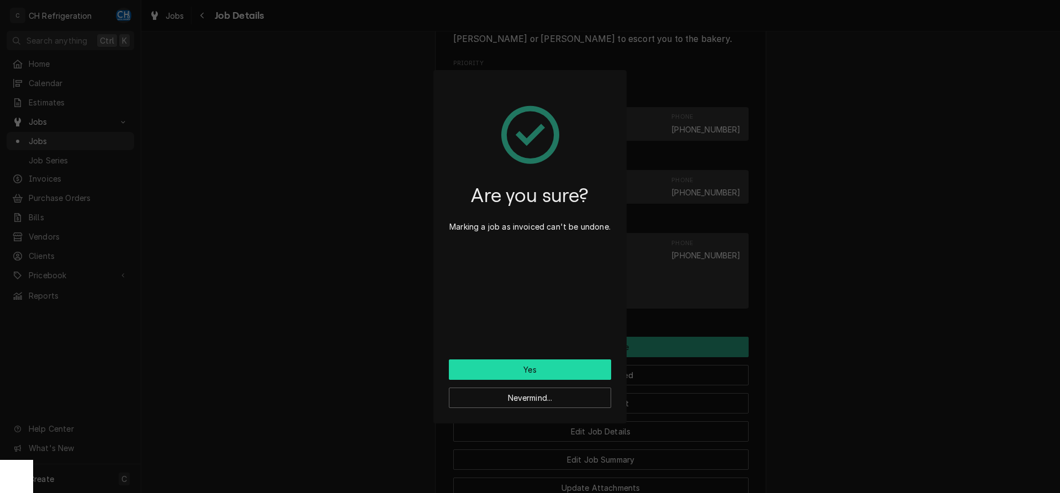
click at [498, 366] on button "Yes" at bounding box center [530, 370] width 162 height 20
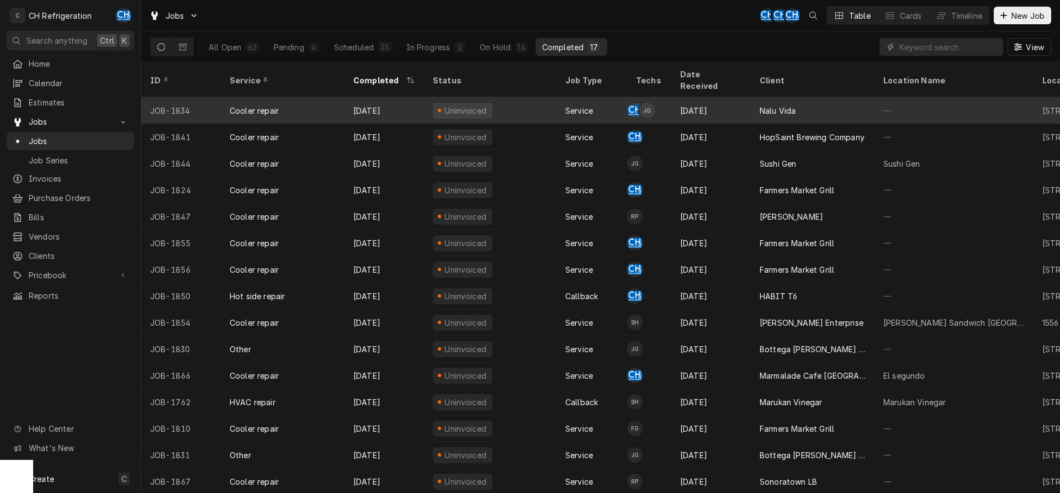
click at [900, 105] on div "—" at bounding box center [954, 110] width 159 height 27
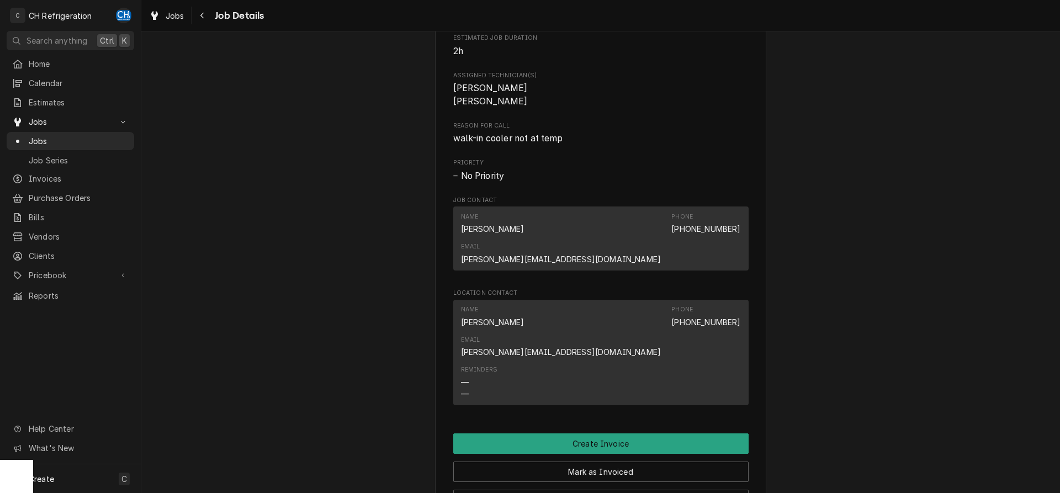
scroll to position [742, 0]
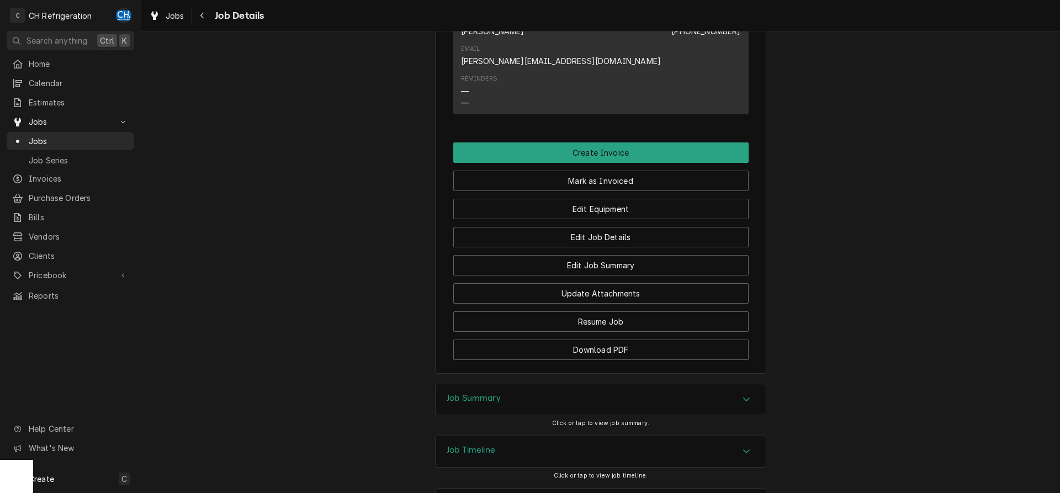
click at [525, 384] on div "Job Summary" at bounding box center [601, 399] width 330 height 31
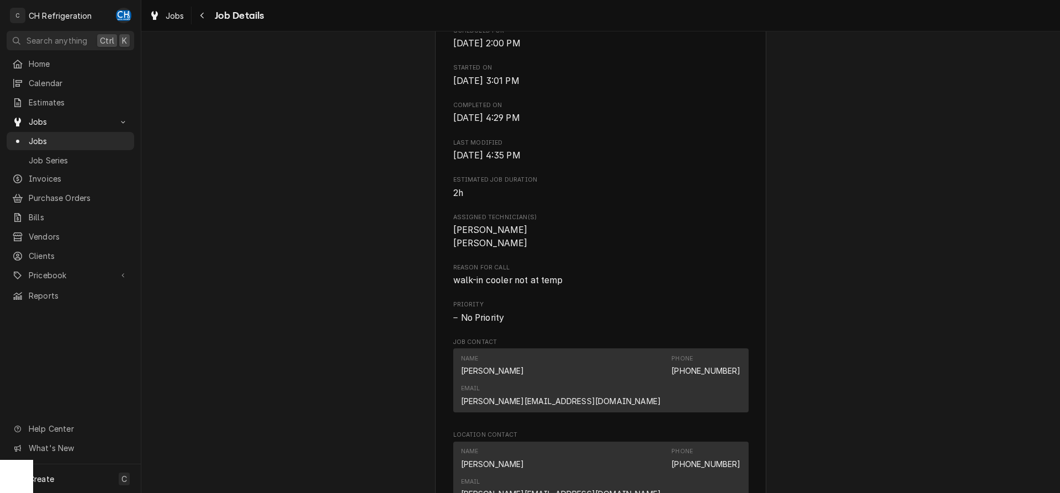
scroll to position [0, 0]
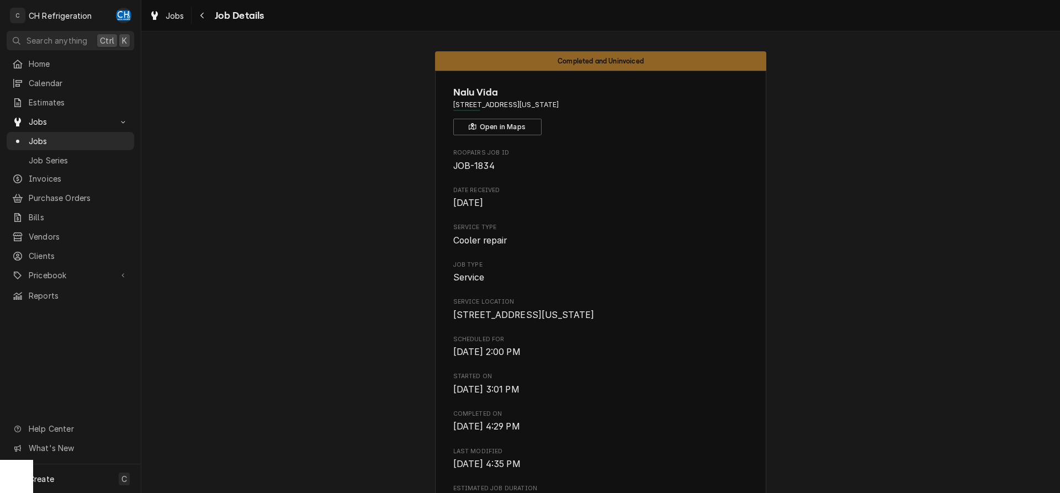
drag, startPoint x: 609, startPoint y: 102, endPoint x: 437, endPoint y: 109, distance: 171.9
copy span "1 Washington Blvd, Los Angeles, CA 90292"
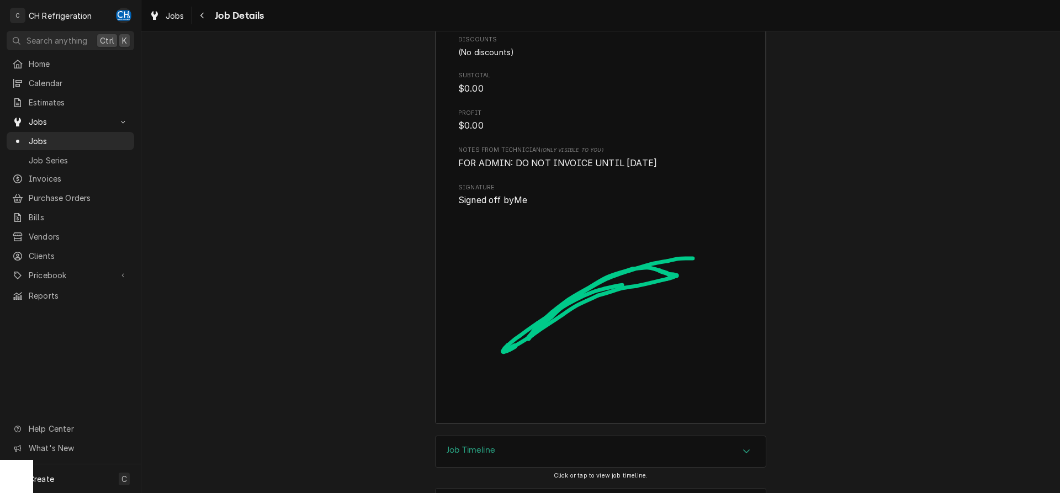
drag, startPoint x: 513, startPoint y: 394, endPoint x: 588, endPoint y: 395, distance: 75.1
click at [515, 436] on div "Job Timeline" at bounding box center [601, 451] width 330 height 31
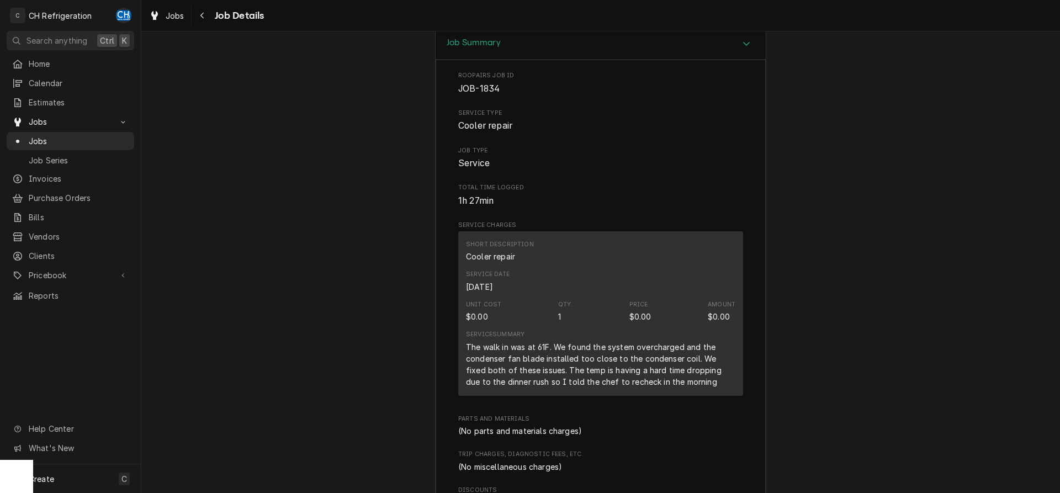
scroll to position [1048, 0]
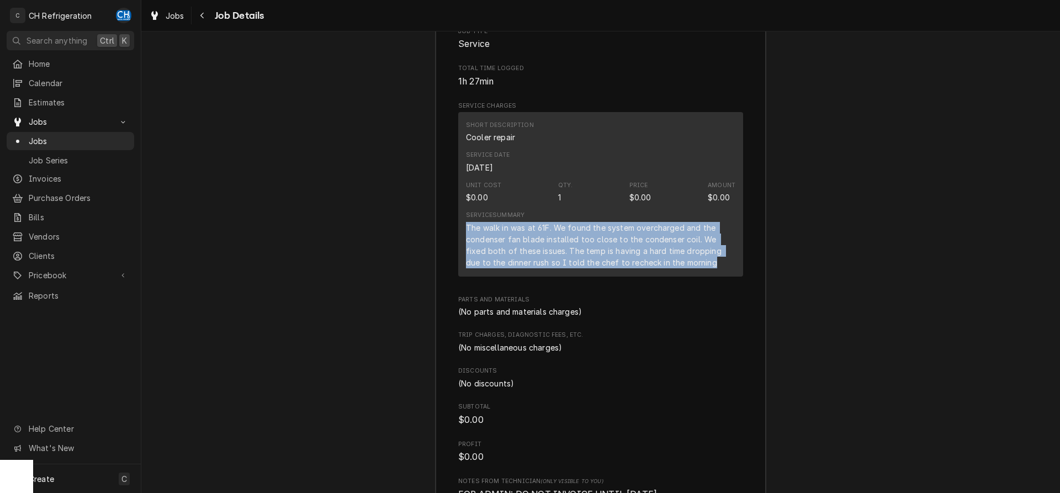
drag, startPoint x: 461, startPoint y: 183, endPoint x: 728, endPoint y: 218, distance: 270.1
click at [719, 218] on div "Short Description Cooler repair Service Date Aug 29, 2025 Unit Cost $0.00 Qty. …" at bounding box center [600, 194] width 285 height 165
copy div "The walk in was at 61F. We found the system overcharged and the condenser fan b…"
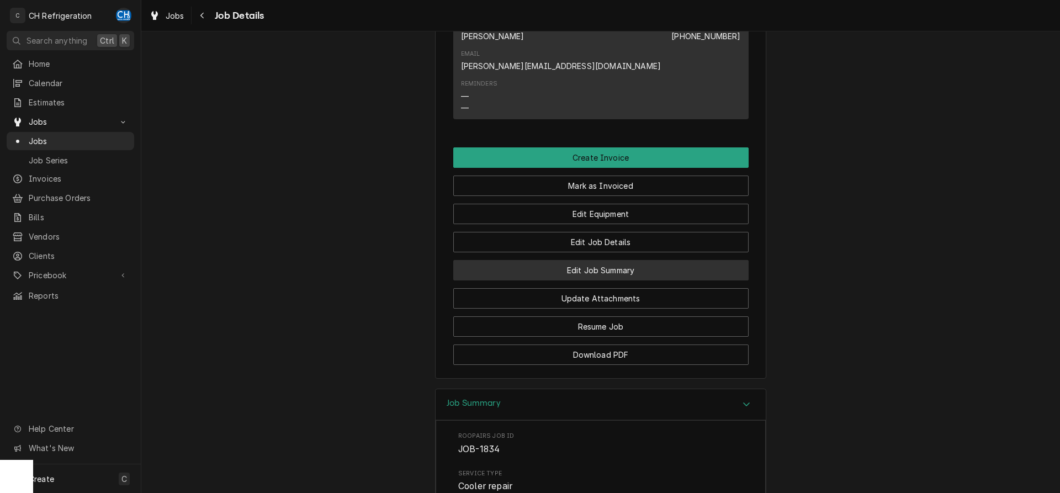
scroll to position [732, 0]
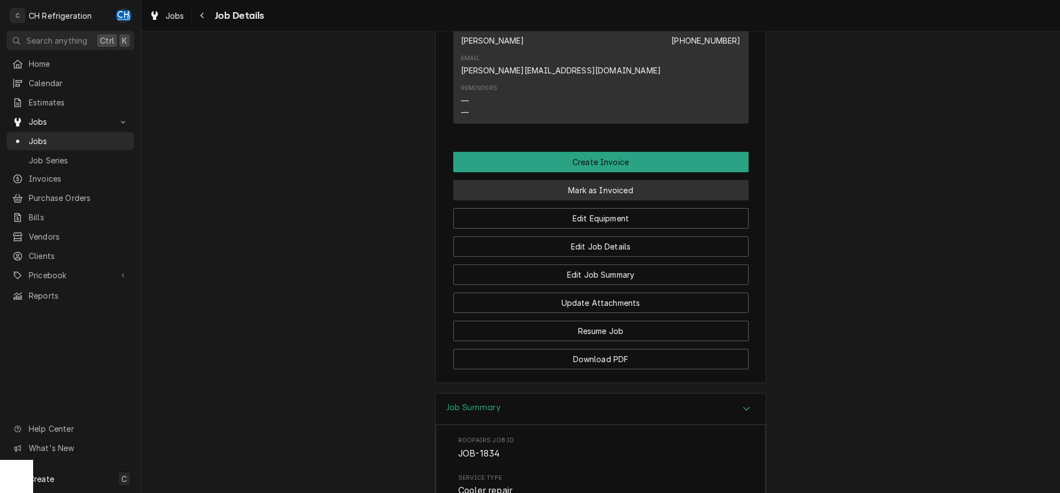
click at [603, 180] on button "Mark as Invoiced" at bounding box center [600, 190] width 295 height 20
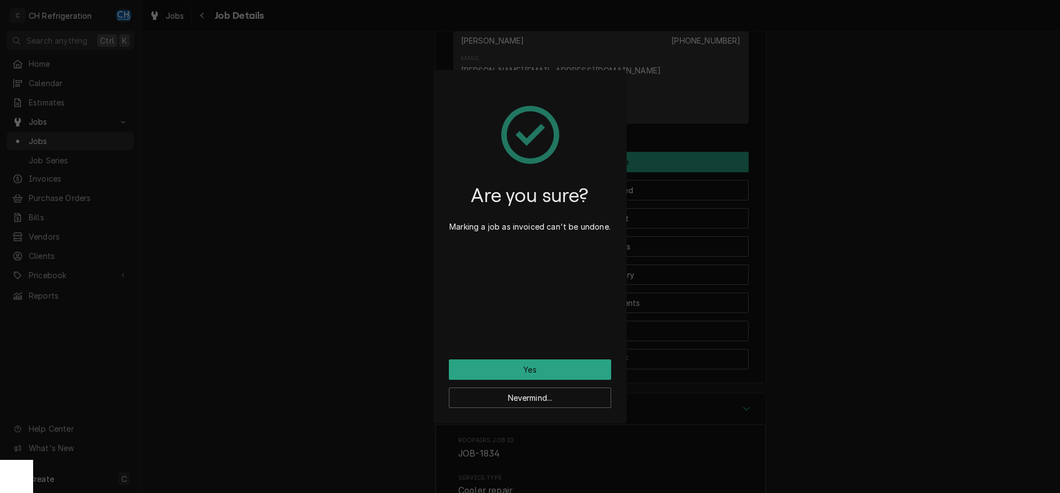
click at [551, 382] on div "Nevermind..." at bounding box center [530, 394] width 162 height 28
drag, startPoint x: 553, startPoint y: 373, endPoint x: 558, endPoint y: 372, distance: 5.6
click at [554, 372] on button "Yes" at bounding box center [530, 370] width 162 height 20
